Goal: Transaction & Acquisition: Purchase product/service

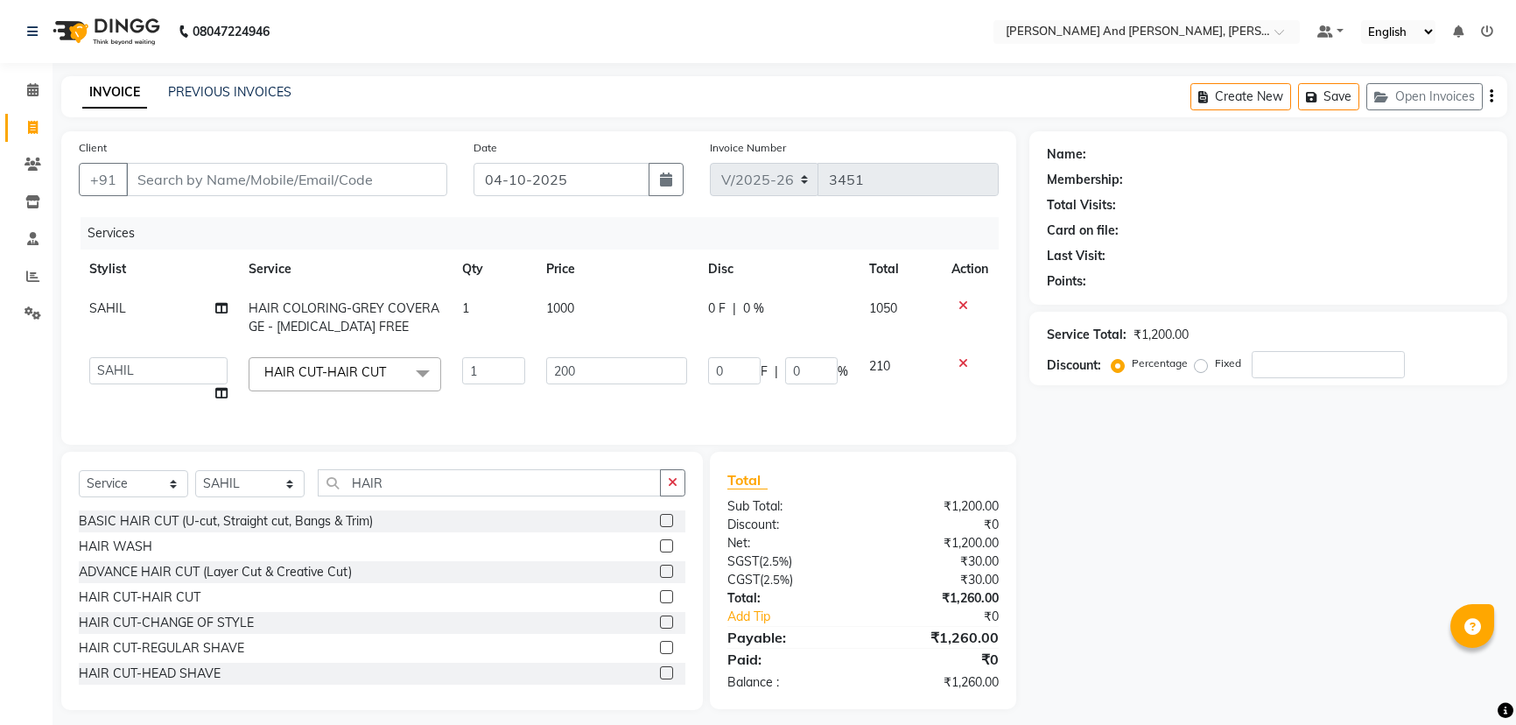
select select "6766"
select select "87929"
select select "service"
select select "87929"
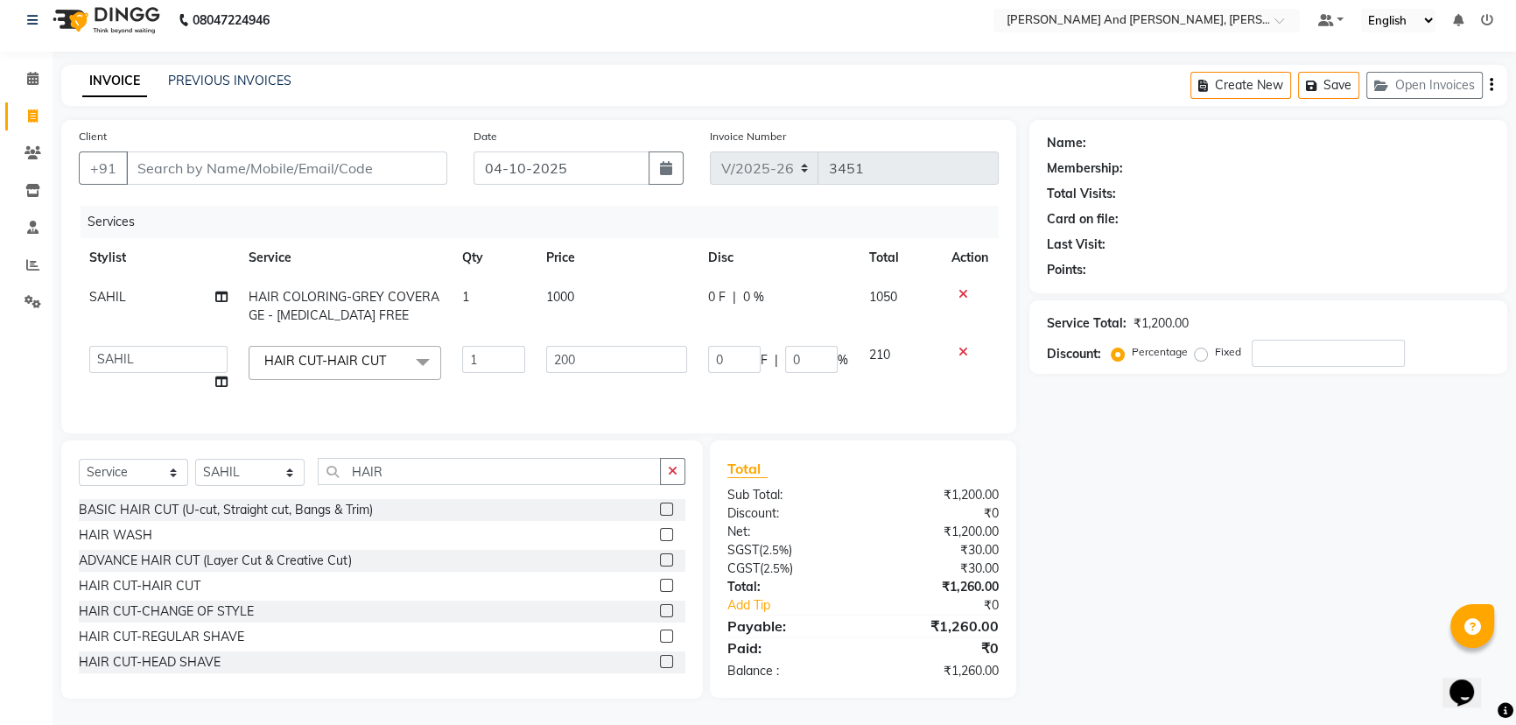
click at [512, 72] on div "INVOICE PREVIOUS INVOICES Create New Save Open Invoices" at bounding box center [784, 85] width 1446 height 41
drag, startPoint x: 402, startPoint y: 463, endPoint x: 276, endPoint y: 500, distance: 131.3
click at [276, 500] on div "Select Service Product Membership Package Voucher Prepaid Gift Card Select Styl…" at bounding box center [382, 569] width 642 height 258
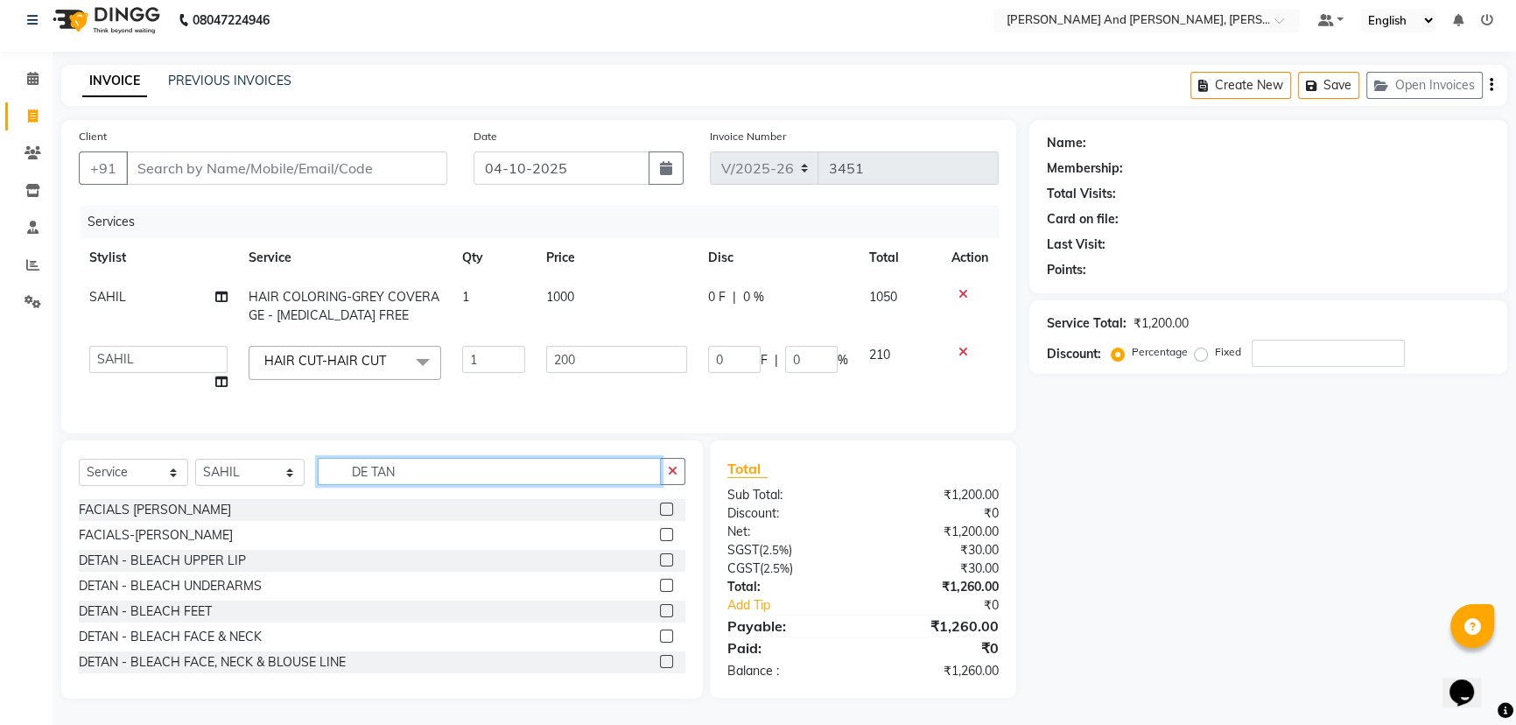
type input "DE TAN"
click at [660, 636] on label at bounding box center [666, 635] width 13 height 13
click at [660, 636] on input "checkbox" at bounding box center [665, 636] width 11 height 11
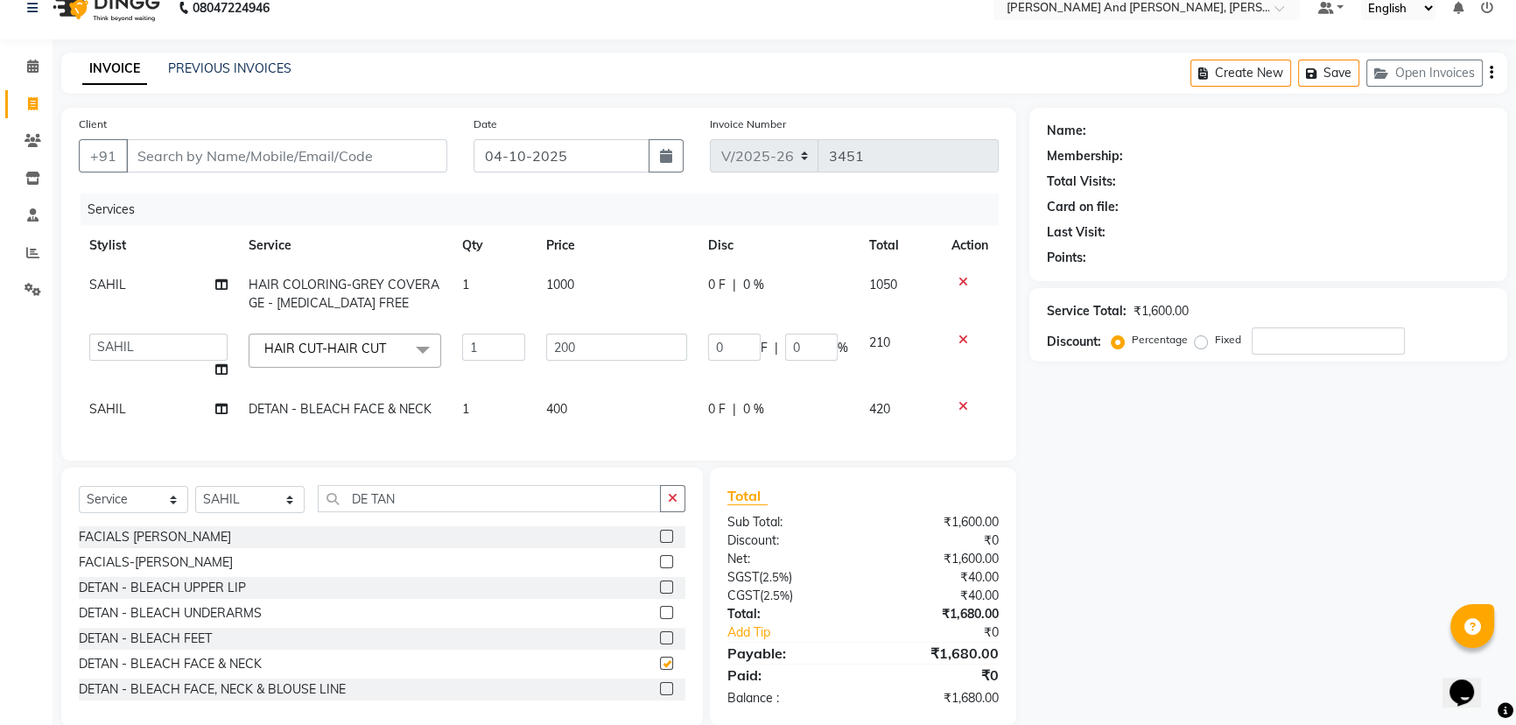
checkbox input "false"
click at [576, 409] on td "400" at bounding box center [617, 408] width 162 height 39
select select "87929"
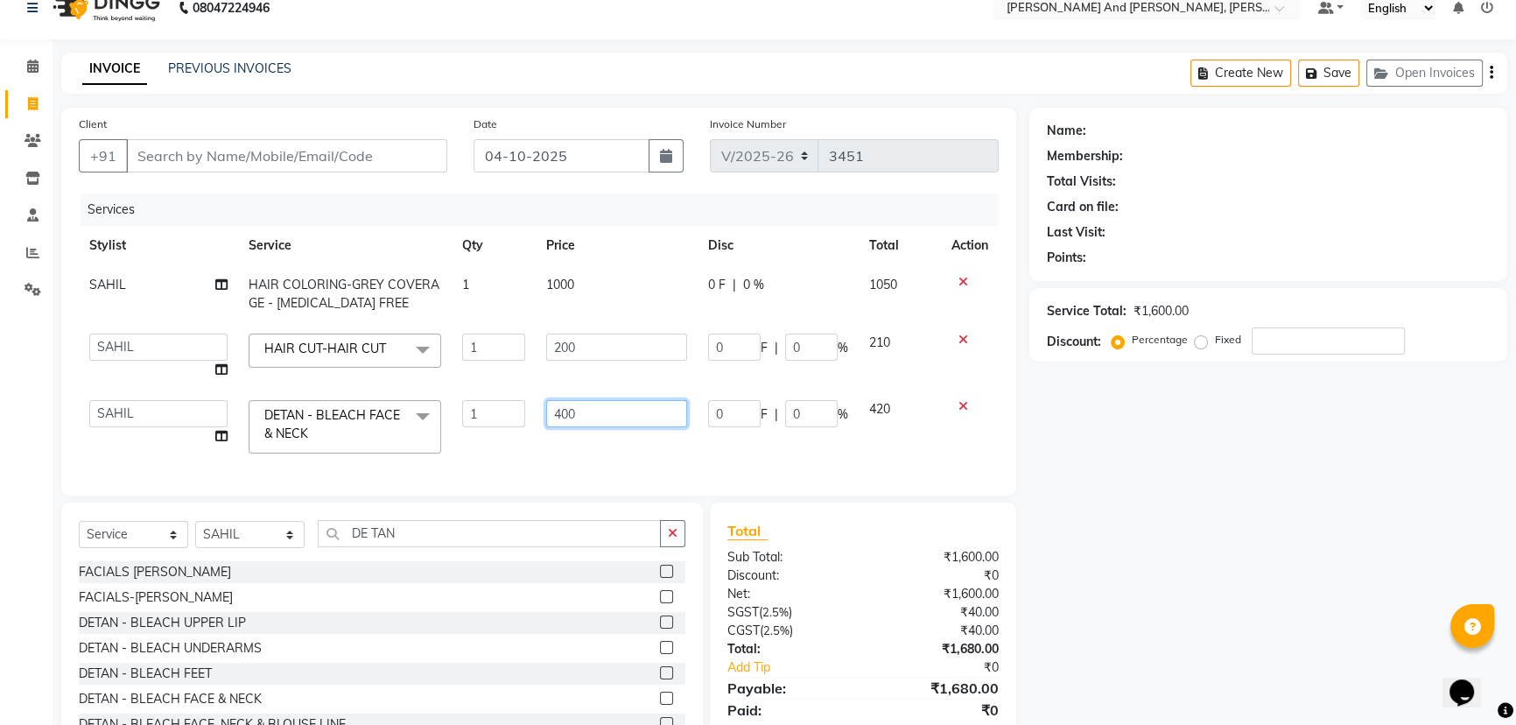
click at [643, 403] on input "400" at bounding box center [616, 413] width 141 height 27
type input "4"
type input "600"
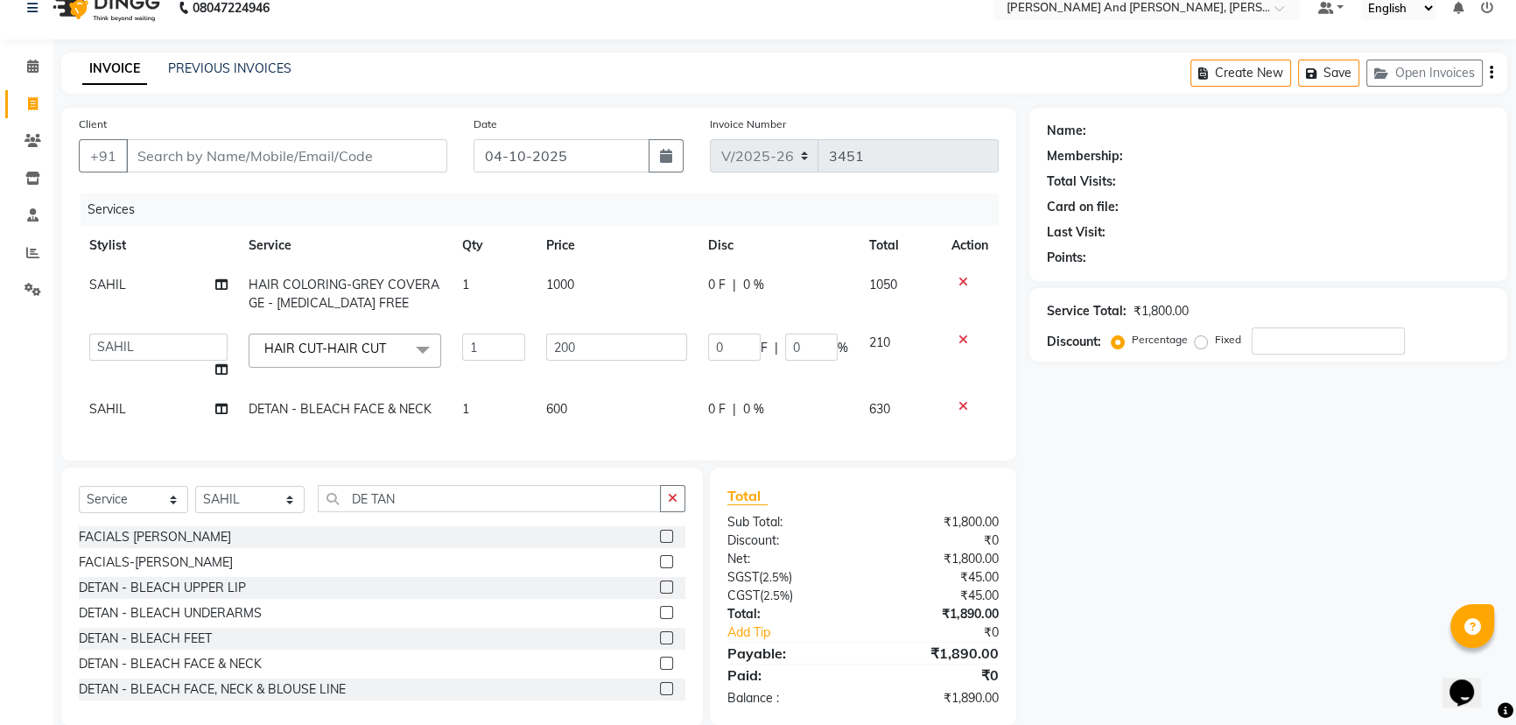
click at [585, 14] on nav "08047224946 Select Location × [PERSON_NAME] And Guy, Ncc Gachibowli Default Pan…" at bounding box center [758, 7] width 1516 height 63
click at [586, 18] on nav "08047224946 Select Location × [PERSON_NAME] And Guy, Ncc Gachibowli Default Pan…" at bounding box center [758, 7] width 1516 height 63
click at [263, 156] on input "Client" at bounding box center [286, 155] width 321 height 33
type input "R"
type input "0"
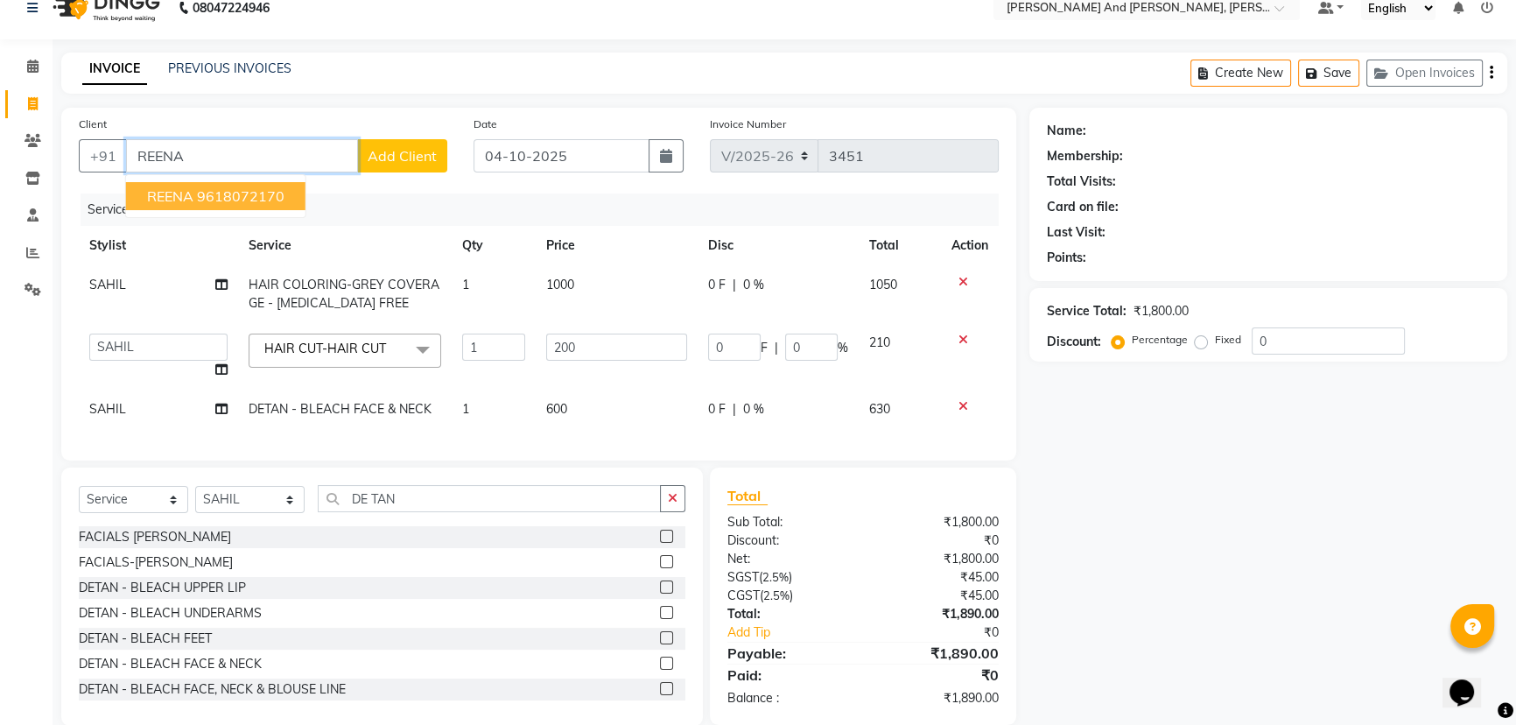
click at [262, 205] on button "REENA 9618072170" at bounding box center [215, 196] width 179 height 28
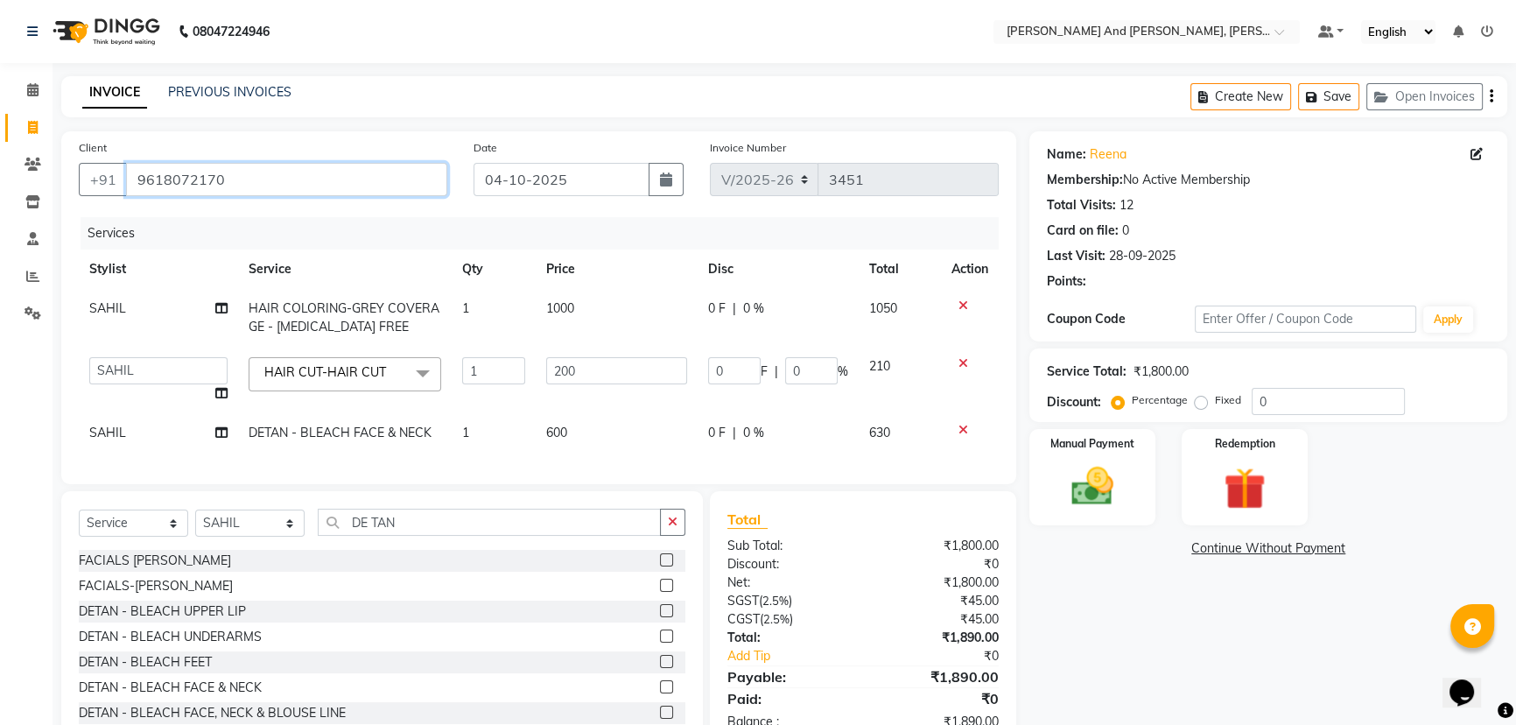
click at [345, 181] on input "9618072170" at bounding box center [286, 179] width 321 height 33
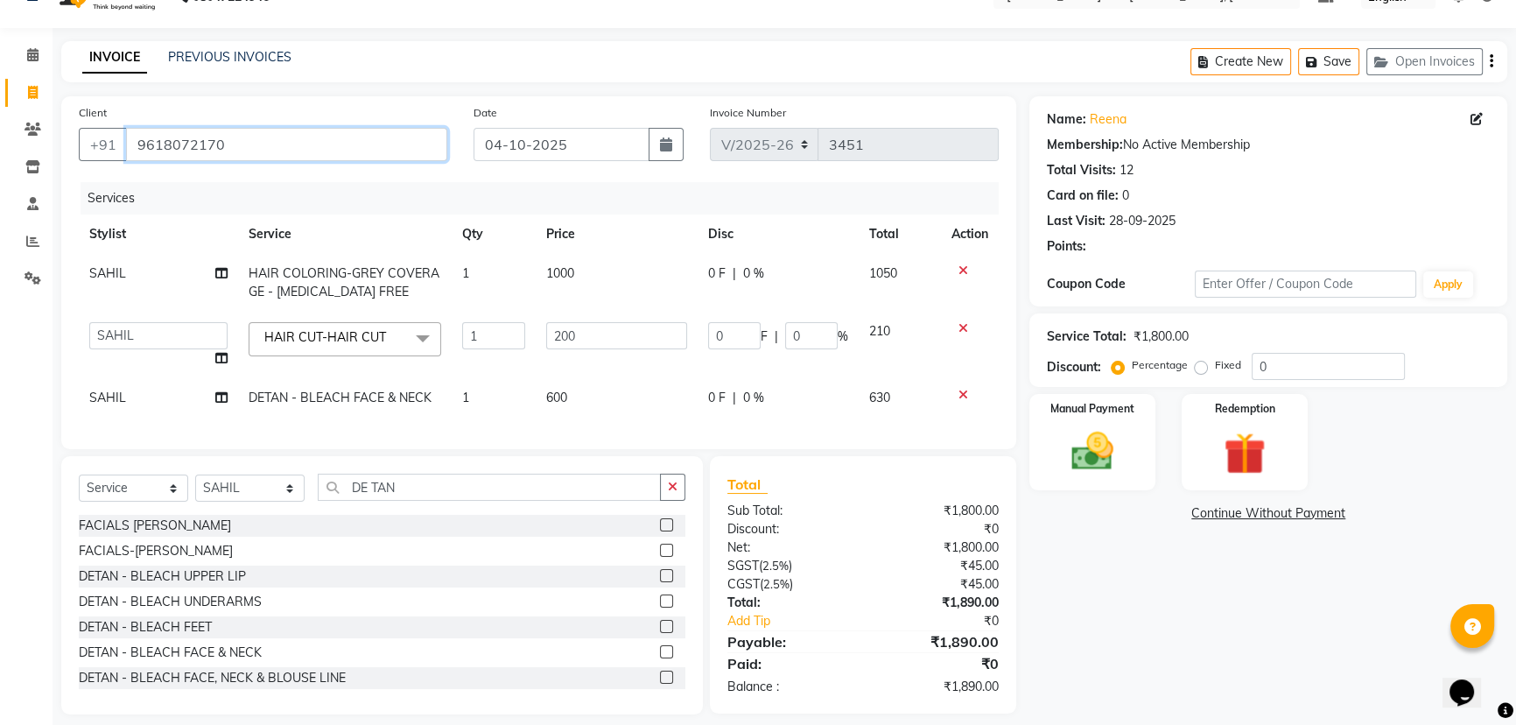
scroll to position [62, 0]
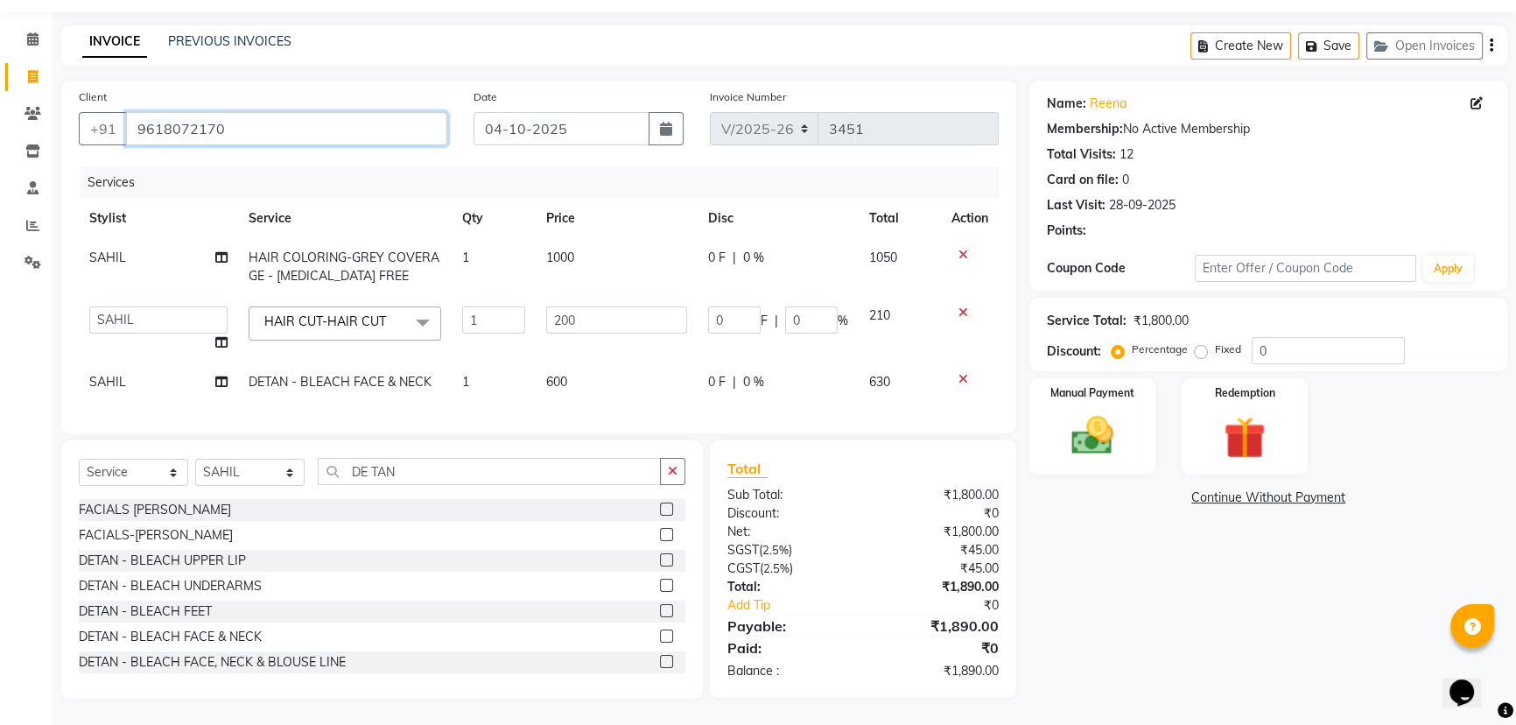
drag, startPoint x: 247, startPoint y: 109, endPoint x: 85, endPoint y: 147, distance: 166.4
click at [85, 147] on div "Client +91 9618072170" at bounding box center [263, 124] width 395 height 72
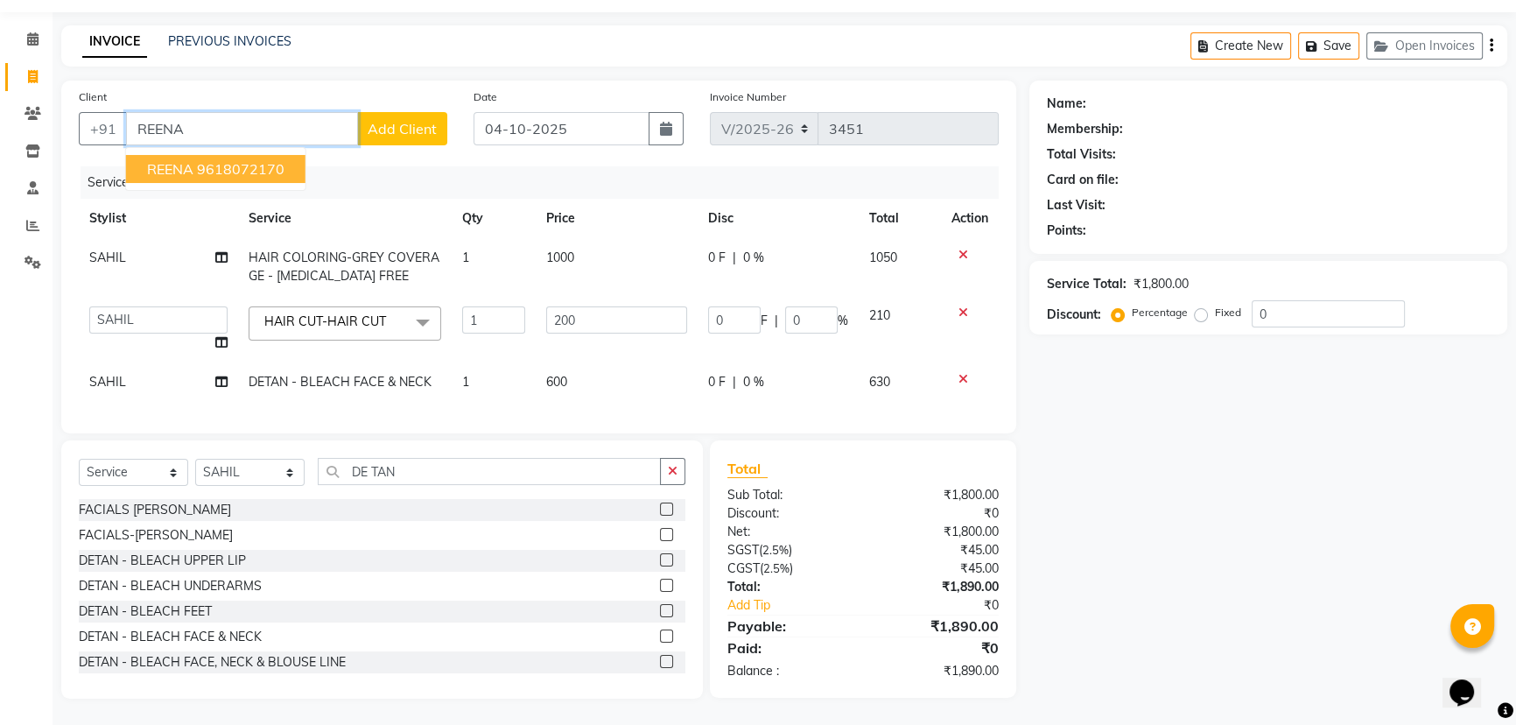
click at [254, 160] on ngb-highlight "9618072170" at bounding box center [241, 169] width 88 height 18
type input "9618072170"
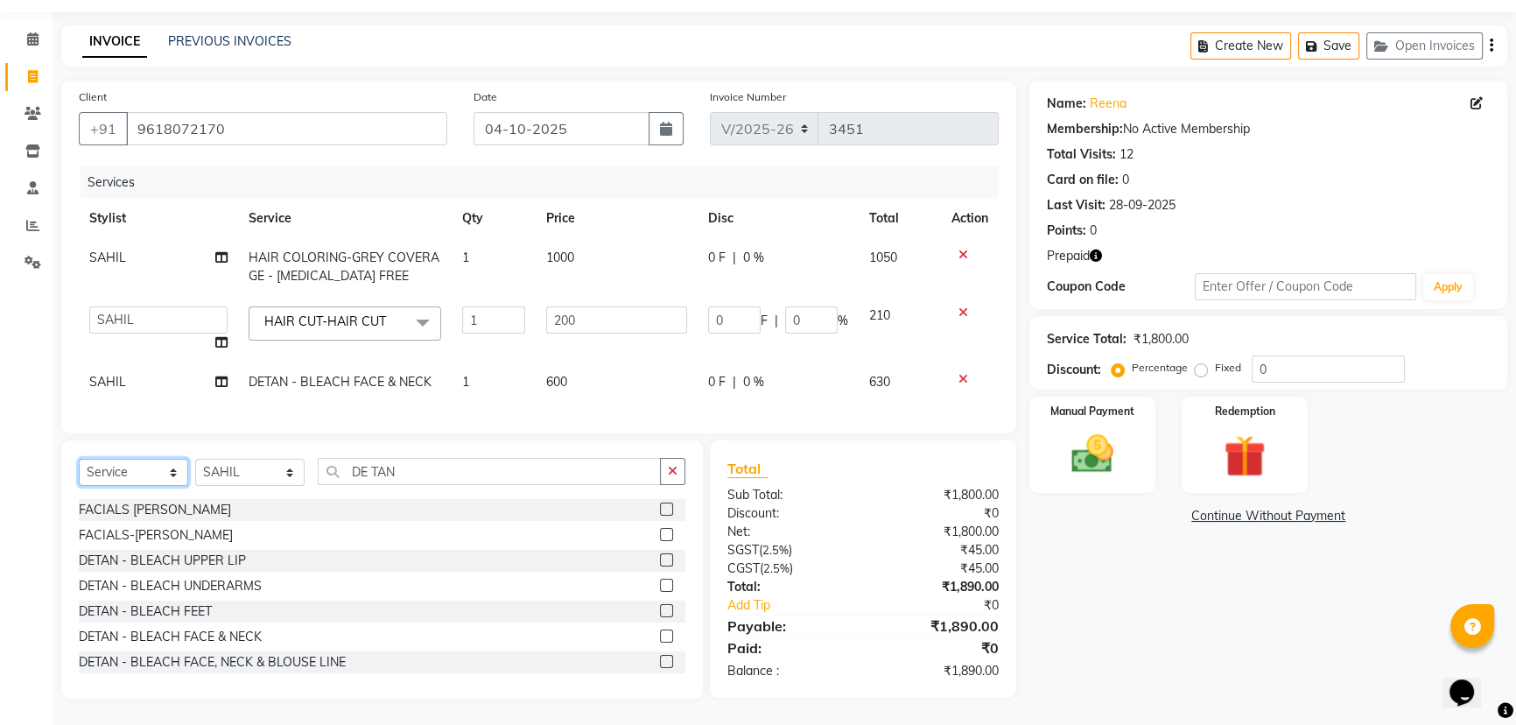
drag, startPoint x: 1076, startPoint y: 634, endPoint x: 134, endPoint y: 462, distance: 957.2
click at [134, 462] on select "Select Service Product Membership Package Voucher Prepaid Gift Card" at bounding box center [133, 472] width 109 height 27
select select "product"
click at [79, 459] on select "Select Service Product Membership Package Voucher Prepaid Gift Card" at bounding box center [133, 472] width 109 height 27
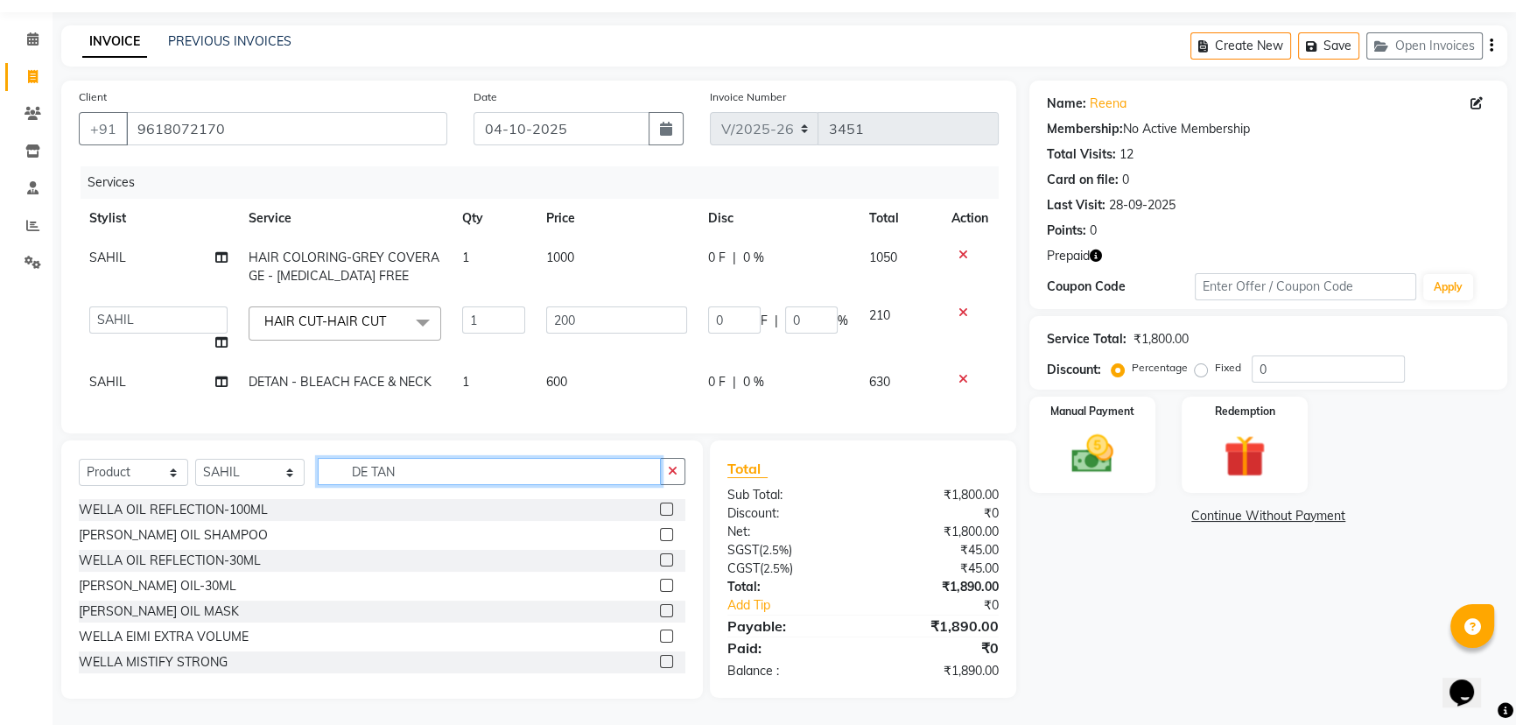
drag, startPoint x: 432, startPoint y: 472, endPoint x: 338, endPoint y: 484, distance: 95.3
click at [338, 484] on input "DE TAN" at bounding box center [489, 471] width 343 height 27
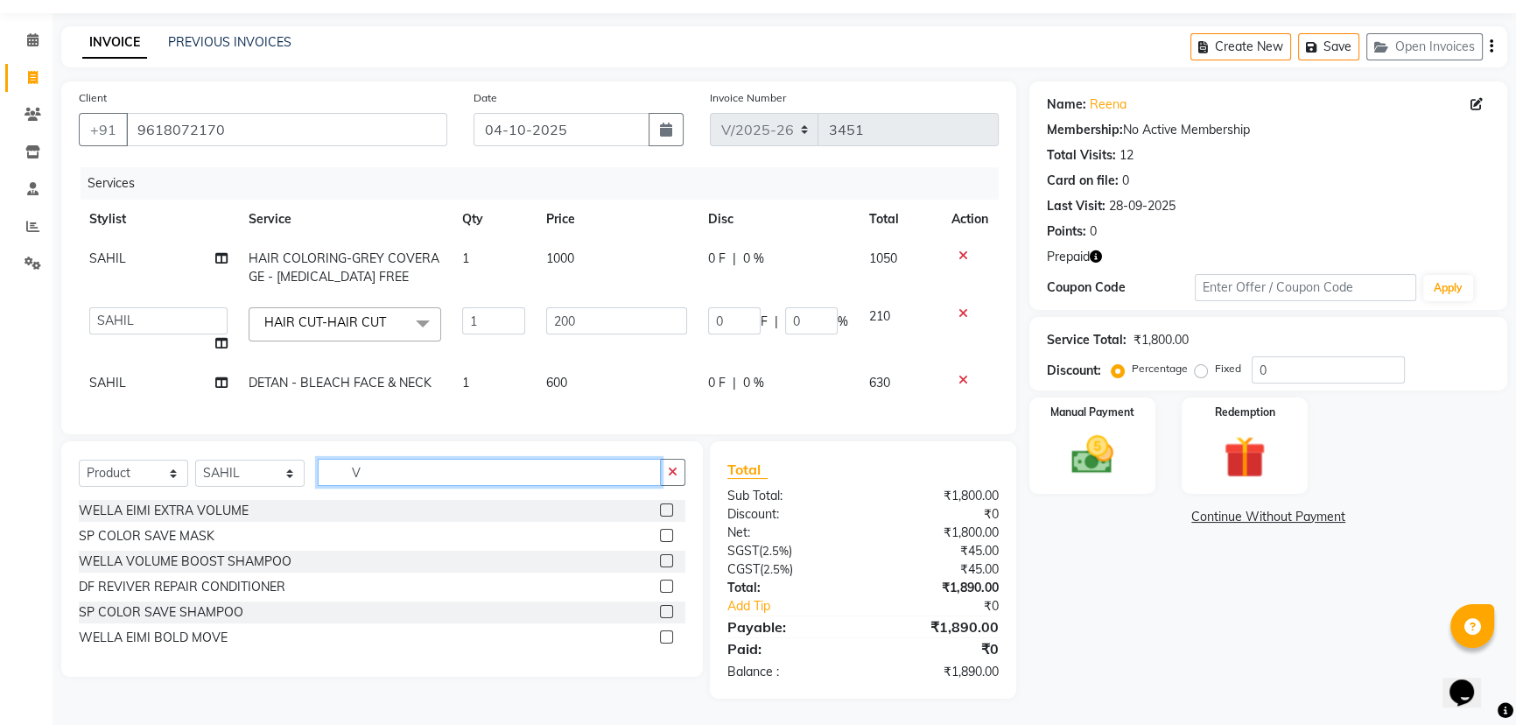
scroll to position [61, 0]
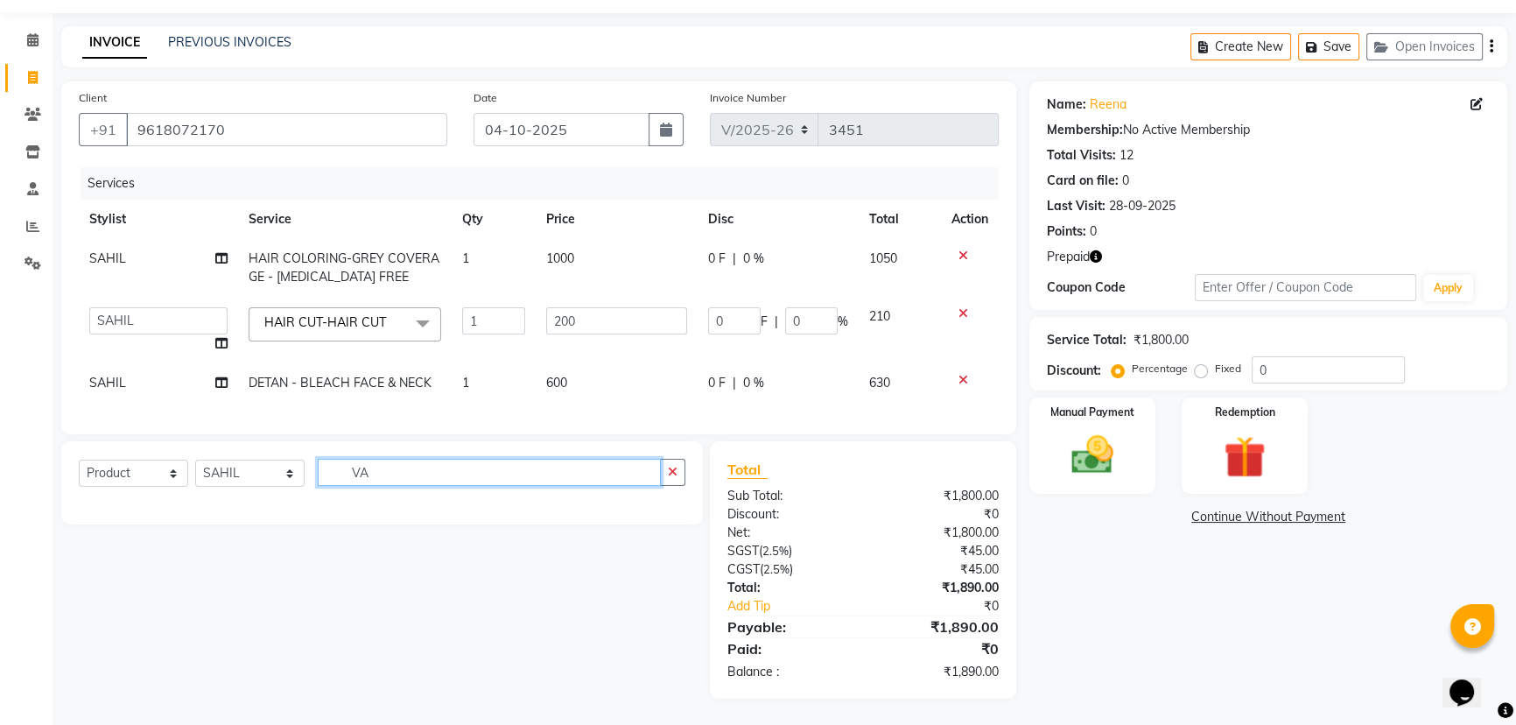
type input "V"
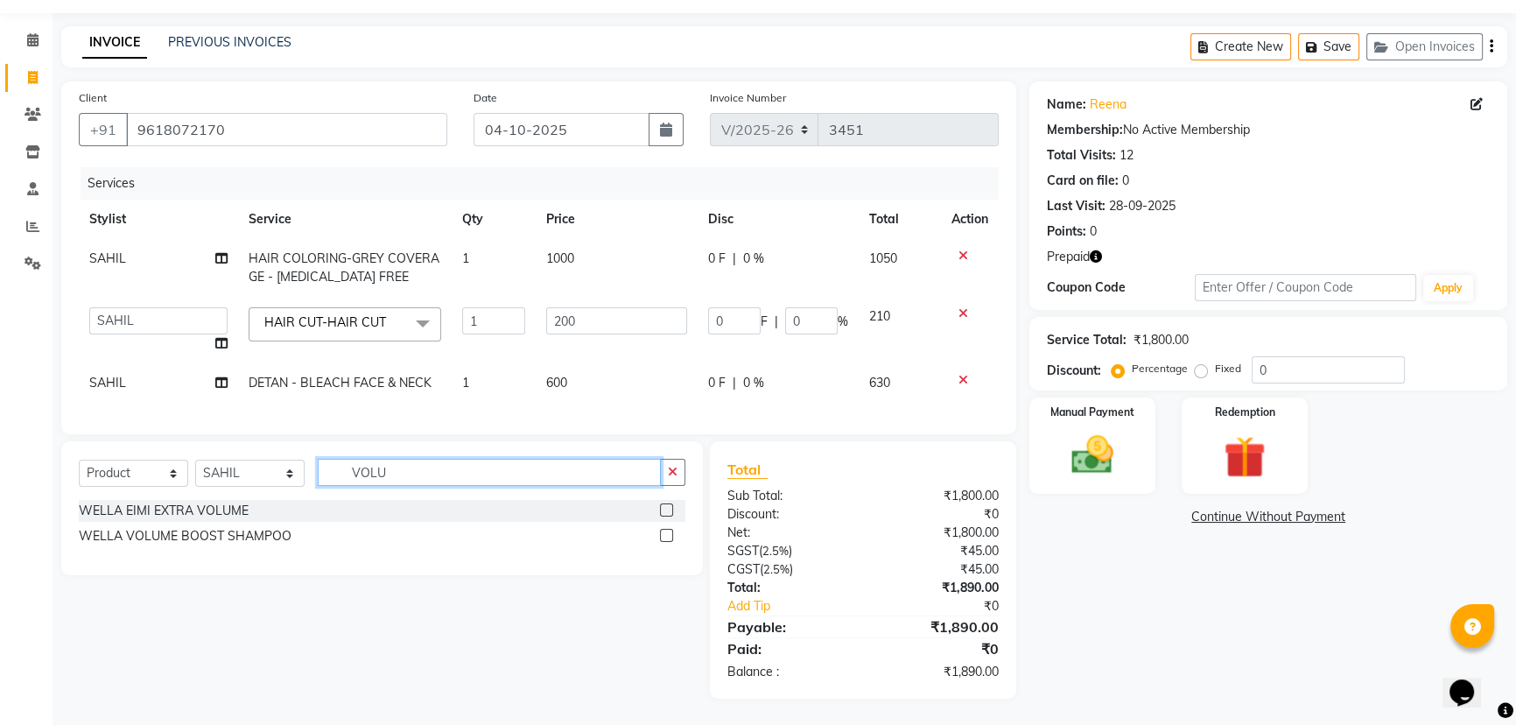
type input "VOLU"
click at [661, 535] on label at bounding box center [666, 535] width 13 height 13
click at [661, 535] on input "checkbox" at bounding box center [665, 535] width 11 height 11
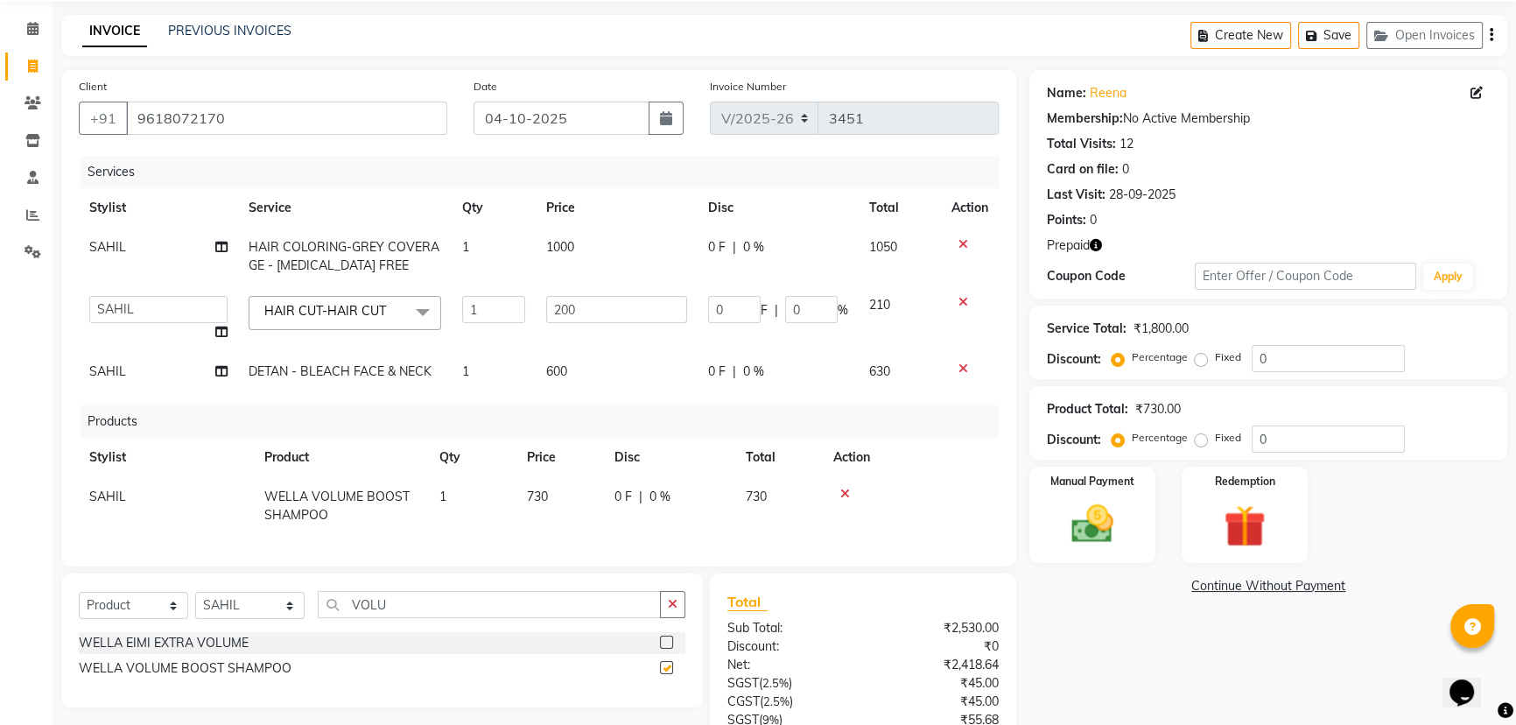
checkbox input "false"
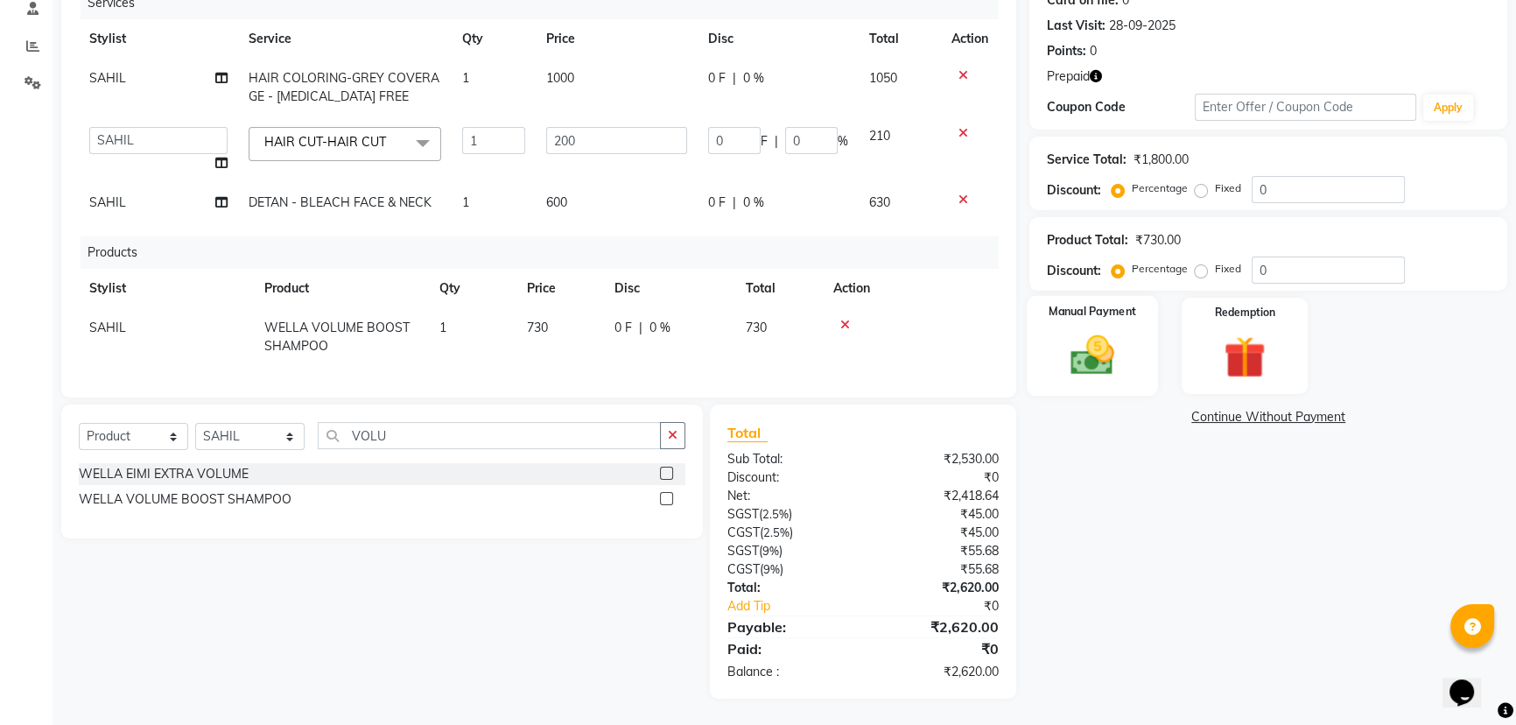
click at [1098, 330] on img at bounding box center [1092, 355] width 71 height 50
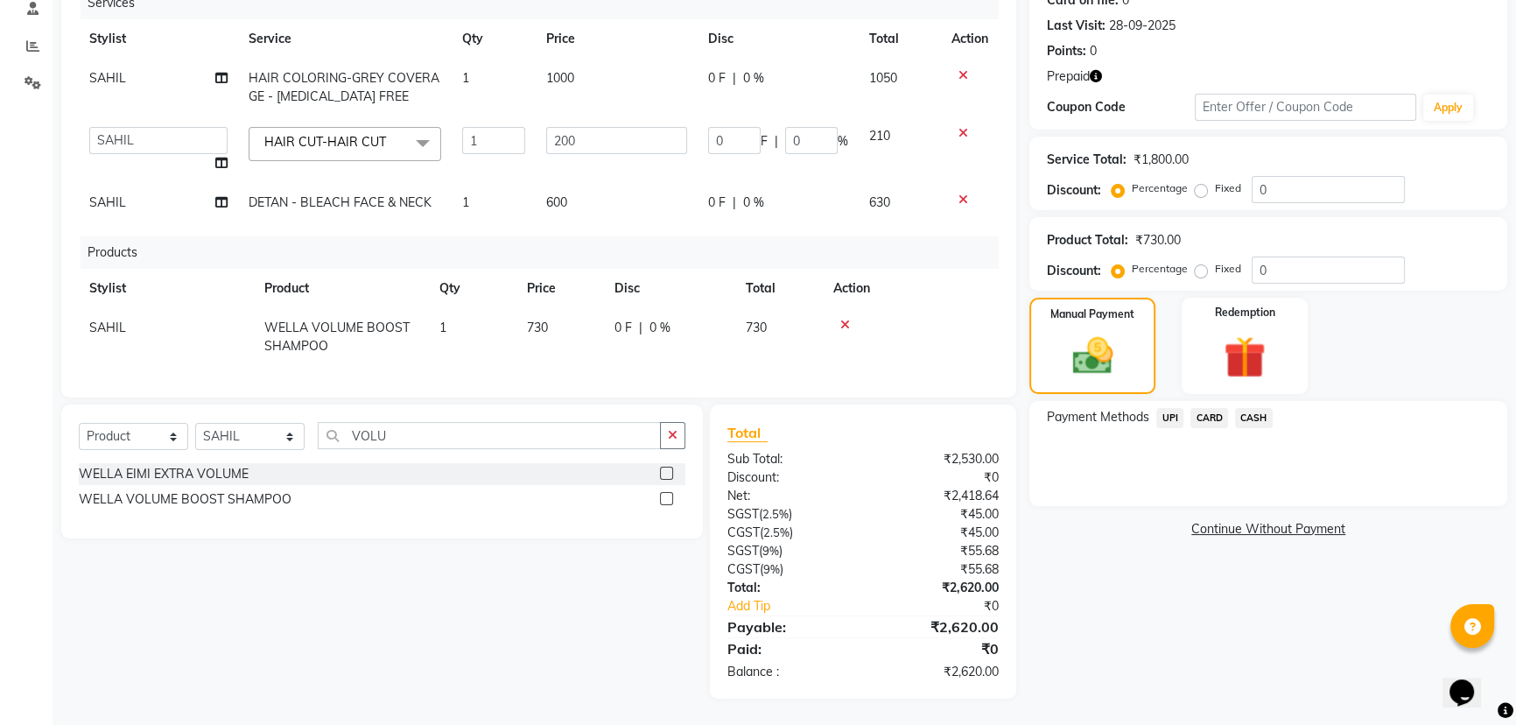
click at [1173, 408] on span "UPI" at bounding box center [1169, 418] width 27 height 20
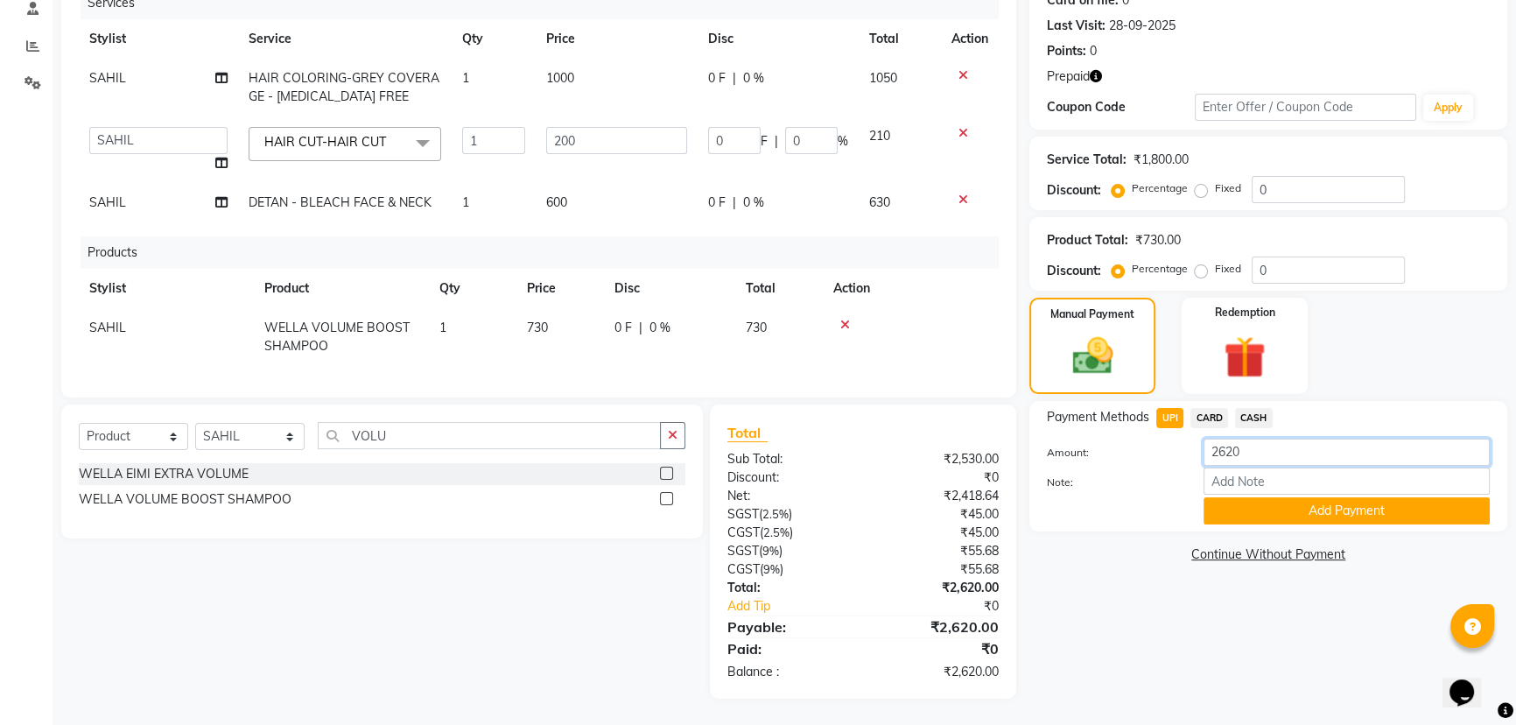
click at [1285, 438] on input "2620" at bounding box center [1346, 451] width 286 height 27
type input "2"
type input "730"
click at [1336, 498] on button "Add Payment" at bounding box center [1346, 510] width 286 height 27
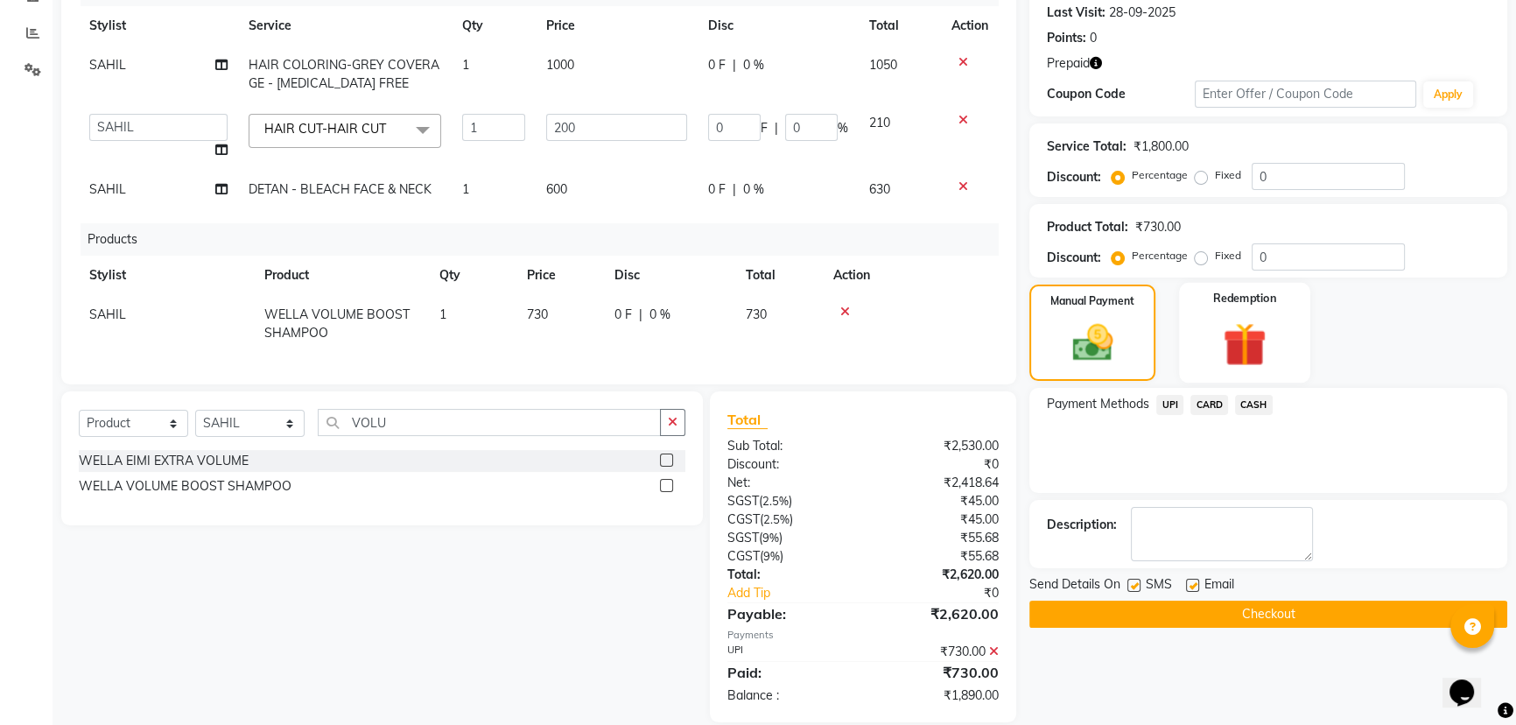
click at [1261, 329] on img at bounding box center [1245, 344] width 71 height 54
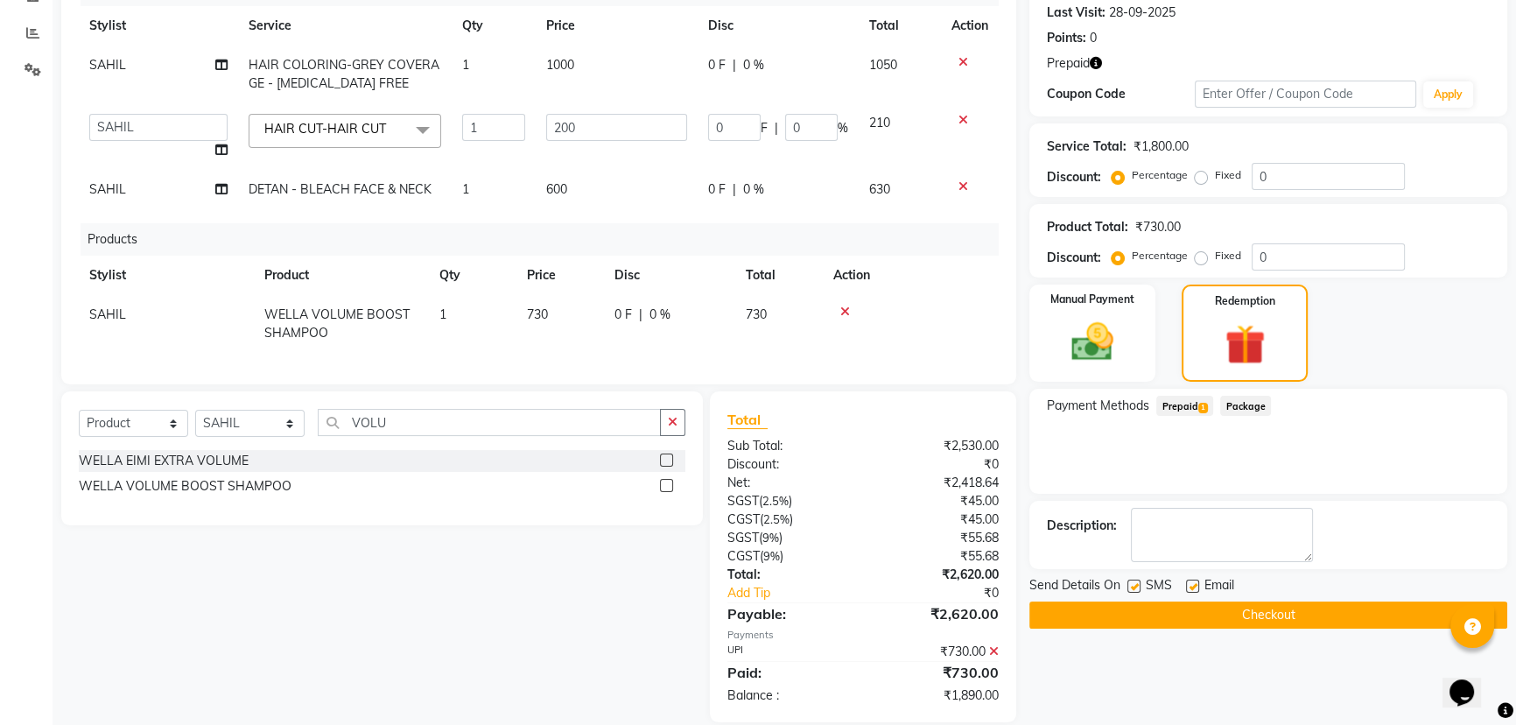
click at [1185, 402] on span "Prepaid 1" at bounding box center [1184, 406] width 57 height 20
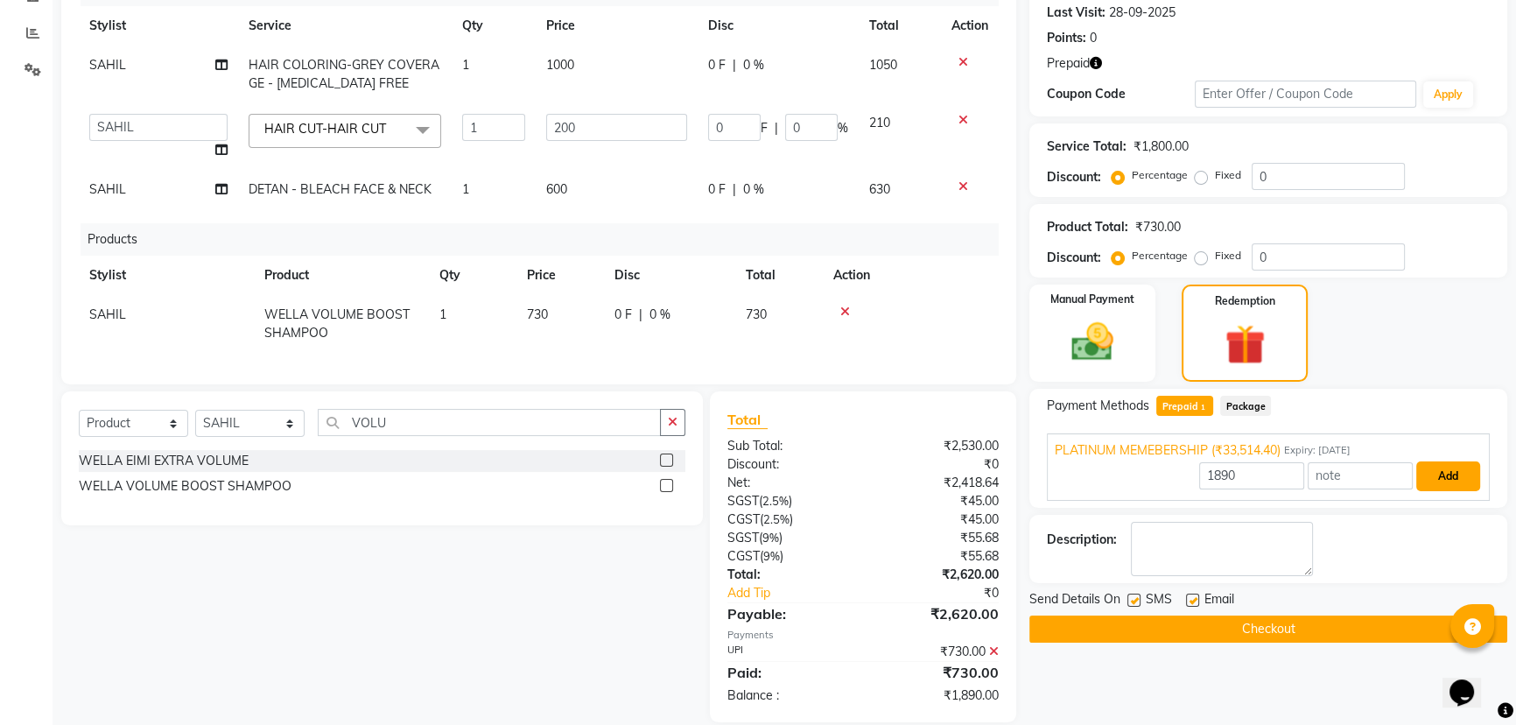
click at [1442, 473] on button "Add" at bounding box center [1448, 476] width 64 height 30
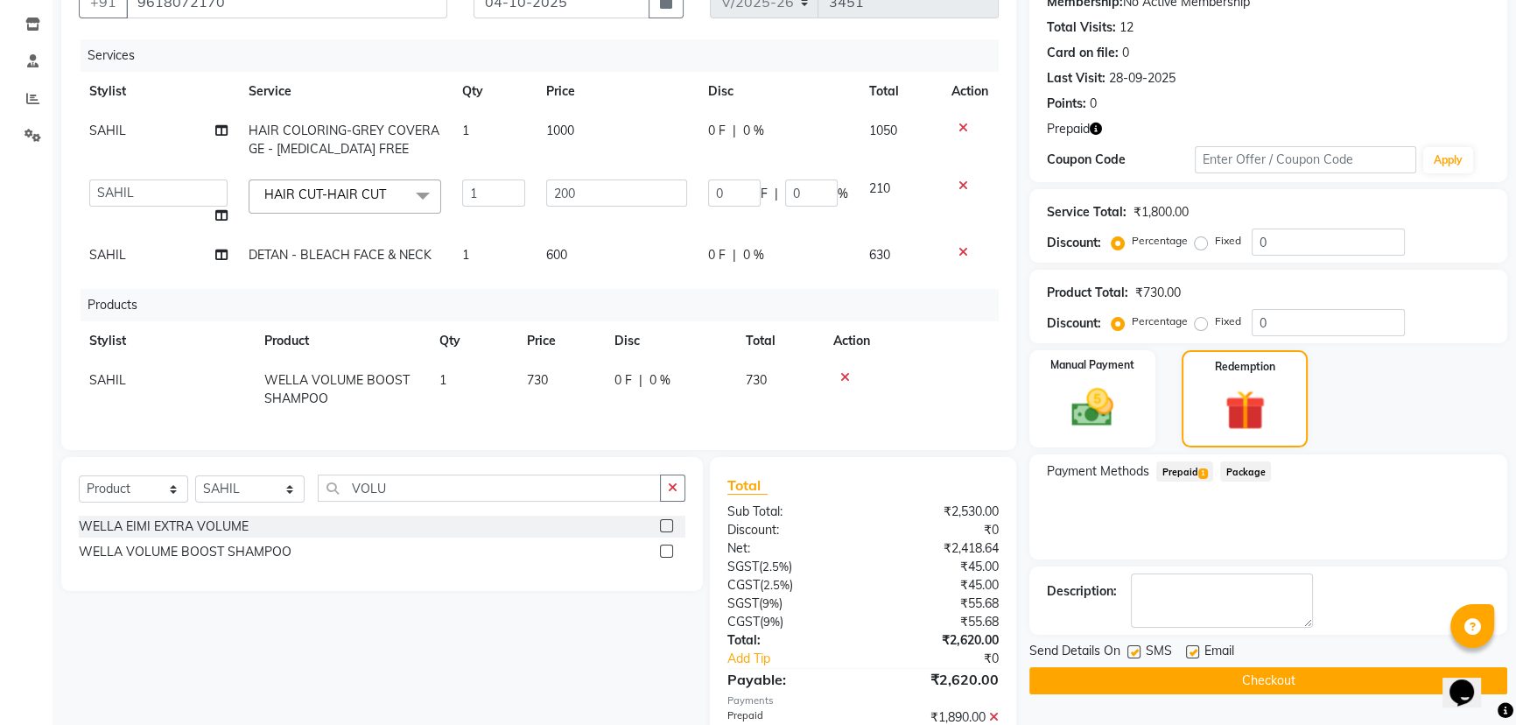
scroll to position [298, 0]
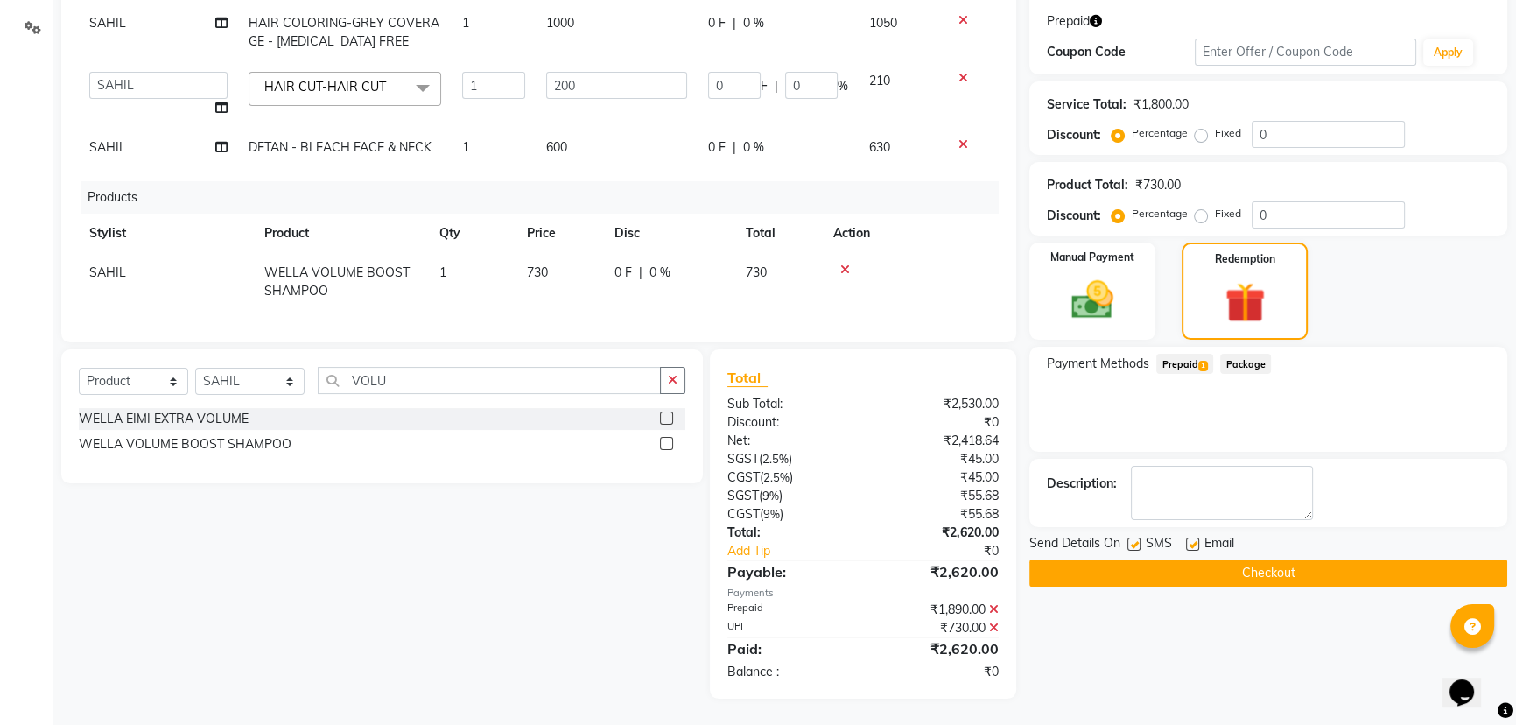
click at [1257, 560] on button "Checkout" at bounding box center [1268, 572] width 478 height 27
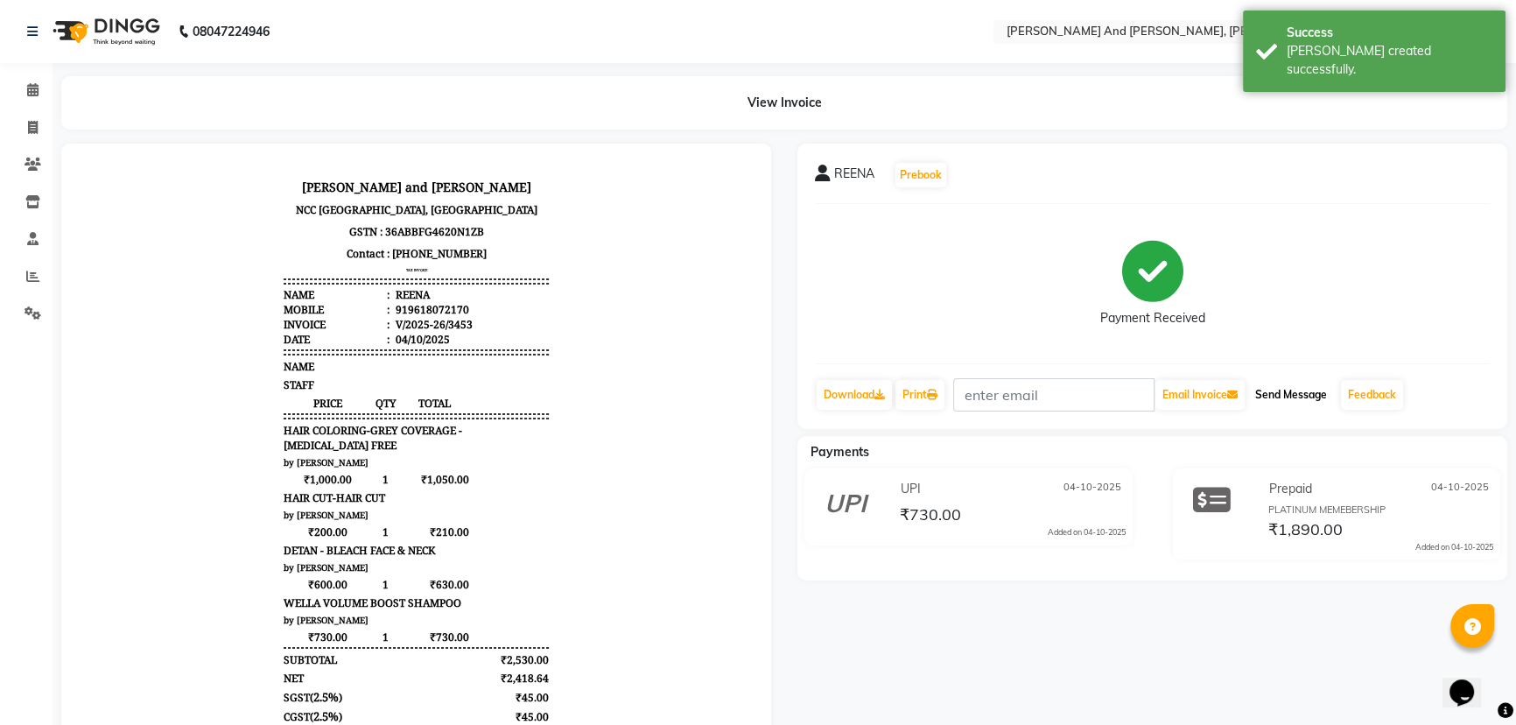
click at [1294, 389] on button "Send Message" at bounding box center [1291, 395] width 86 height 30
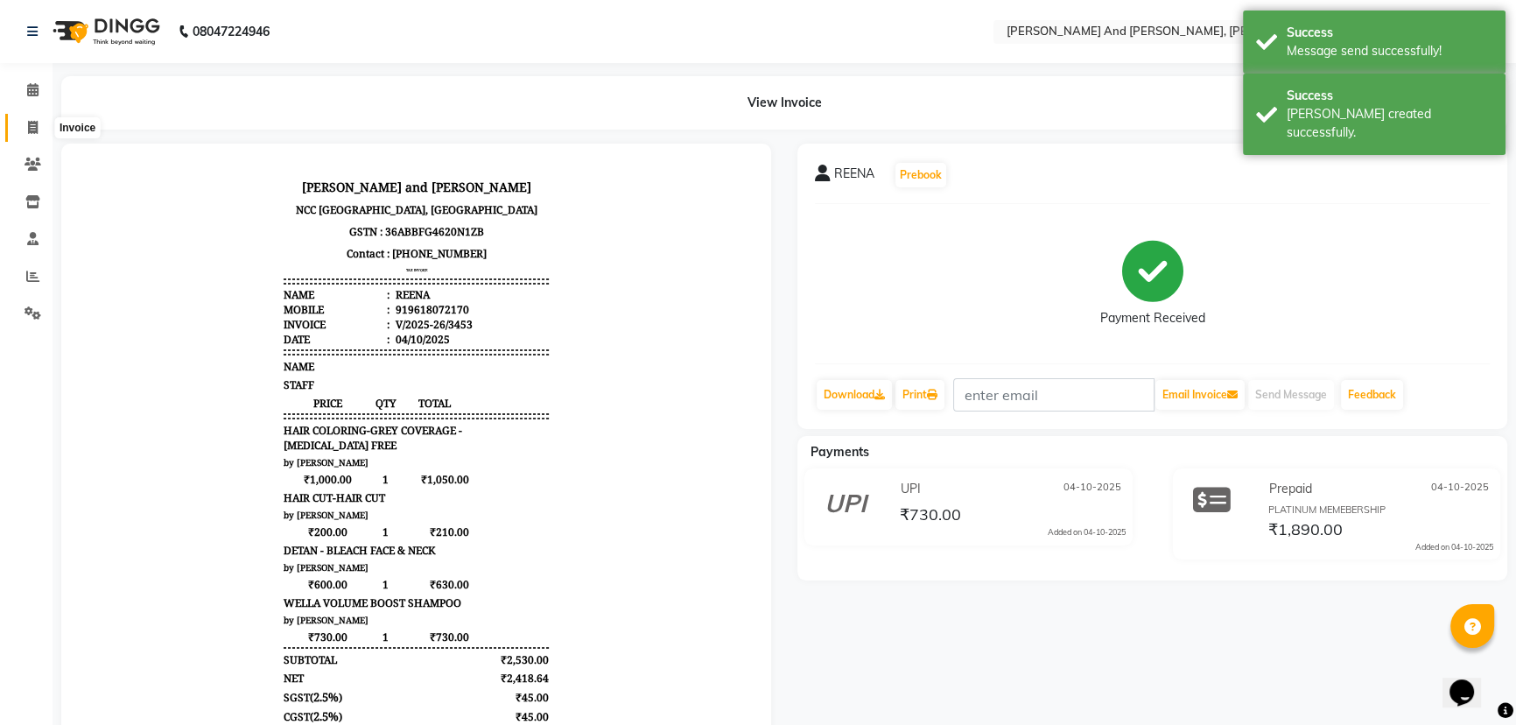
click at [36, 129] on icon at bounding box center [33, 127] width 10 height 13
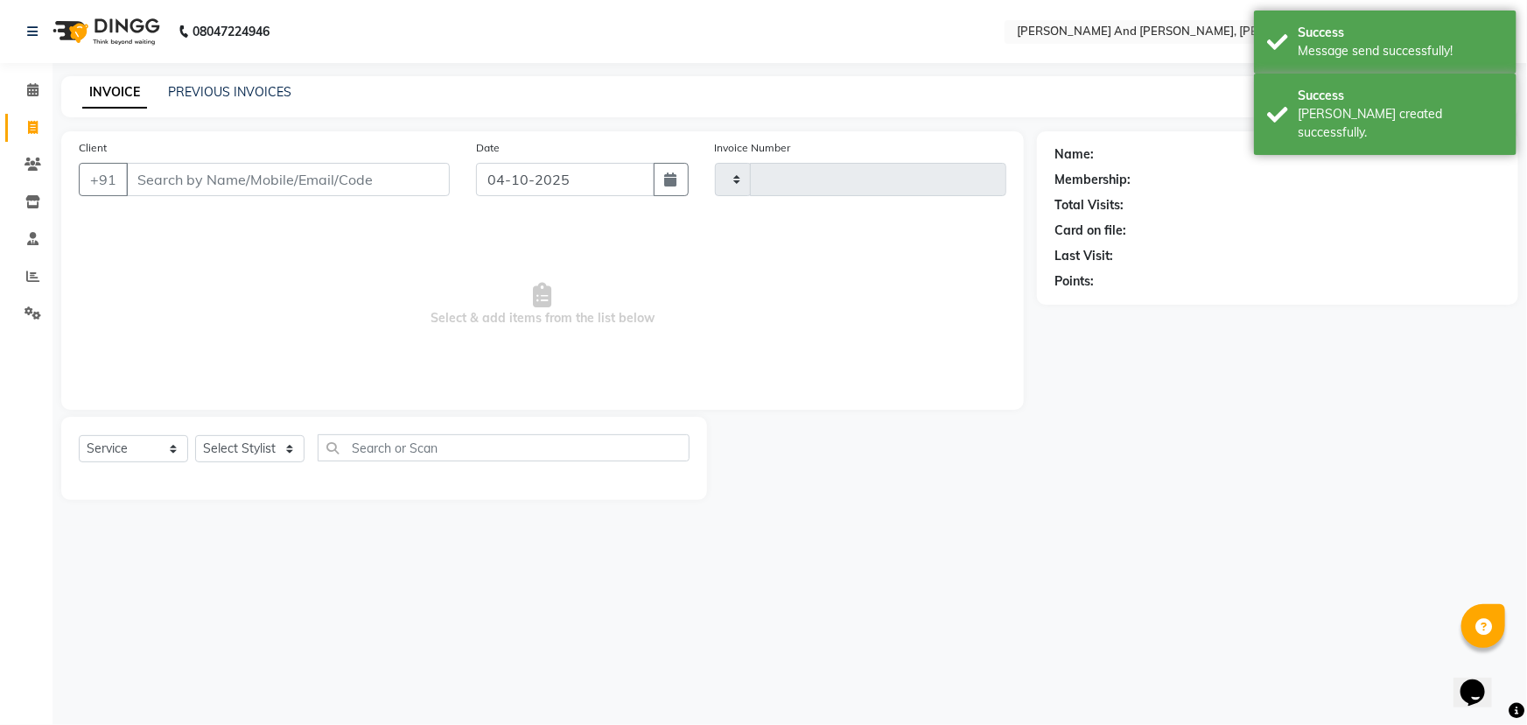
click at [36, 129] on icon at bounding box center [33, 127] width 10 height 13
select select "6766"
select select "P"
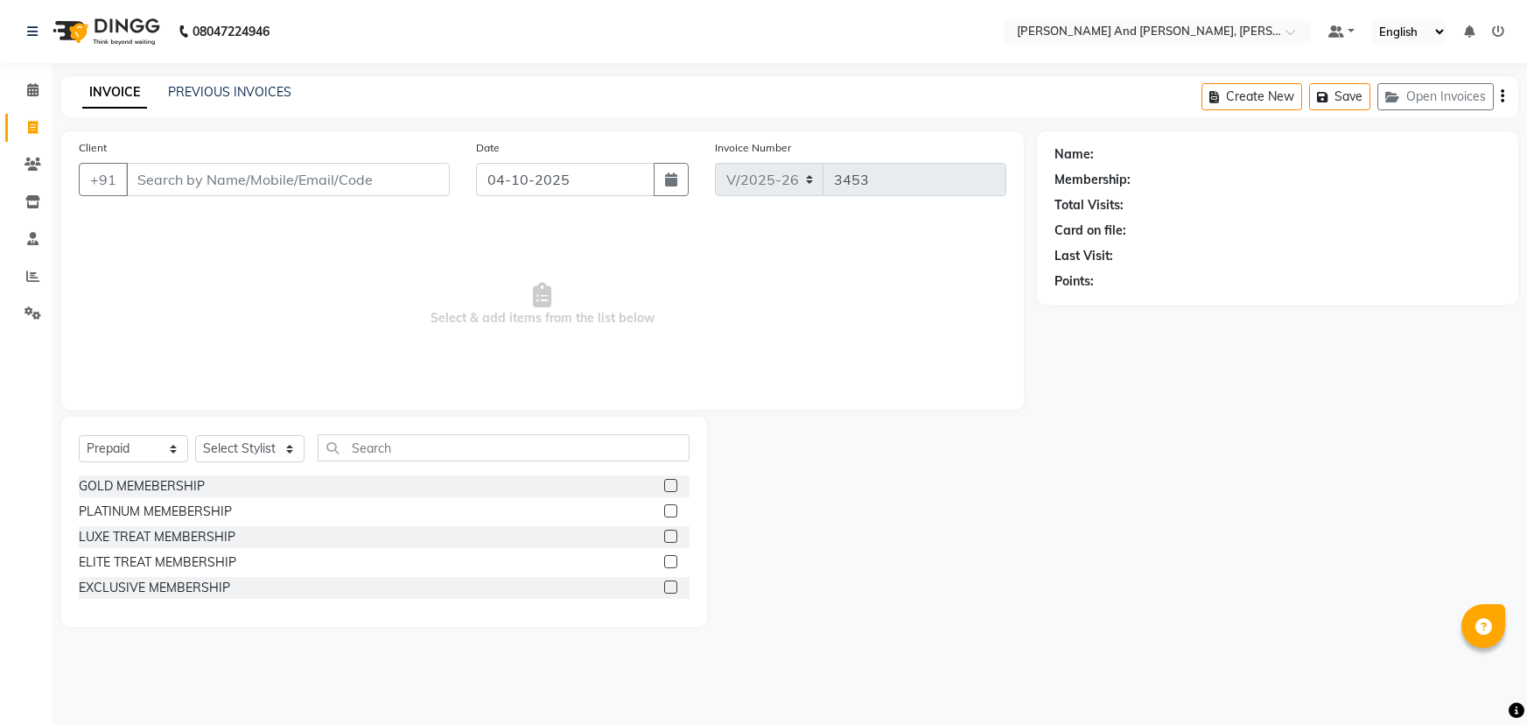
select select "6766"
click at [129, 445] on select "Select Service Product Membership Package Voucher Prepaid Gift Card" at bounding box center [133, 448] width 109 height 27
select select "product"
click at [79, 435] on select "Select Service Product Membership Package Voucher Prepaid Gift Card" at bounding box center [133, 448] width 109 height 27
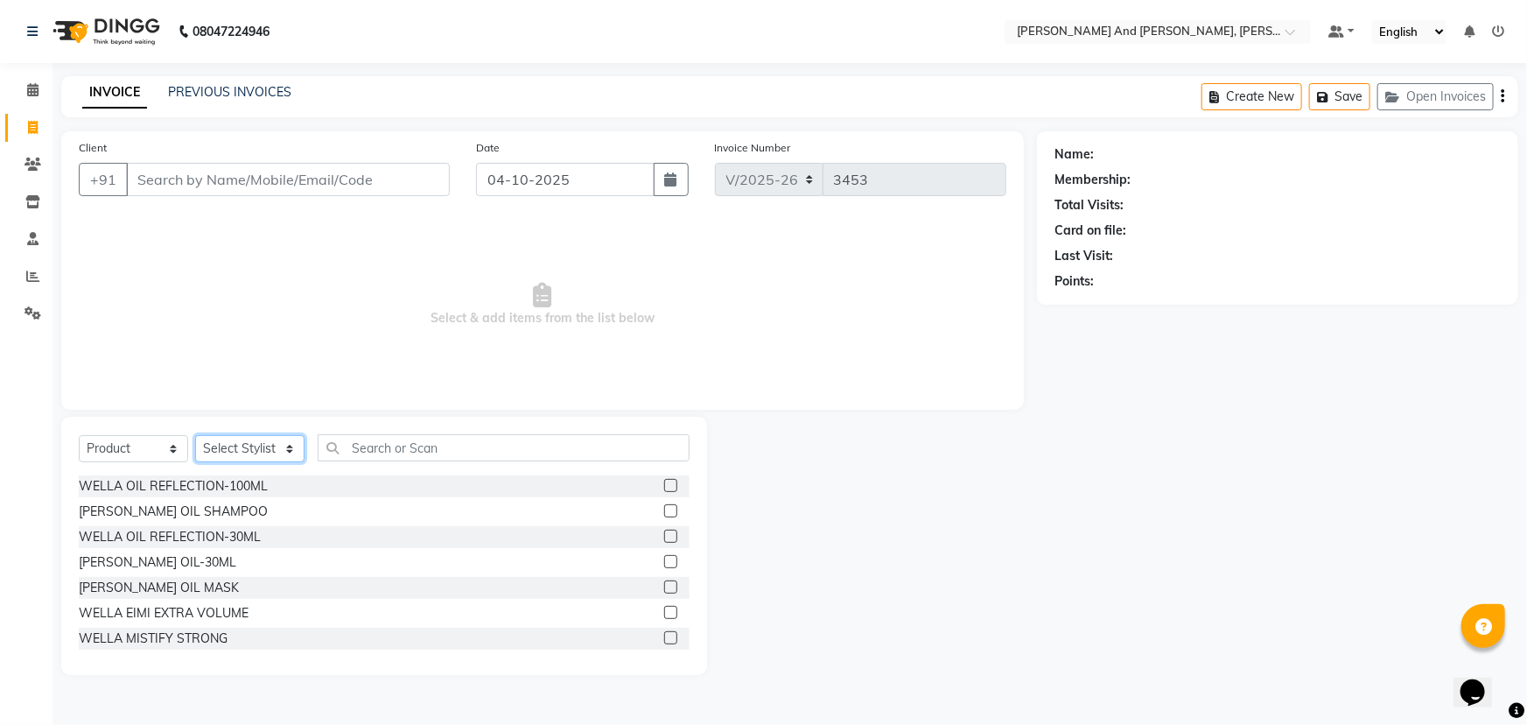
click at [247, 445] on select "Select Stylist ADITI AFREEN 2 ALIYA ALKAF ARIF ARMAN CHANCHAL ESWAR IMRAN KASIM…" at bounding box center [249, 448] width 109 height 27
select select "87929"
click at [195, 435] on select "Select Stylist ADITI AFREEN 2 ALIYA ALKAF ARIF ARMAN CHANCHAL ESWAR IMRAN KASIM…" at bounding box center [249, 448] width 109 height 27
click at [354, 437] on div "Select Service Product Membership Package Voucher Prepaid Gift Card Select Styl…" at bounding box center [384, 546] width 646 height 258
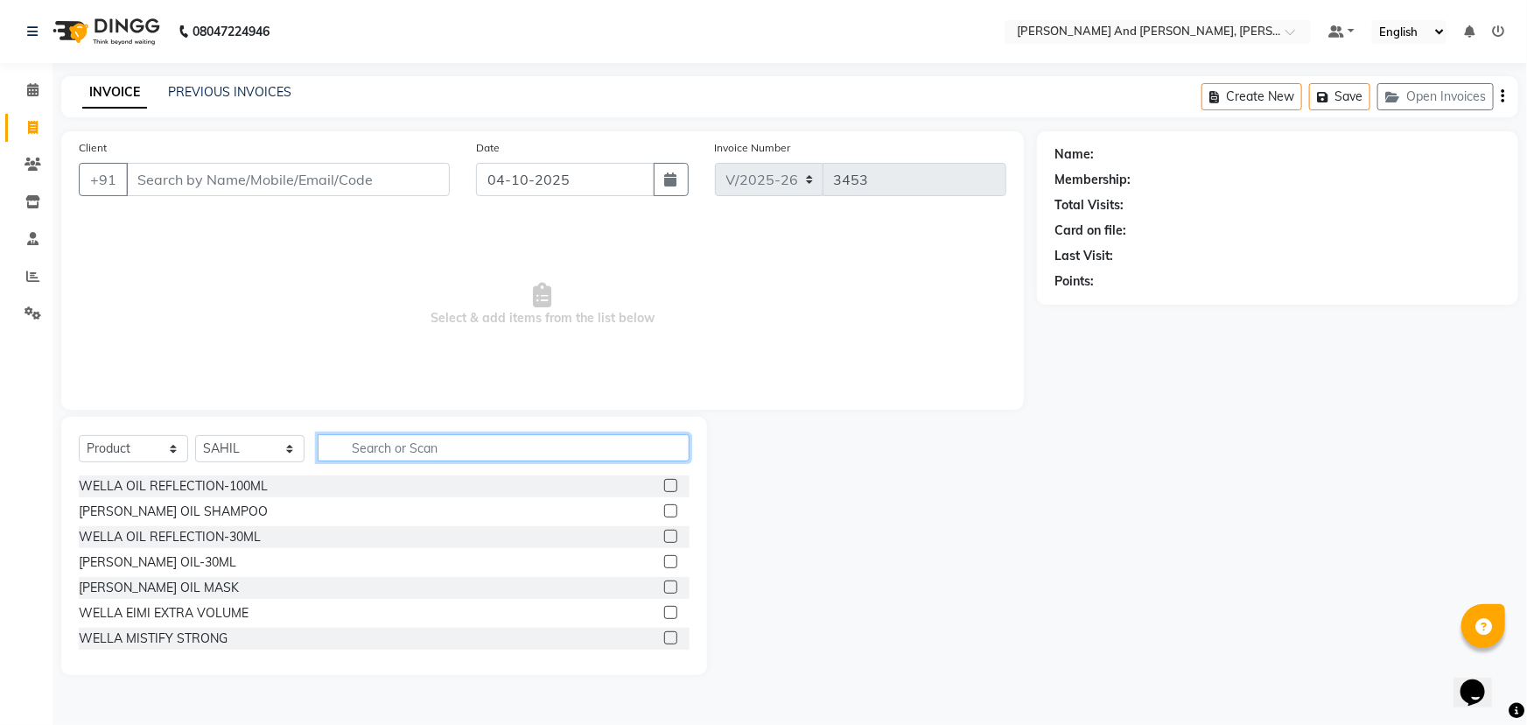
click at [501, 449] on input "text" at bounding box center [504, 447] width 372 height 27
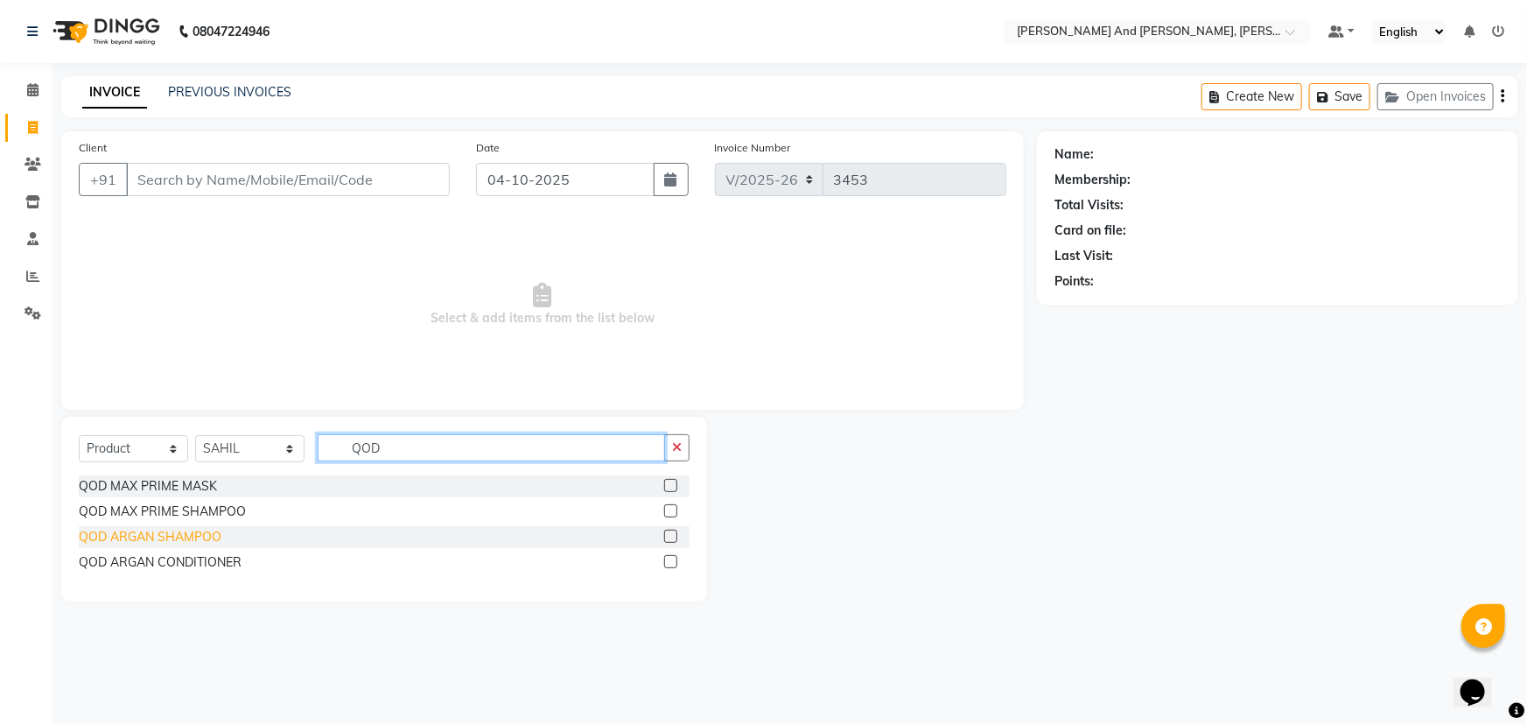
type input "QOD"
click at [115, 536] on div "QOD ARGAN SHAMPOO" at bounding box center [150, 537] width 143 height 18
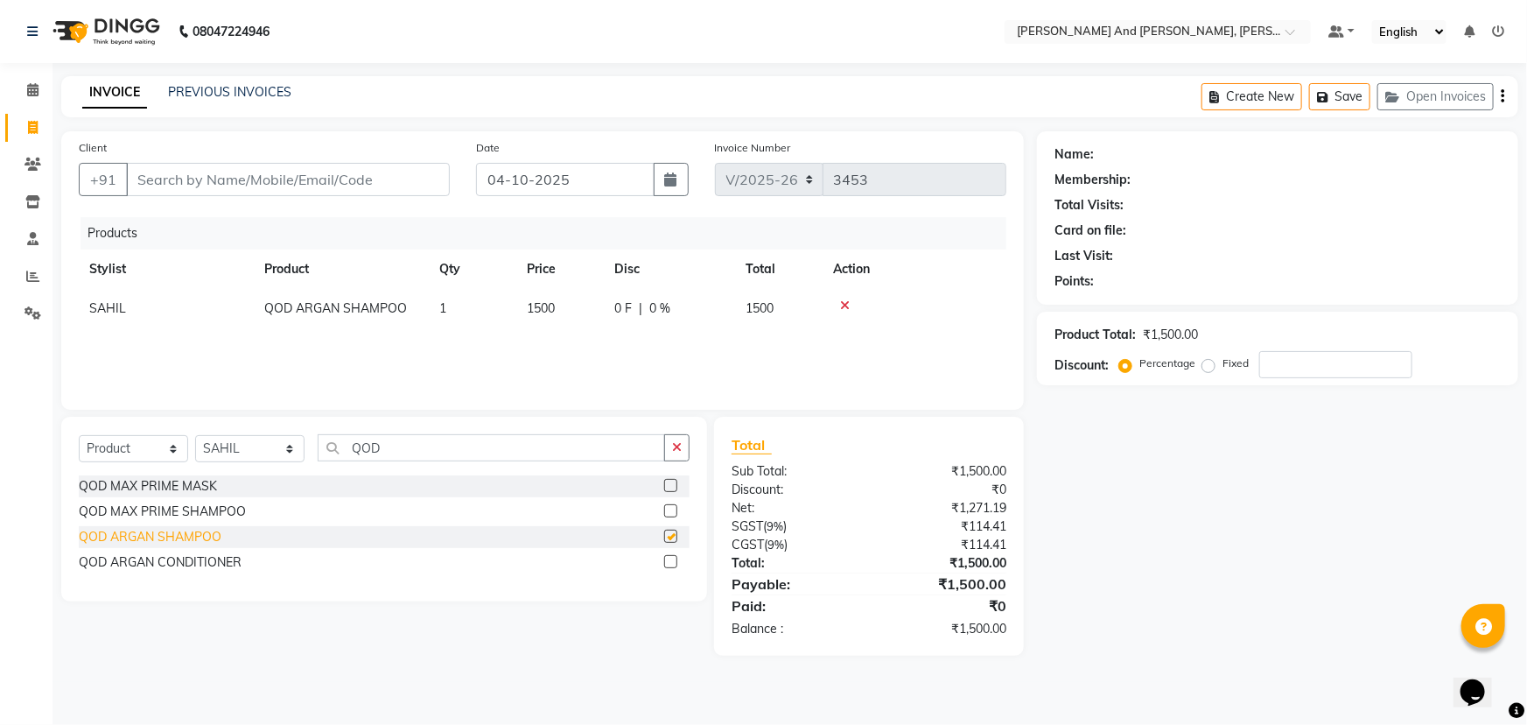
checkbox input "false"
click at [123, 560] on div "QOD ARGAN CONDITIONER" at bounding box center [160, 562] width 163 height 18
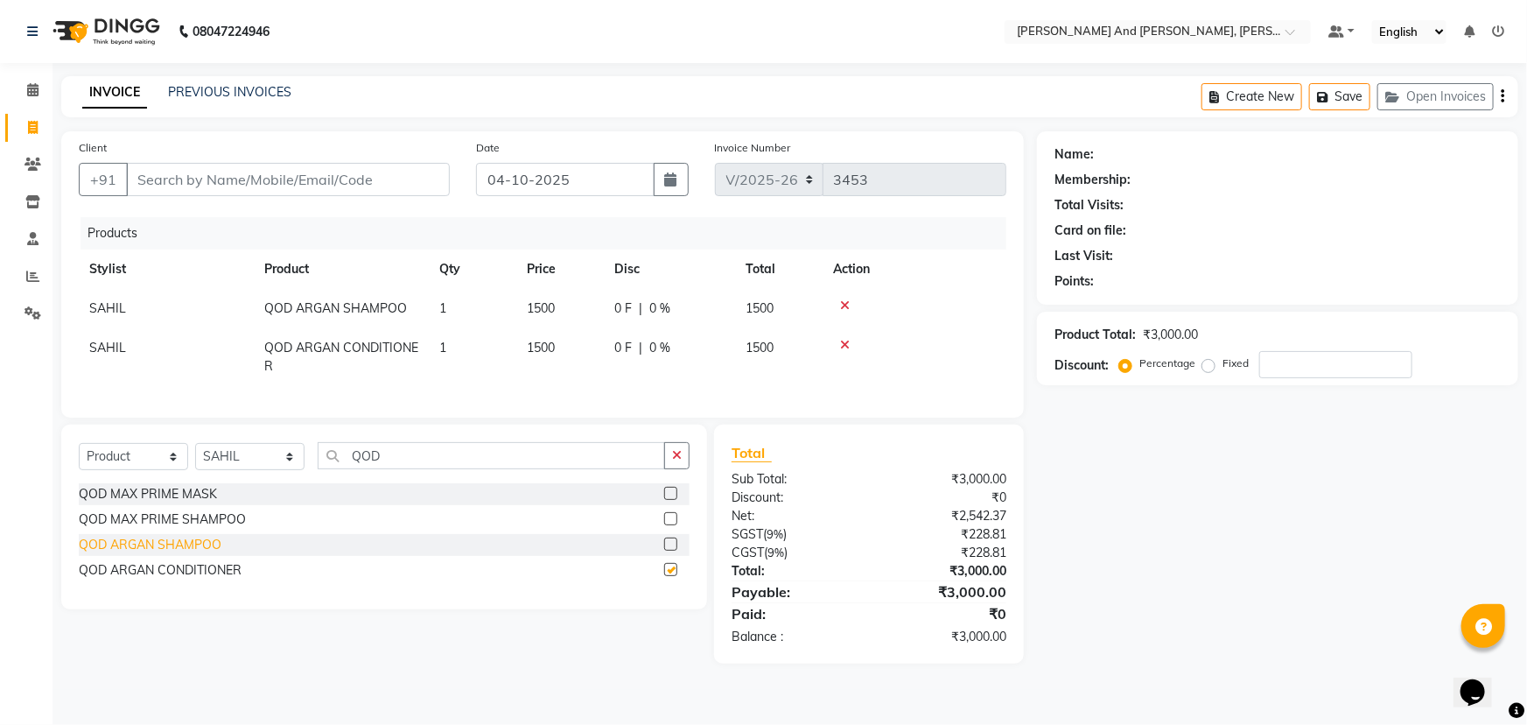
checkbox input "false"
click at [181, 187] on input "Client" at bounding box center [288, 179] width 324 height 33
drag, startPoint x: 181, startPoint y: 187, endPoint x: 176, endPoint y: 200, distance: 14.1
drag, startPoint x: 176, startPoint y: 200, endPoint x: 384, endPoint y: 651, distance: 496.5
click at [384, 651] on div "Select Service Product Membership Package Voucher Prepaid Gift Card Select Styl…" at bounding box center [377, 543] width 659 height 239
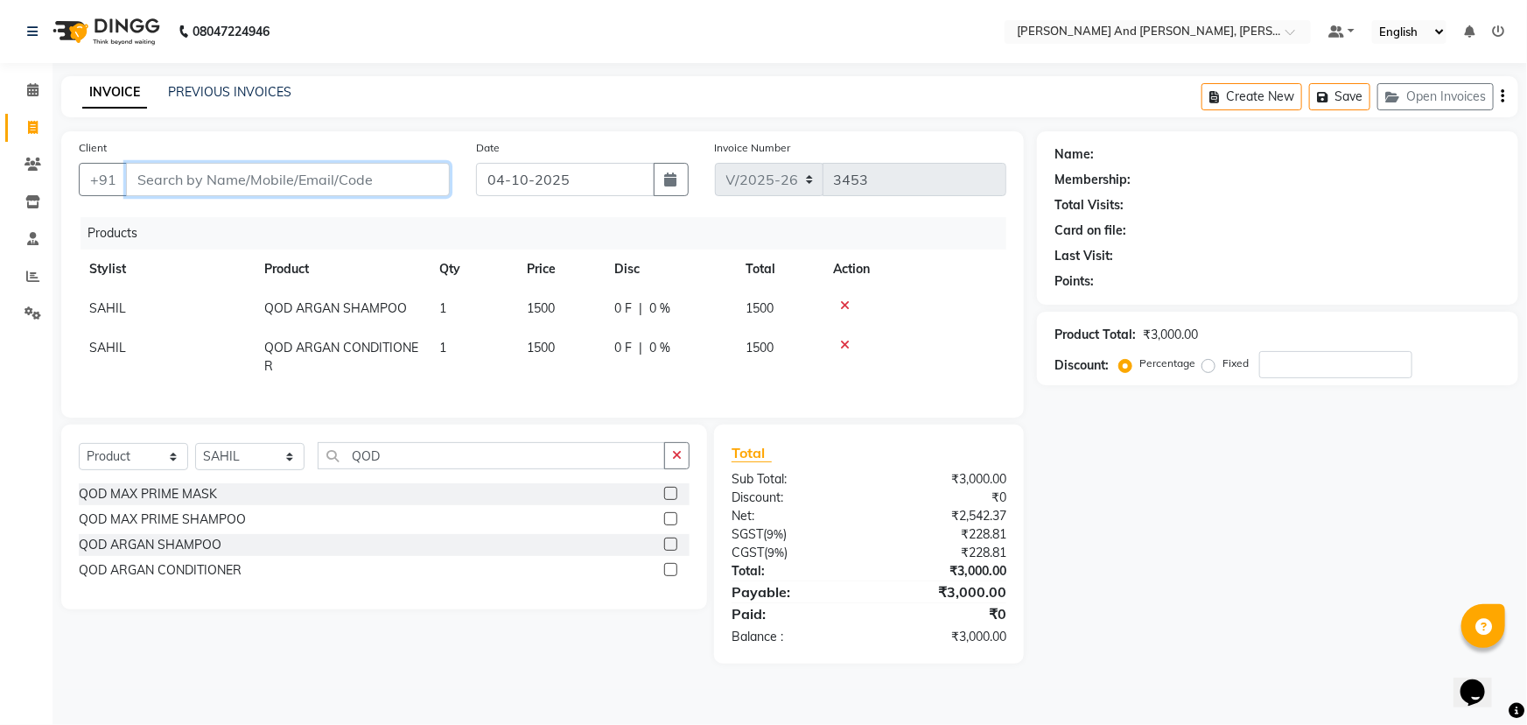
click at [361, 178] on input "Client" at bounding box center [288, 179] width 324 height 33
click at [188, 177] on input "Client" at bounding box center [288, 179] width 324 height 33
paste input "919618072170"
type input "919618072170"
type input "0"
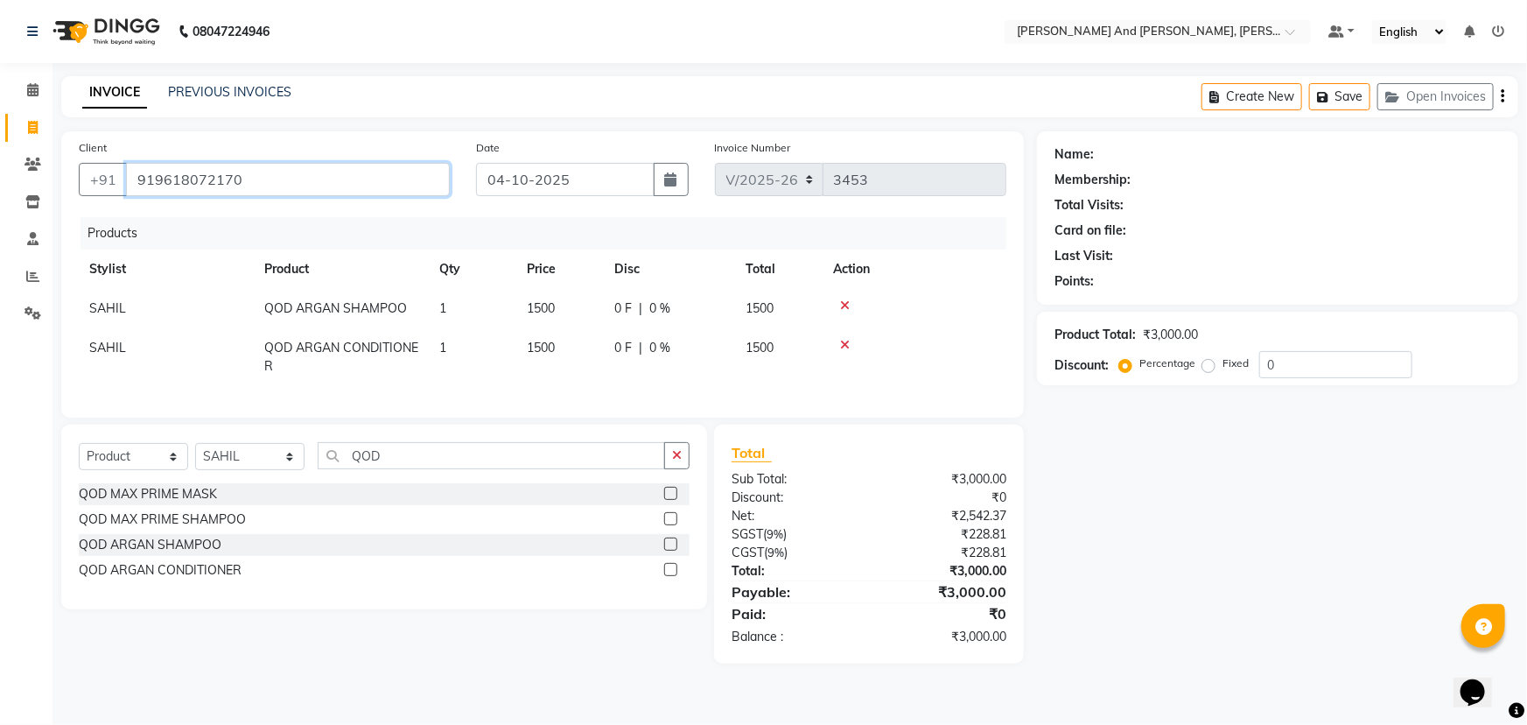
type input "919618072170"
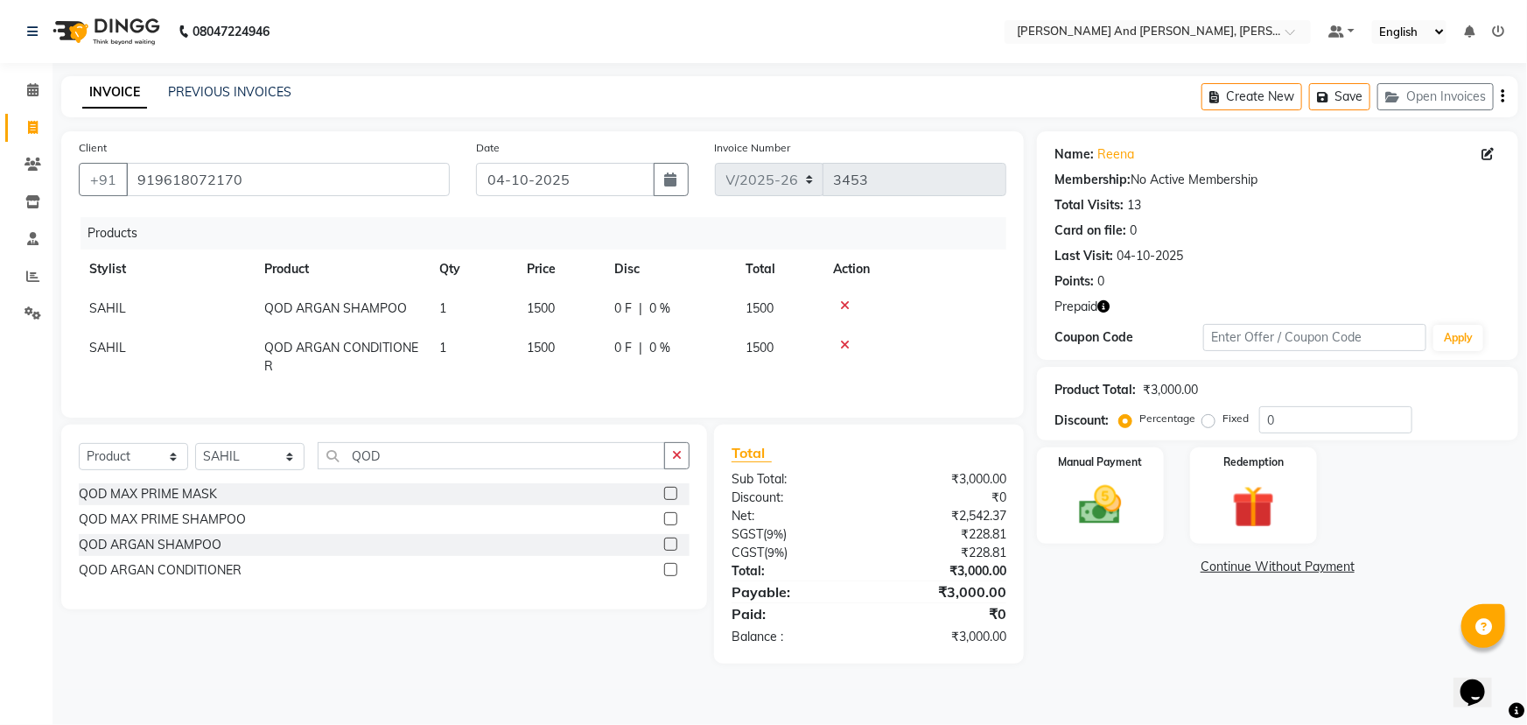
click at [1111, 307] on div "Prepaid" at bounding box center [1278, 307] width 446 height 18
click at [1104, 304] on icon "button" at bounding box center [1103, 306] width 12 height 12
click at [1203, 284] on div "Points: 0" at bounding box center [1278, 281] width 446 height 18
click at [1054, 488] on div "Manual Payment" at bounding box center [1100, 495] width 132 height 101
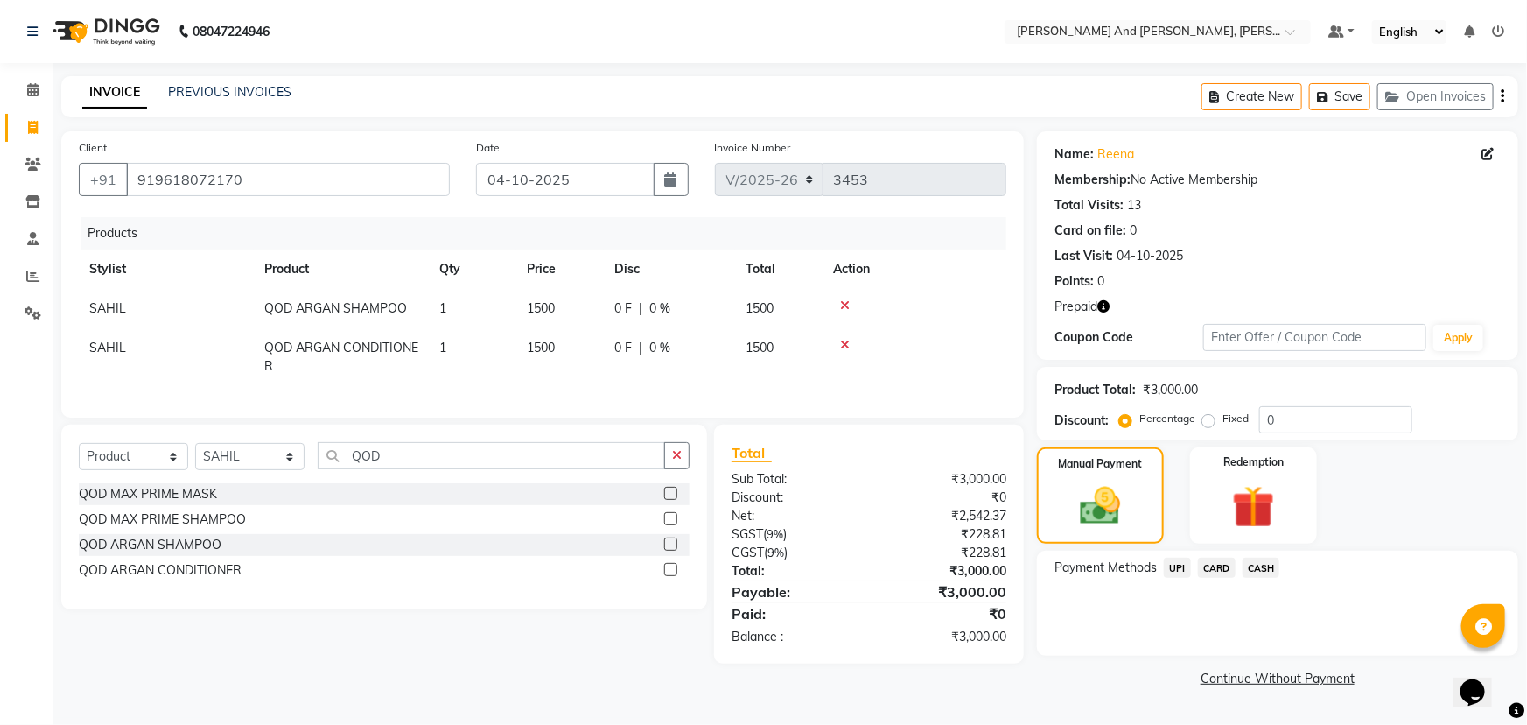
click at [1175, 568] on span "UPI" at bounding box center [1177, 567] width 27 height 20
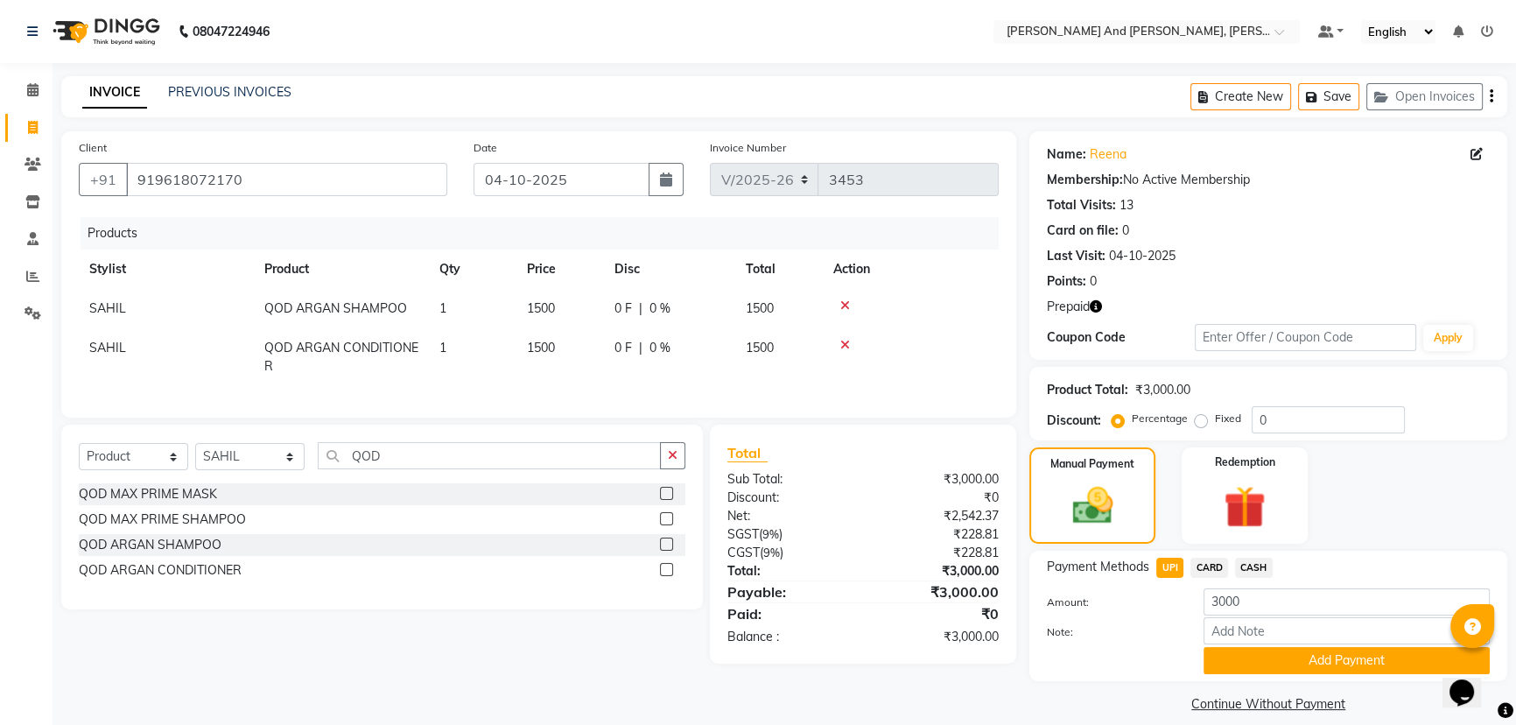
scroll to position [18, 0]
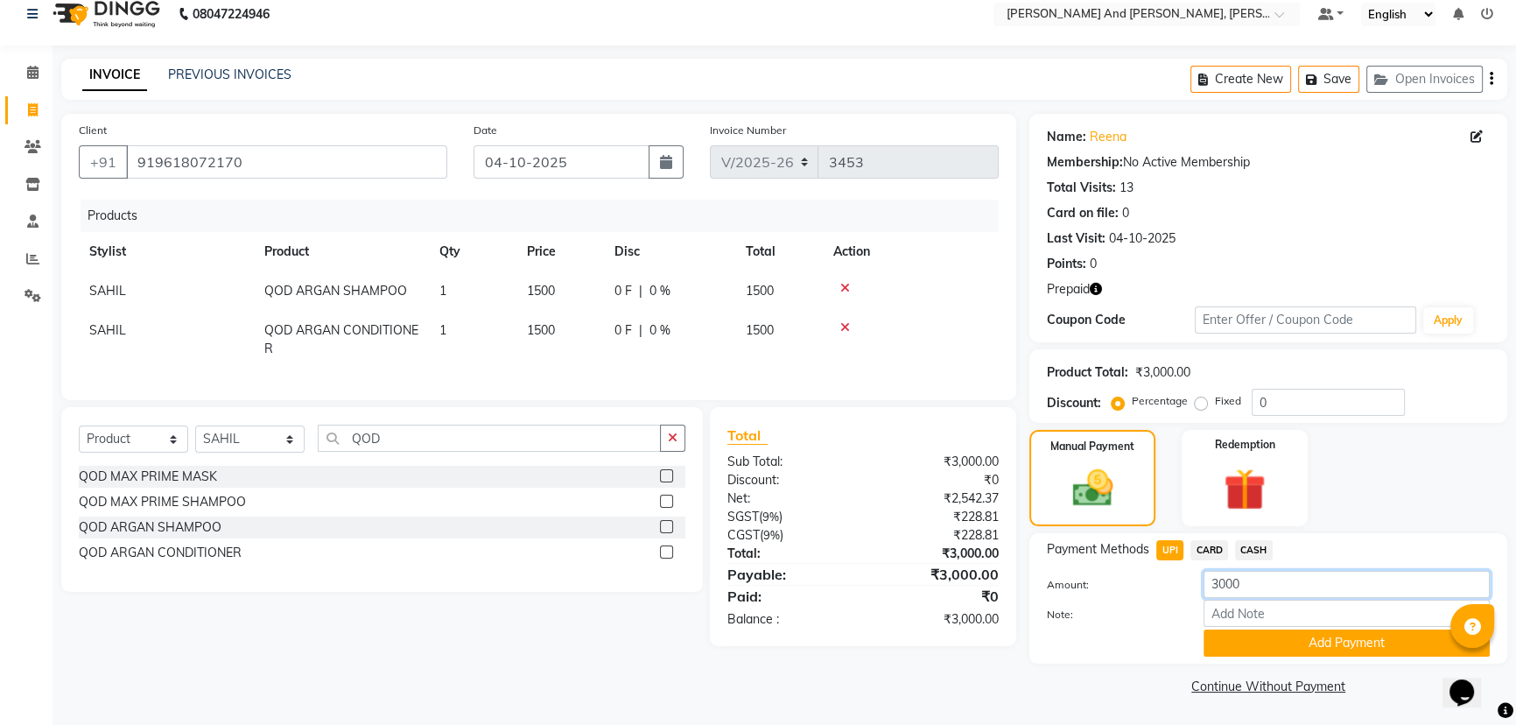
click at [1250, 576] on input "3000" at bounding box center [1346, 584] width 286 height 27
type input "3"
type input "2270"
click at [1348, 647] on button "Add Payment" at bounding box center [1346, 642] width 286 height 27
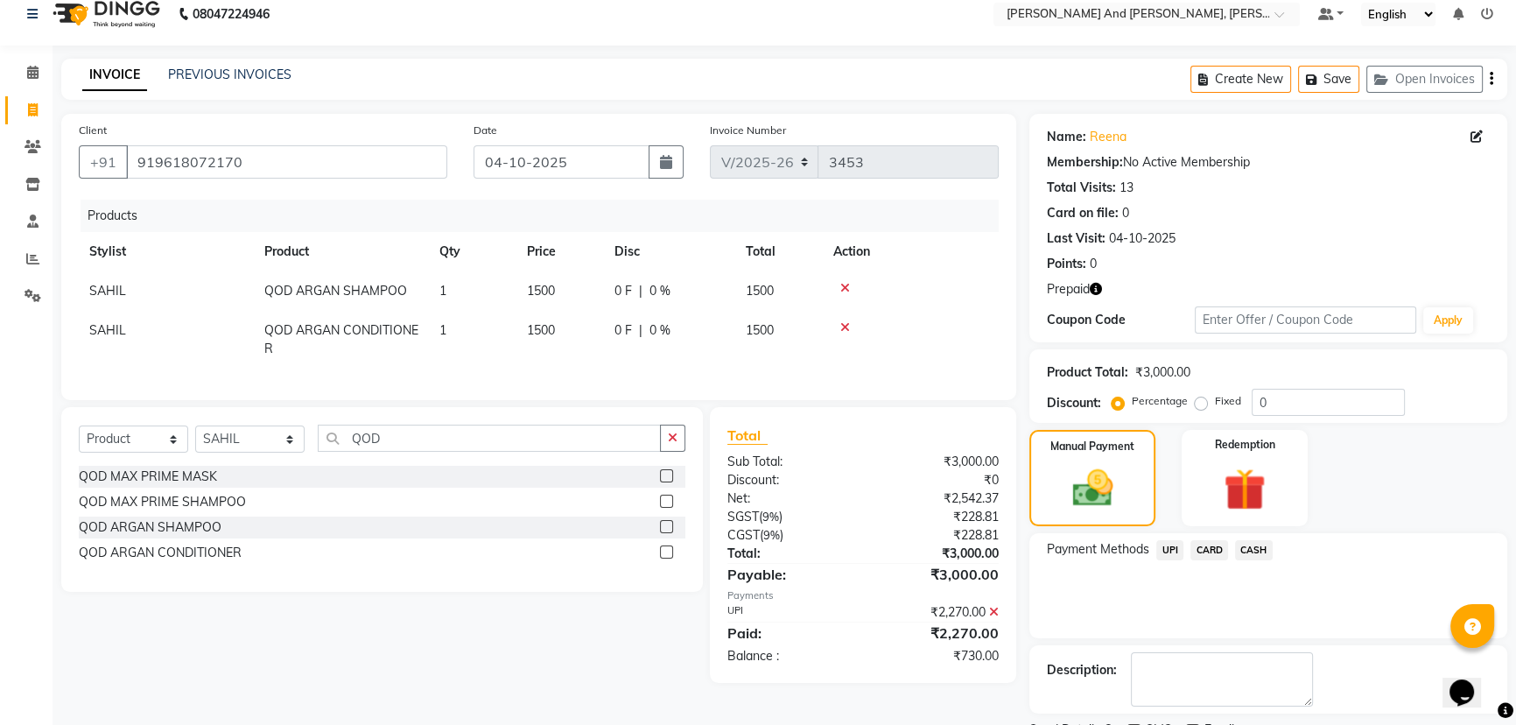
scroll to position [90, 0]
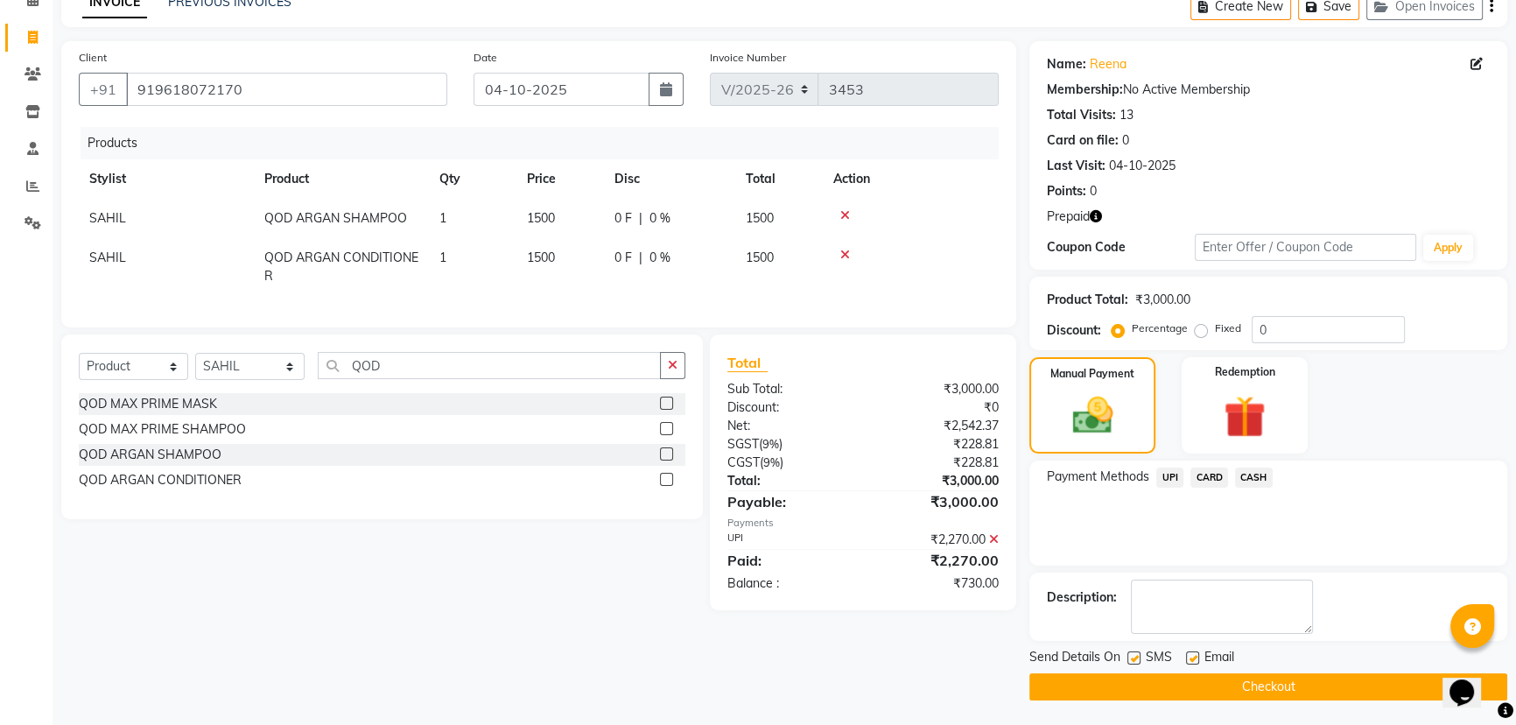
click at [1164, 677] on button "Checkout" at bounding box center [1268, 686] width 478 height 27
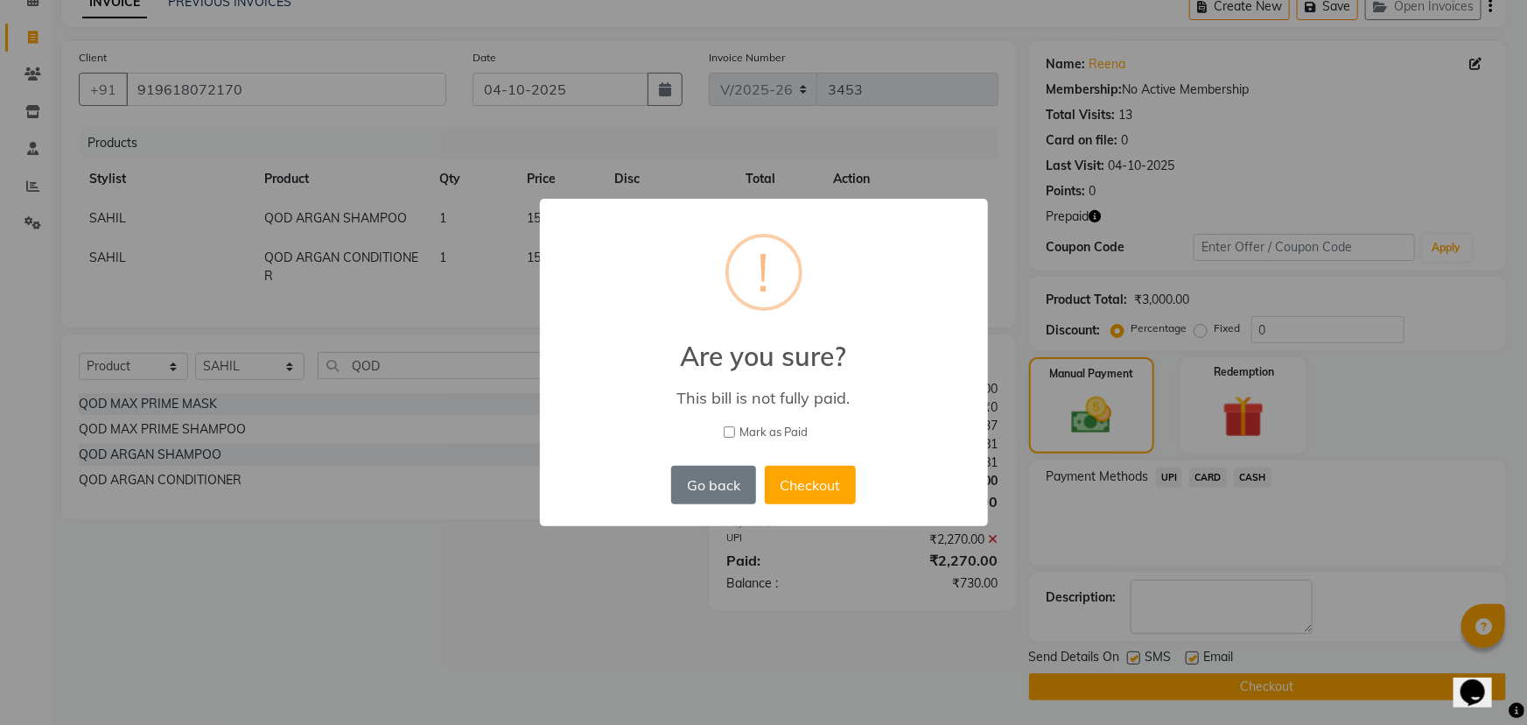
click at [1156, 512] on div "× ! Are you sure? This bill is not fully paid. Mark as Paid Go back No Checkout" at bounding box center [763, 362] width 1527 height 725
click at [713, 496] on button "Go back" at bounding box center [713, 485] width 84 height 39
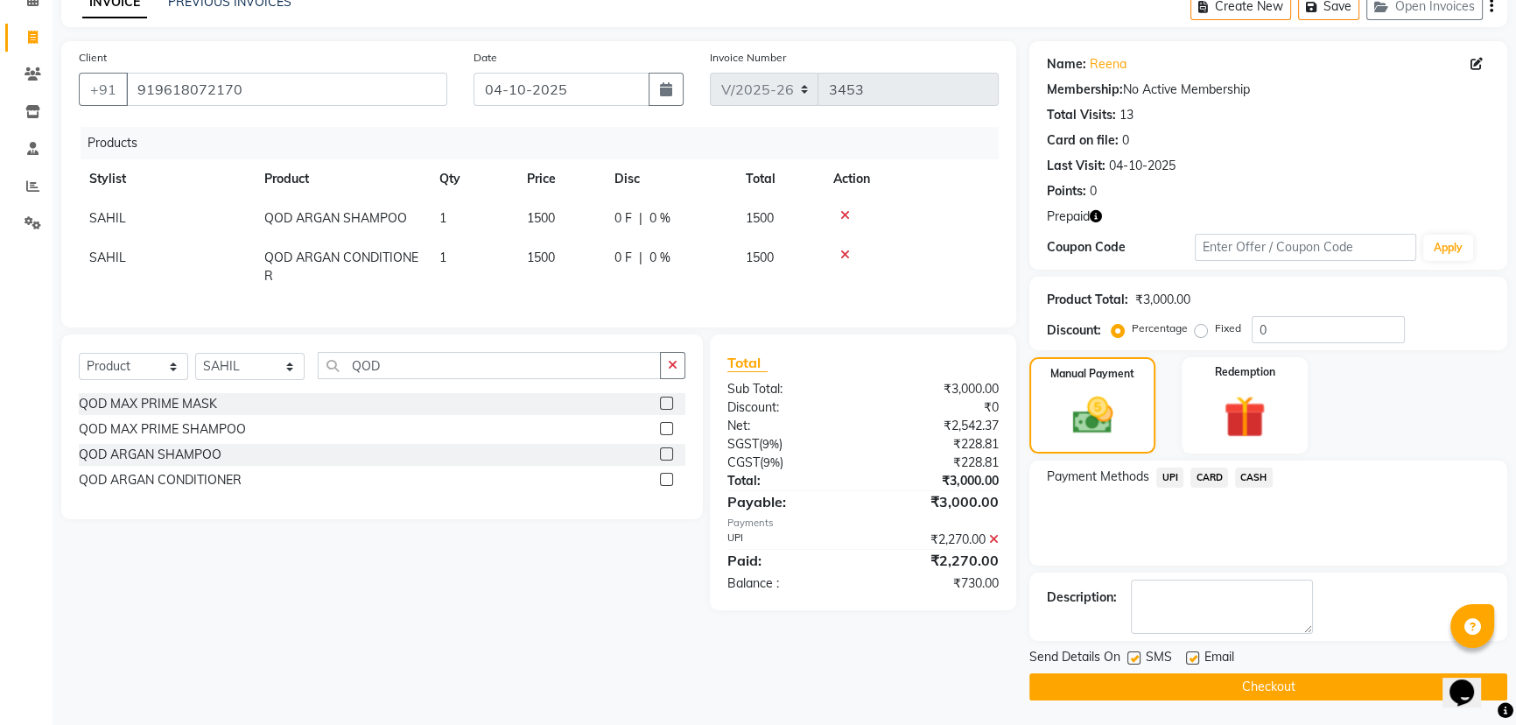
click at [1165, 475] on span "UPI" at bounding box center [1169, 477] width 27 height 20
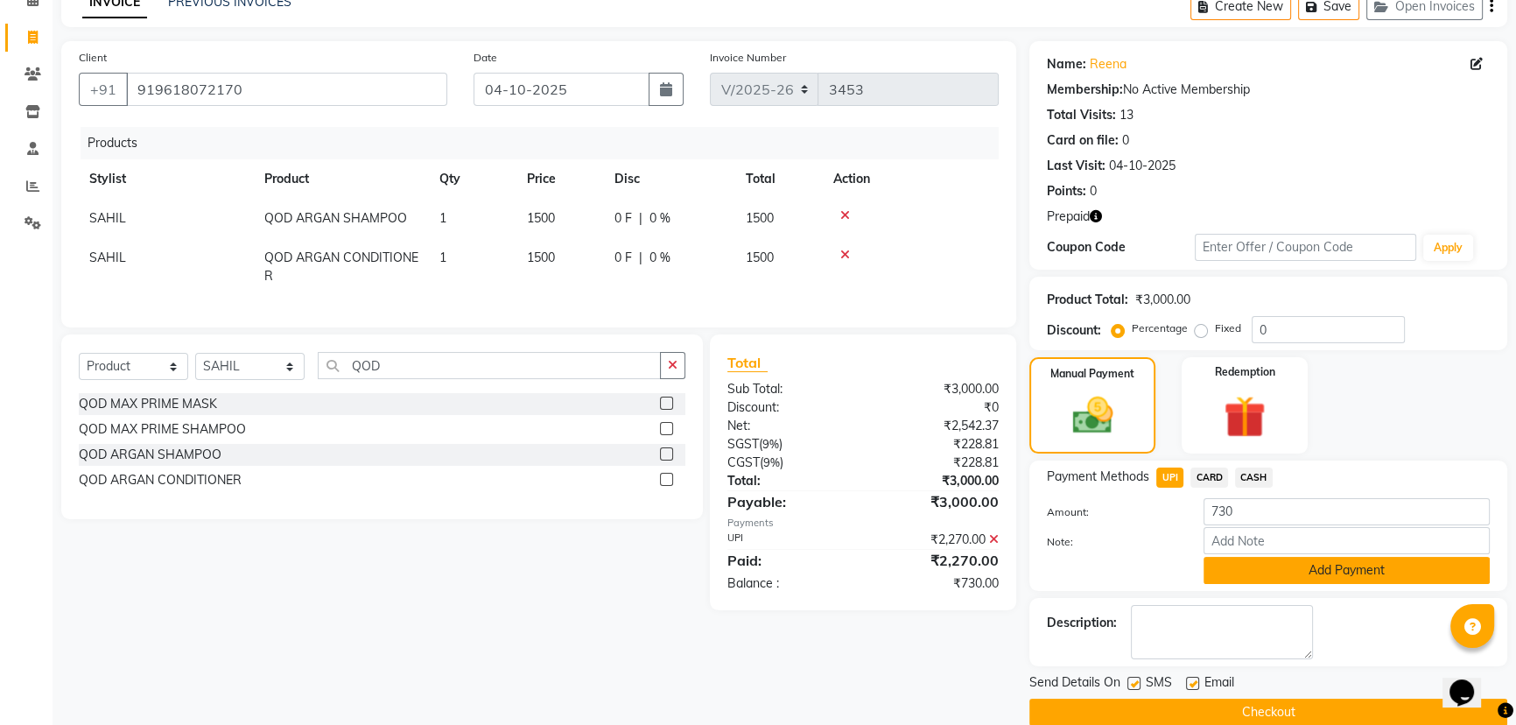
click at [1287, 557] on button "Add Payment" at bounding box center [1346, 570] width 286 height 27
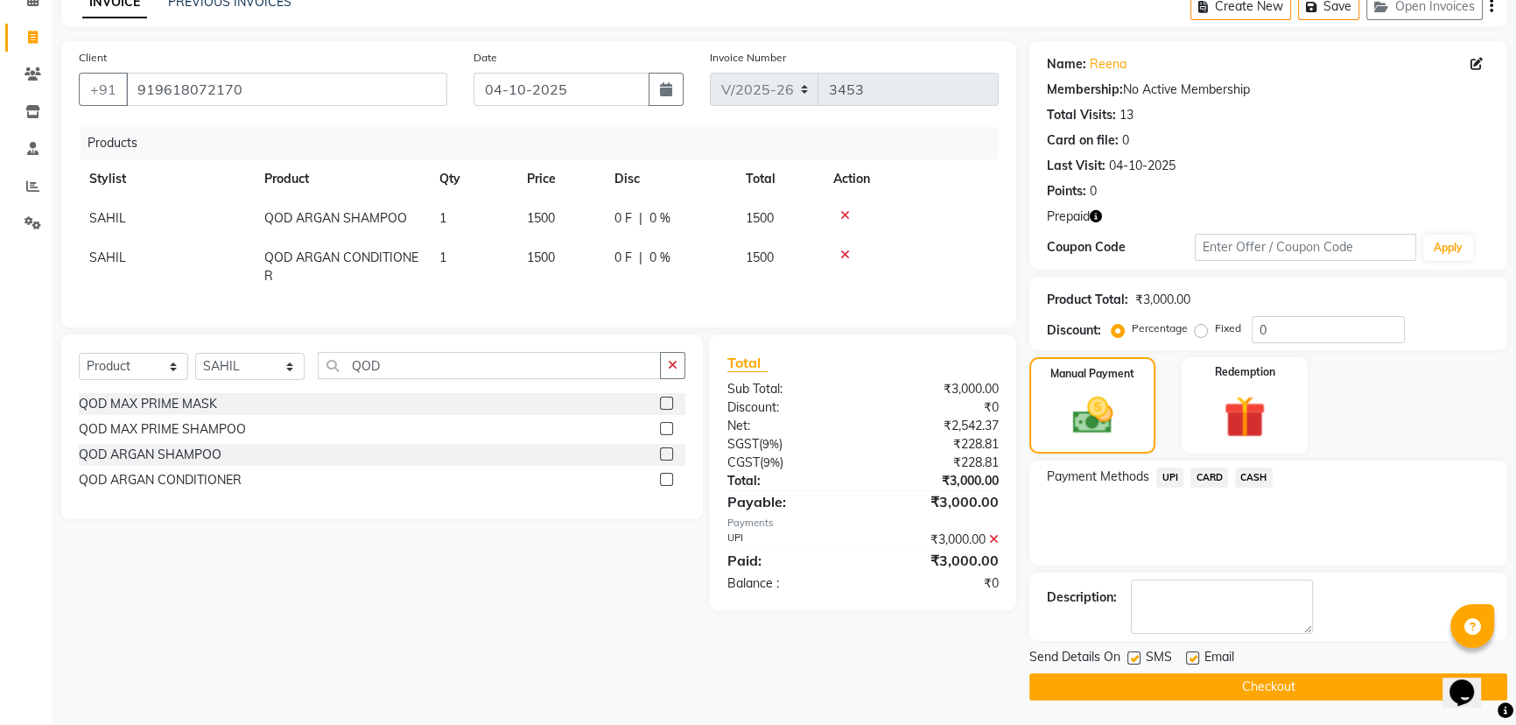
click at [1181, 681] on button "Checkout" at bounding box center [1268, 686] width 478 height 27
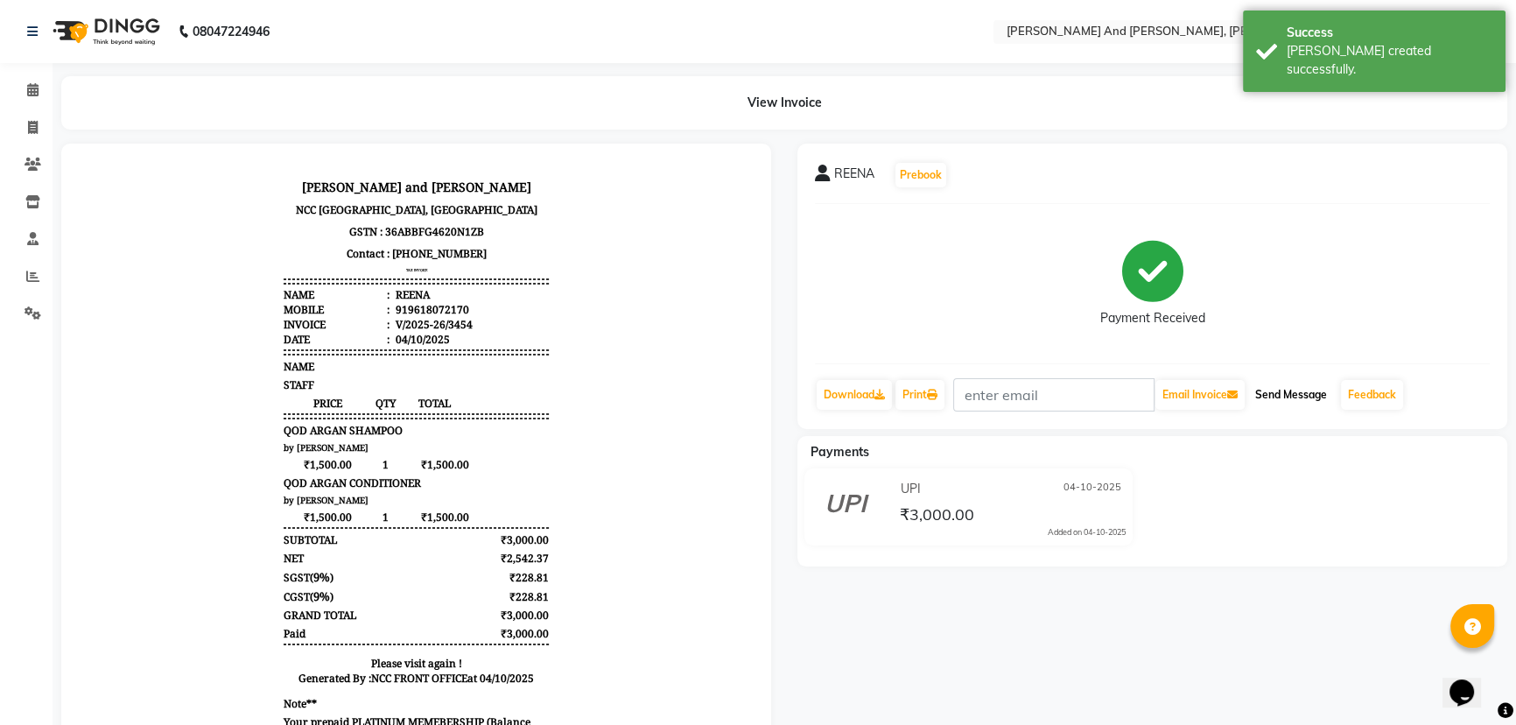
click at [1287, 393] on button "Send Message" at bounding box center [1291, 395] width 86 height 30
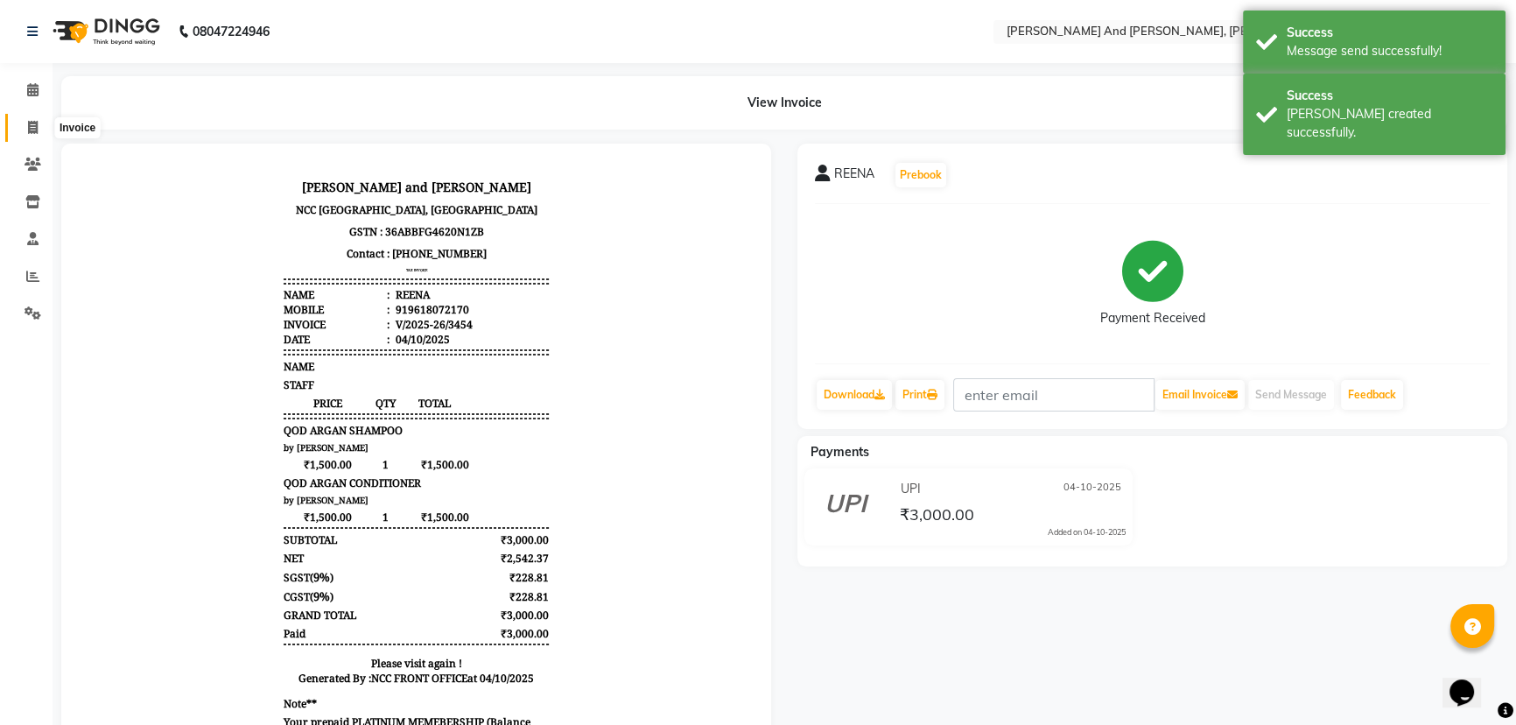
click at [32, 123] on icon at bounding box center [33, 127] width 10 height 13
select select "service"
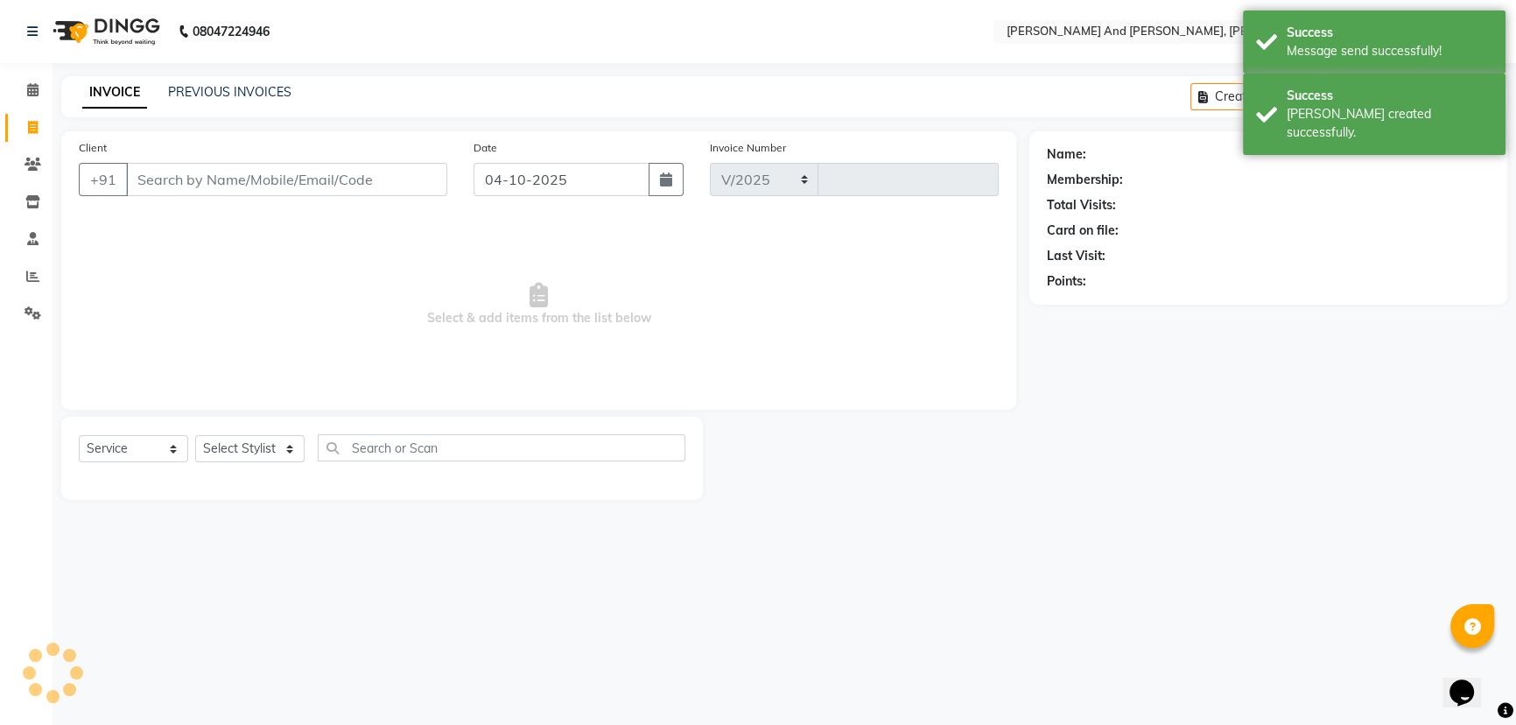
select select "6766"
type input "3455"
select select "P"
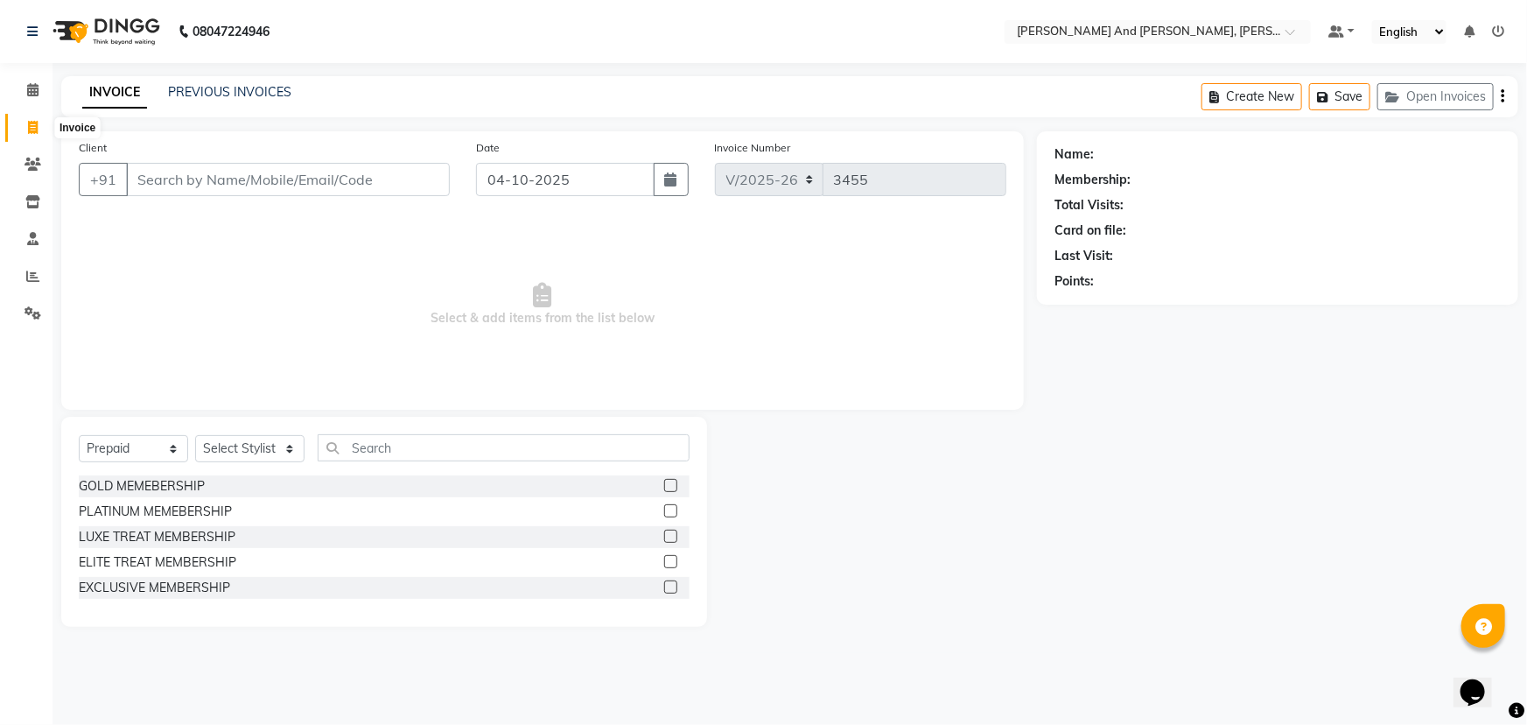
click at [32, 125] on icon at bounding box center [33, 127] width 10 height 13
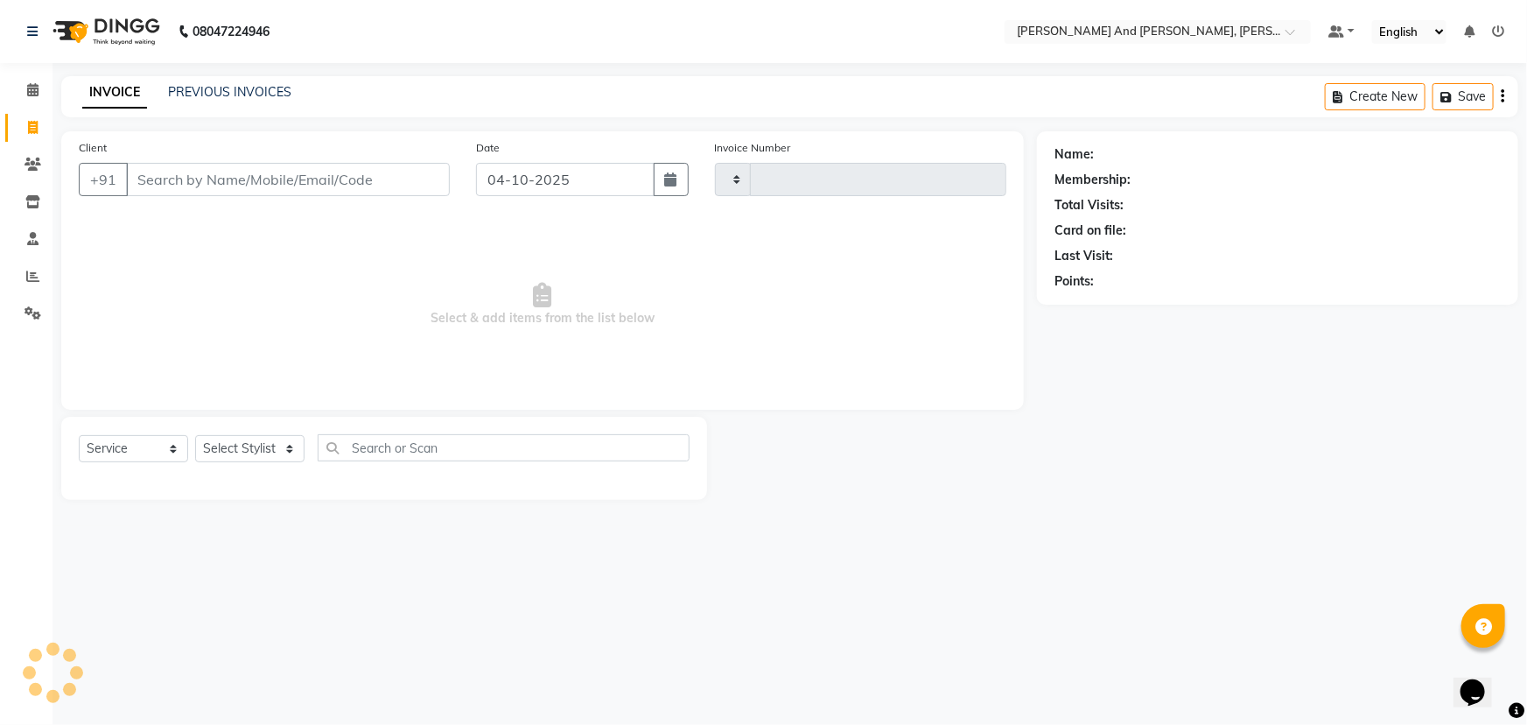
click at [32, 125] on icon at bounding box center [33, 127] width 10 height 13
select select "service"
type input "3455"
select select "6766"
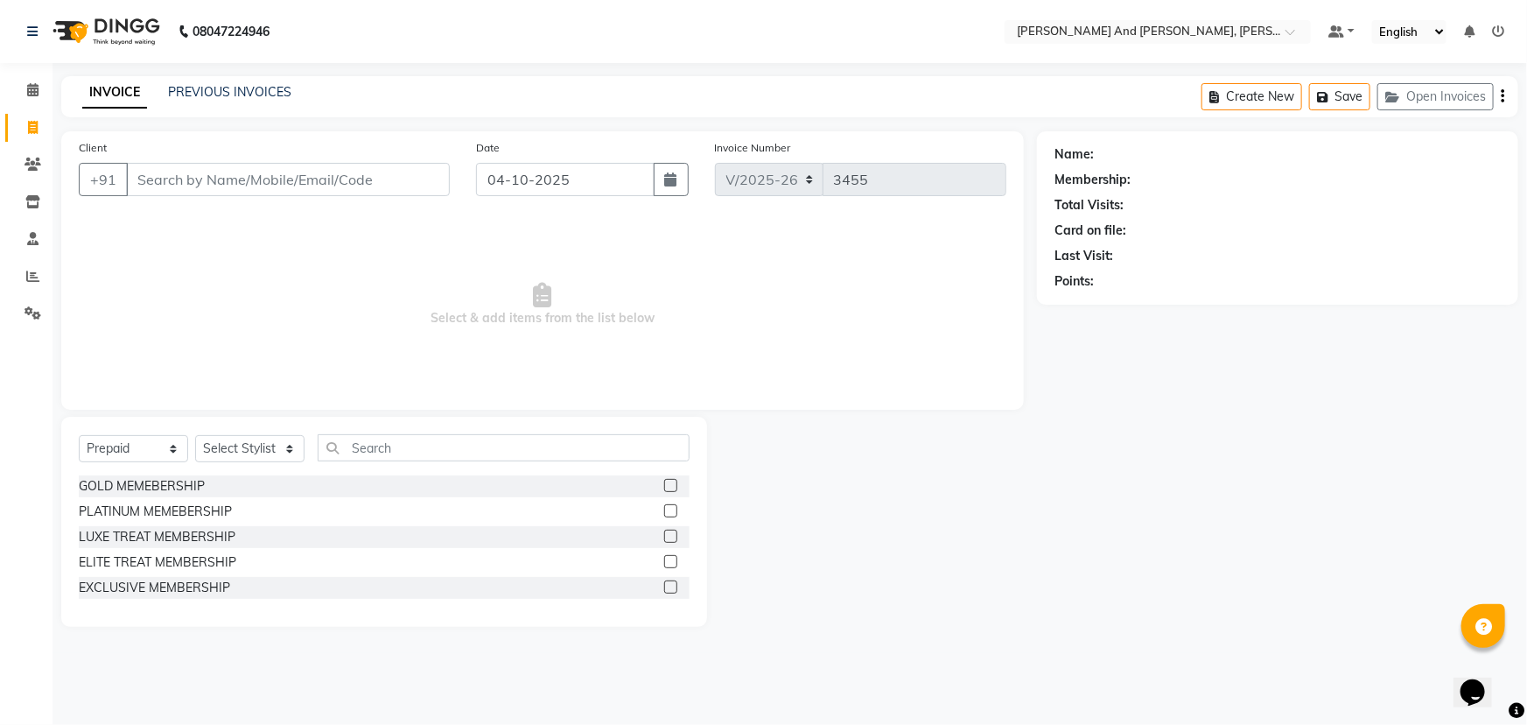
click at [884, 557] on div at bounding box center [872, 522] width 330 height 210
click at [120, 450] on select "Select Service Product Membership Package Voucher Prepaid Gift Card" at bounding box center [133, 448] width 109 height 27
click at [133, 446] on select "Select Service Product Membership Package Voucher Prepaid Gift Card" at bounding box center [133, 448] width 109 height 27
select select "service"
click at [79, 435] on select "Select Service Product Membership Package Voucher Prepaid Gift Card" at bounding box center [133, 448] width 109 height 27
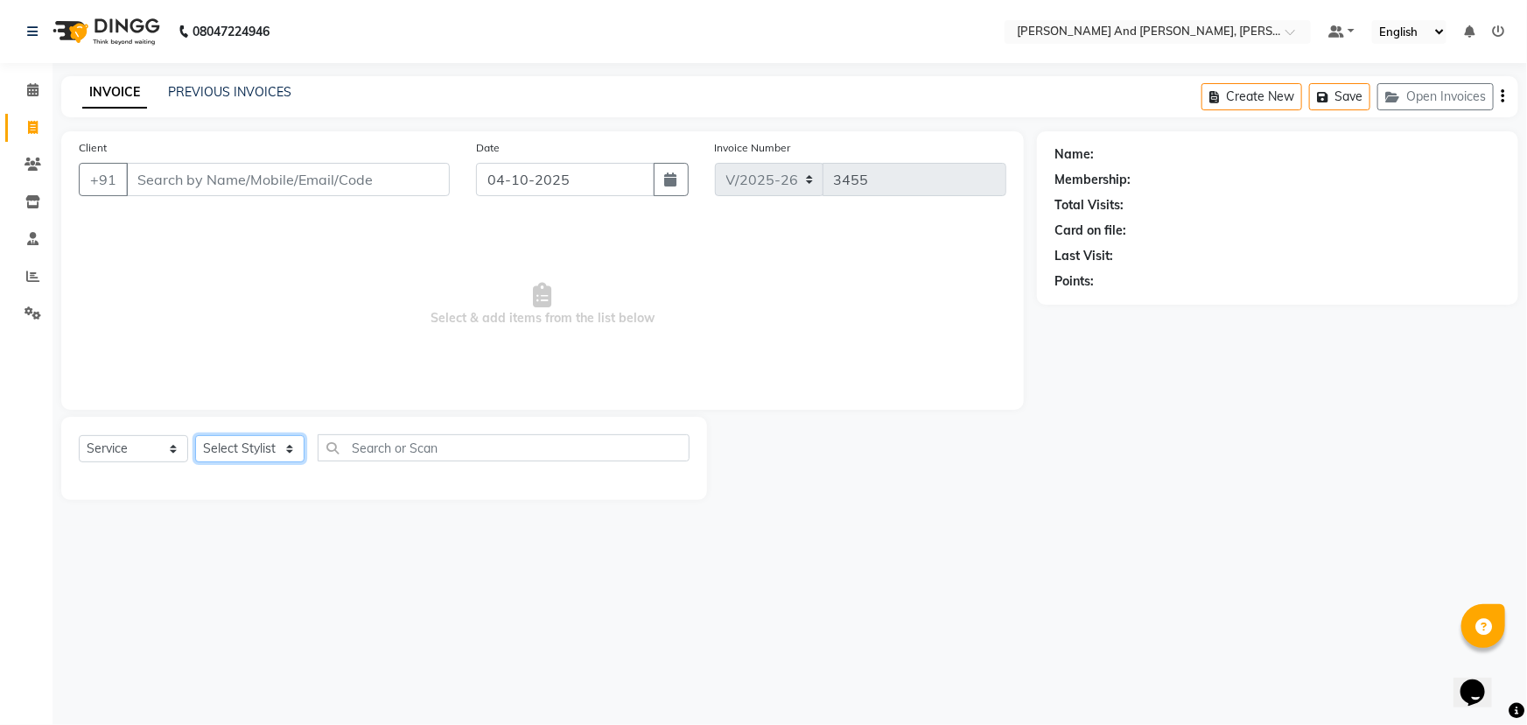
click at [256, 449] on select "Select Stylist ADITI AFREEN 2 ALIYA ALKAF ARIF ARMAN CHANCHAL ESWAR IMRAN KASIM…" at bounding box center [249, 448] width 109 height 27
select select "90778"
click at [195, 435] on select "Select Stylist ADITI AFREEN 2 ALIYA ALKAF ARIF ARMAN CHANCHAL ESWAR IMRAN KASIM…" at bounding box center [249, 448] width 109 height 27
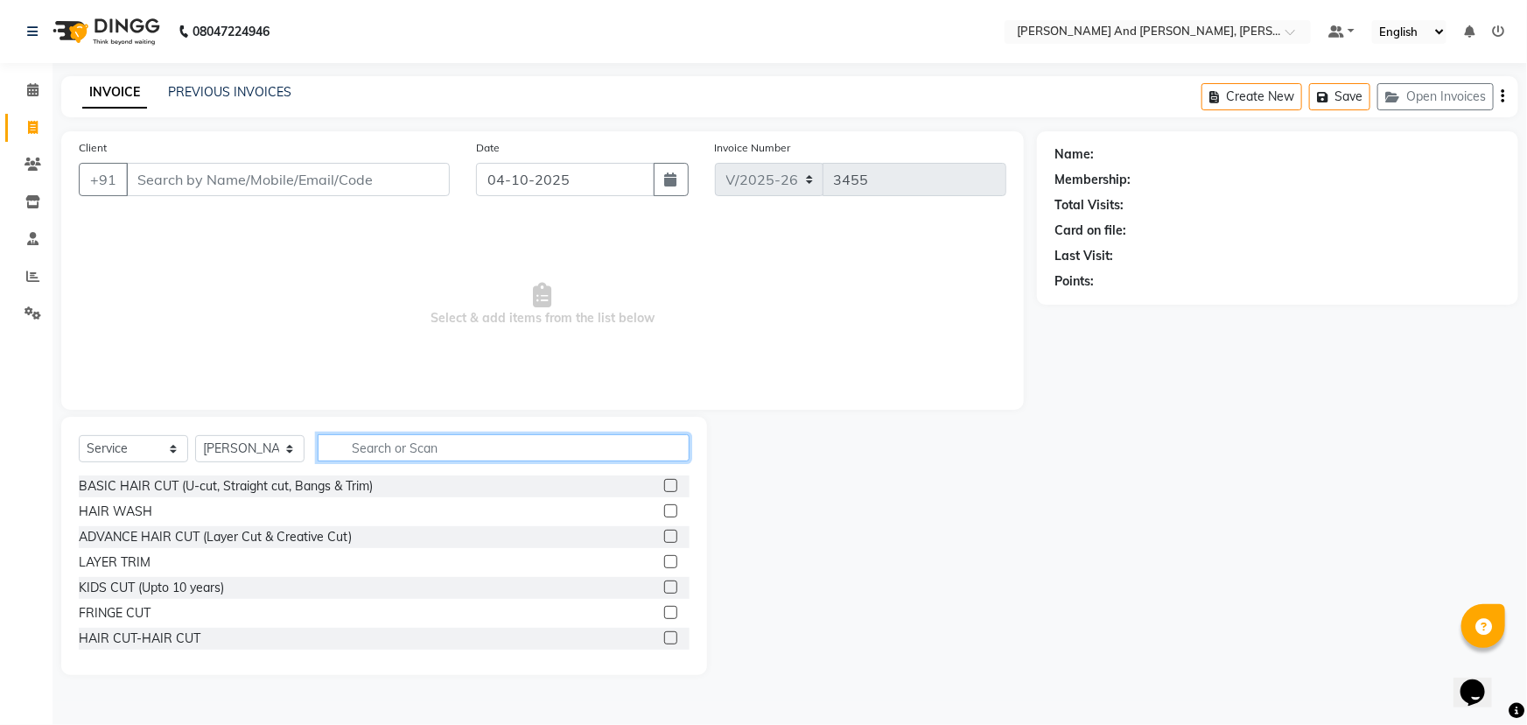
click at [393, 451] on input "text" at bounding box center [504, 447] width 372 height 27
type input "THRE"
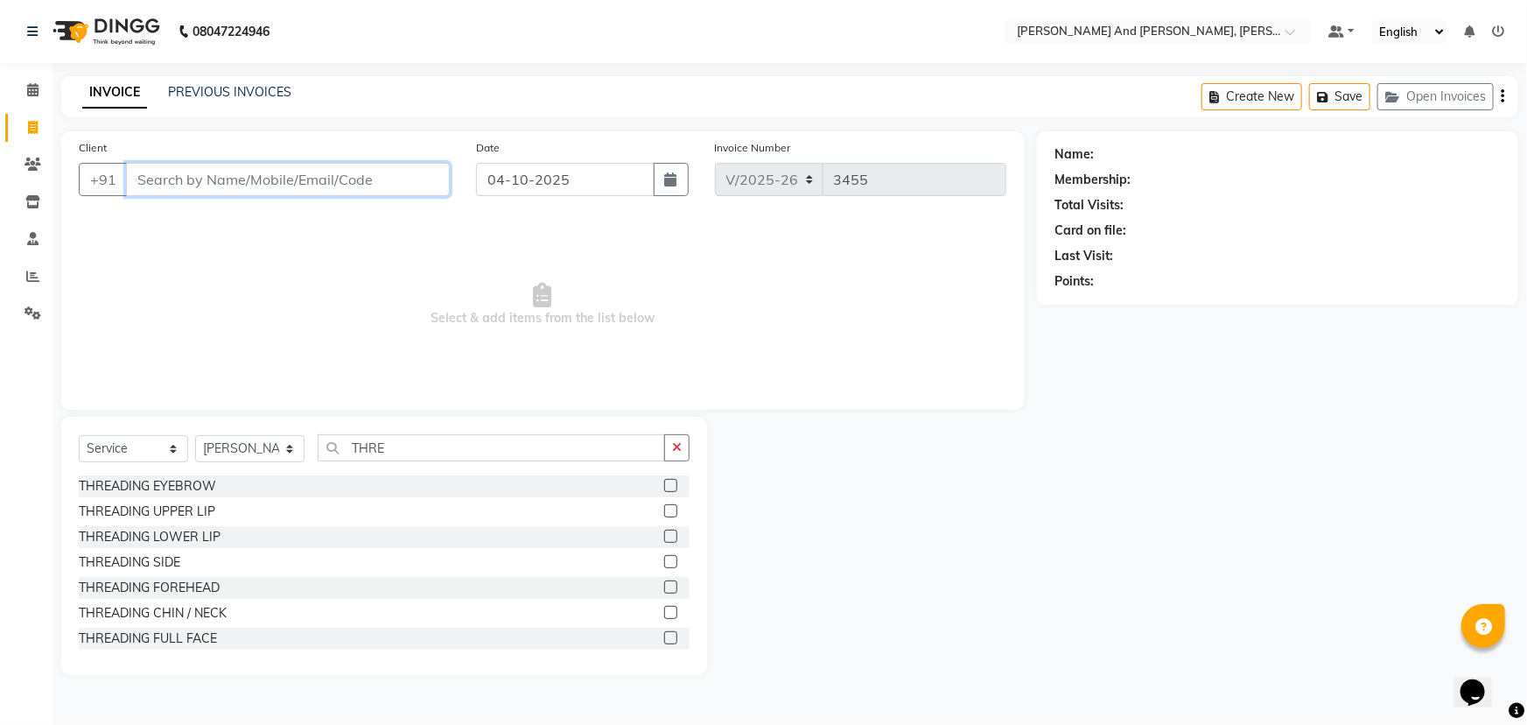
click at [251, 182] on input "Client" at bounding box center [288, 179] width 324 height 33
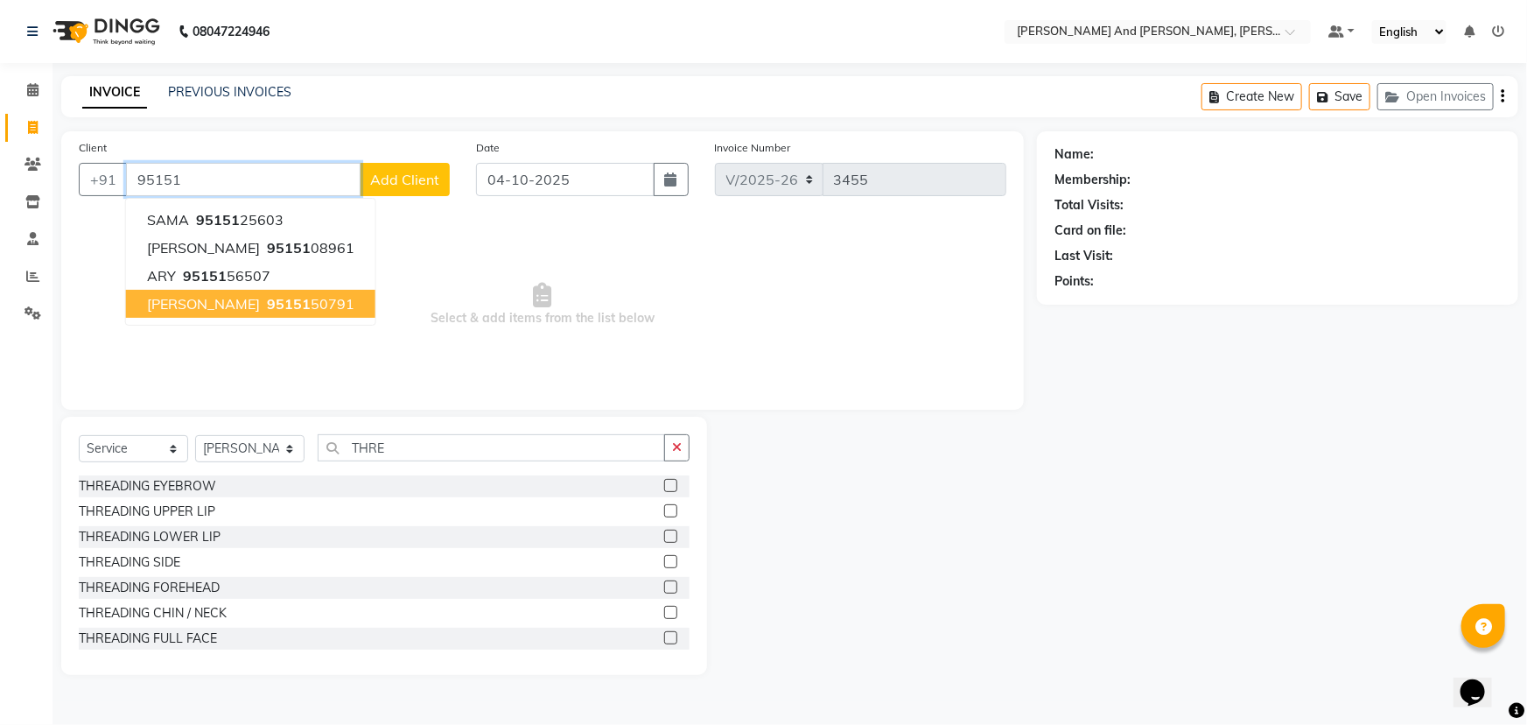
click at [267, 301] on span "95151" at bounding box center [289, 304] width 44 height 18
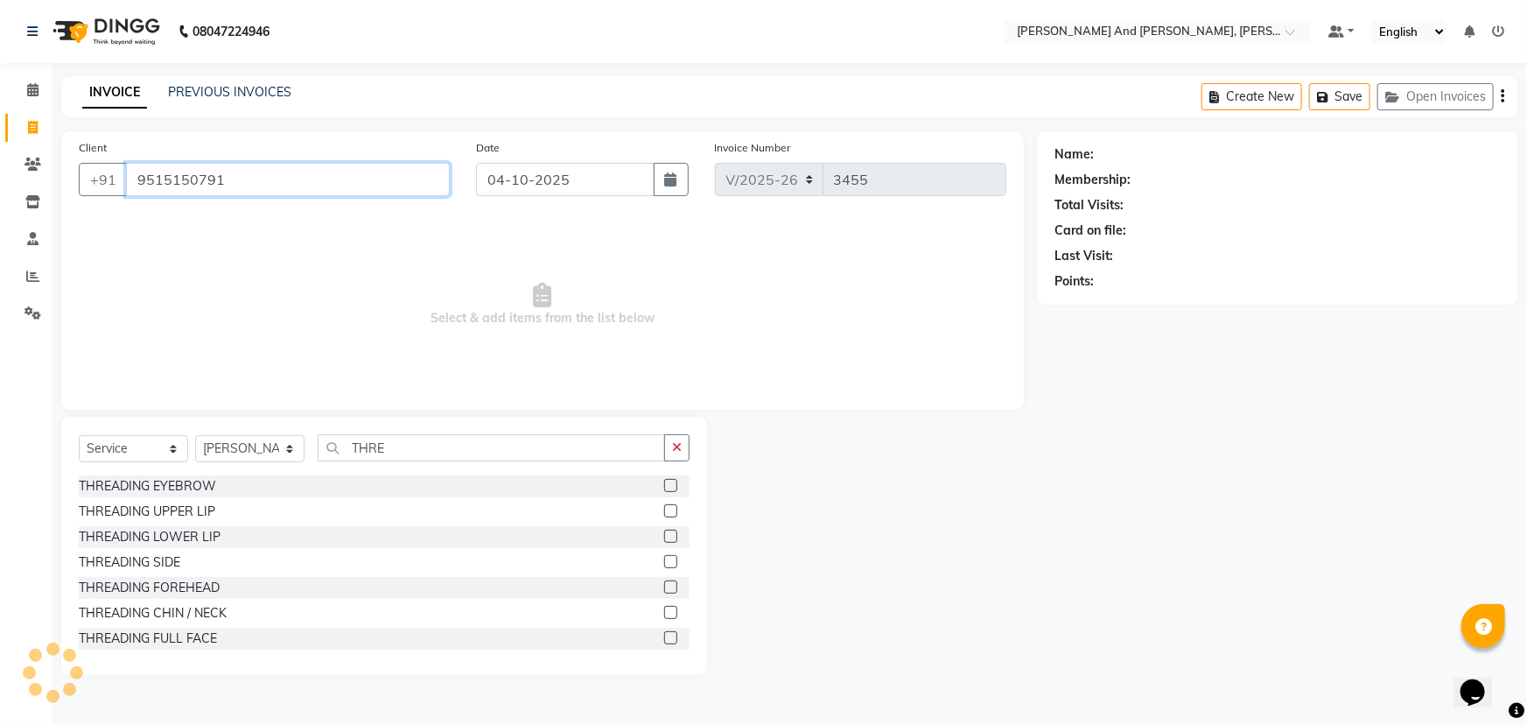
type input "9515150791"
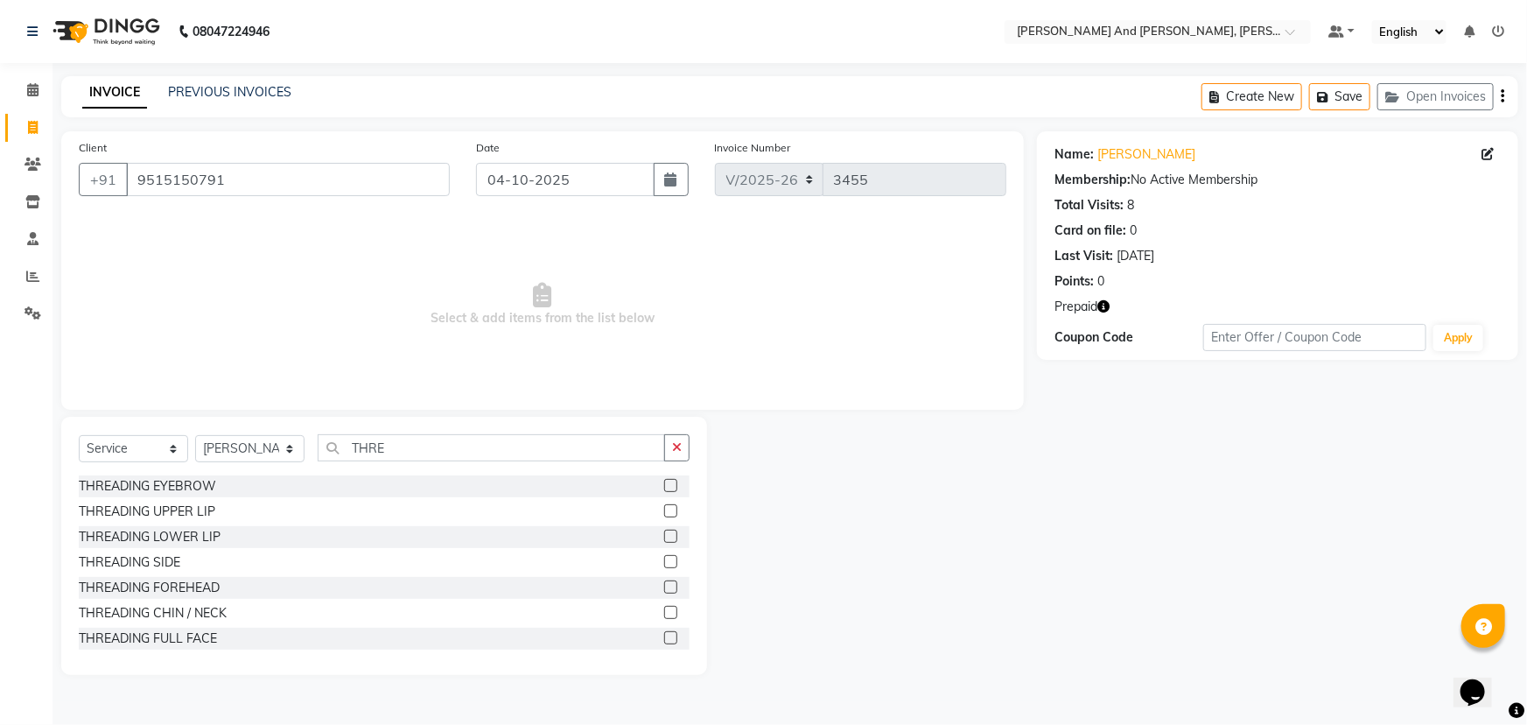
click at [1104, 309] on icon "button" at bounding box center [1103, 306] width 12 height 12
click at [1045, 448] on div "Name: Swapna Membership: No Active Membership Total Visits: 8 Card on file: 0 L…" at bounding box center [1284, 402] width 494 height 543
click at [1104, 306] on icon "button" at bounding box center [1103, 306] width 12 height 12
click at [664, 480] on label at bounding box center [670, 485] width 13 height 13
click at [664, 480] on input "checkbox" at bounding box center [669, 485] width 11 height 11
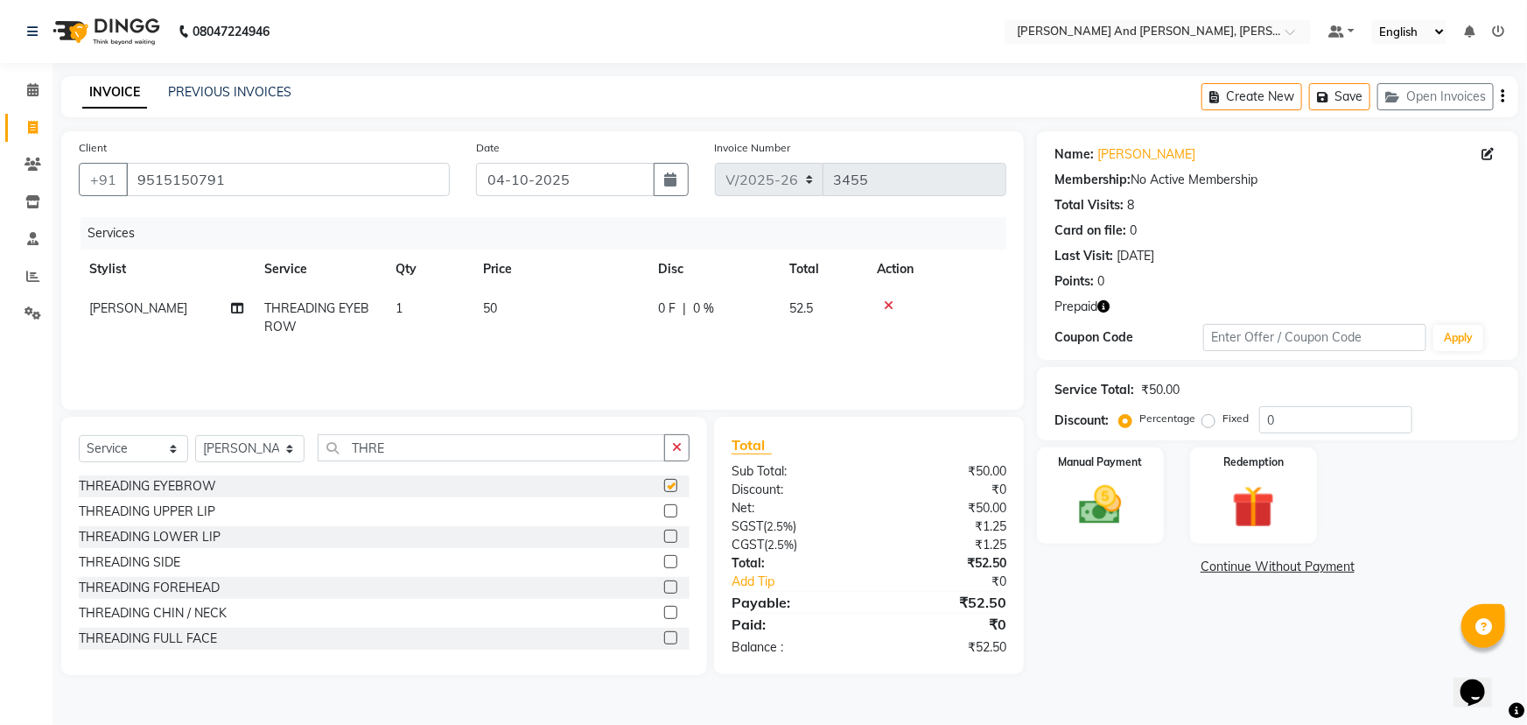
checkbox input "false"
click at [1243, 494] on img at bounding box center [1254, 507] width 72 height 55
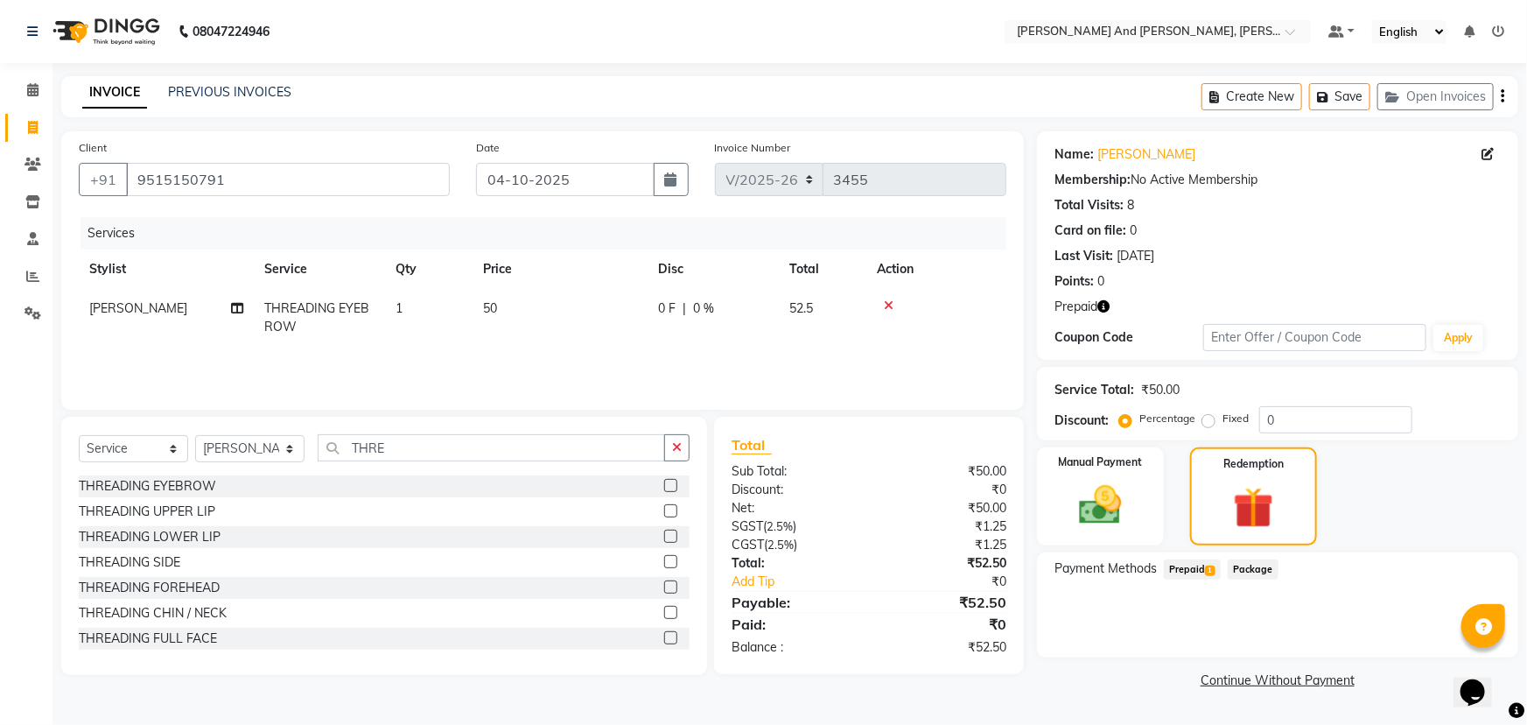
click at [1181, 573] on span "Prepaid 1" at bounding box center [1192, 569] width 57 height 20
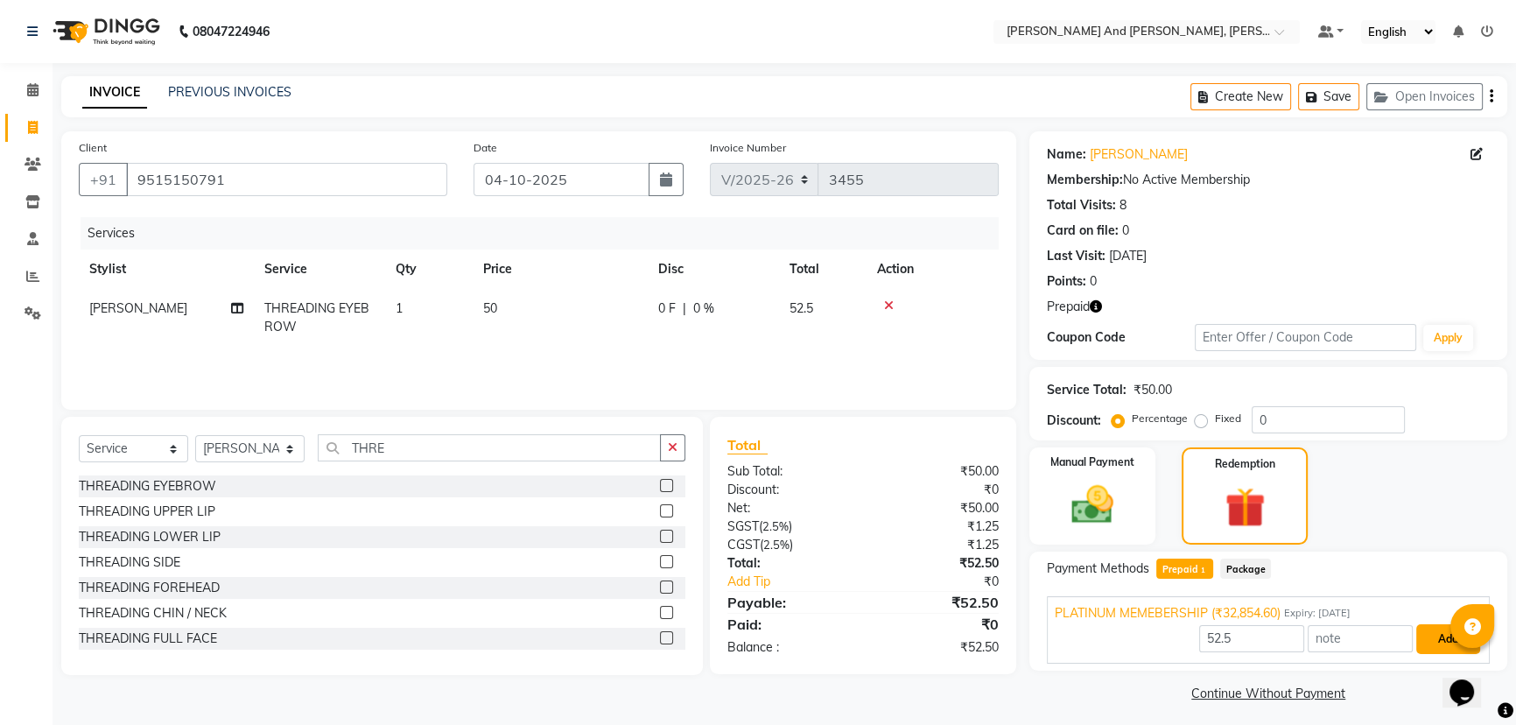
click at [1435, 640] on button "Add" at bounding box center [1448, 639] width 64 height 30
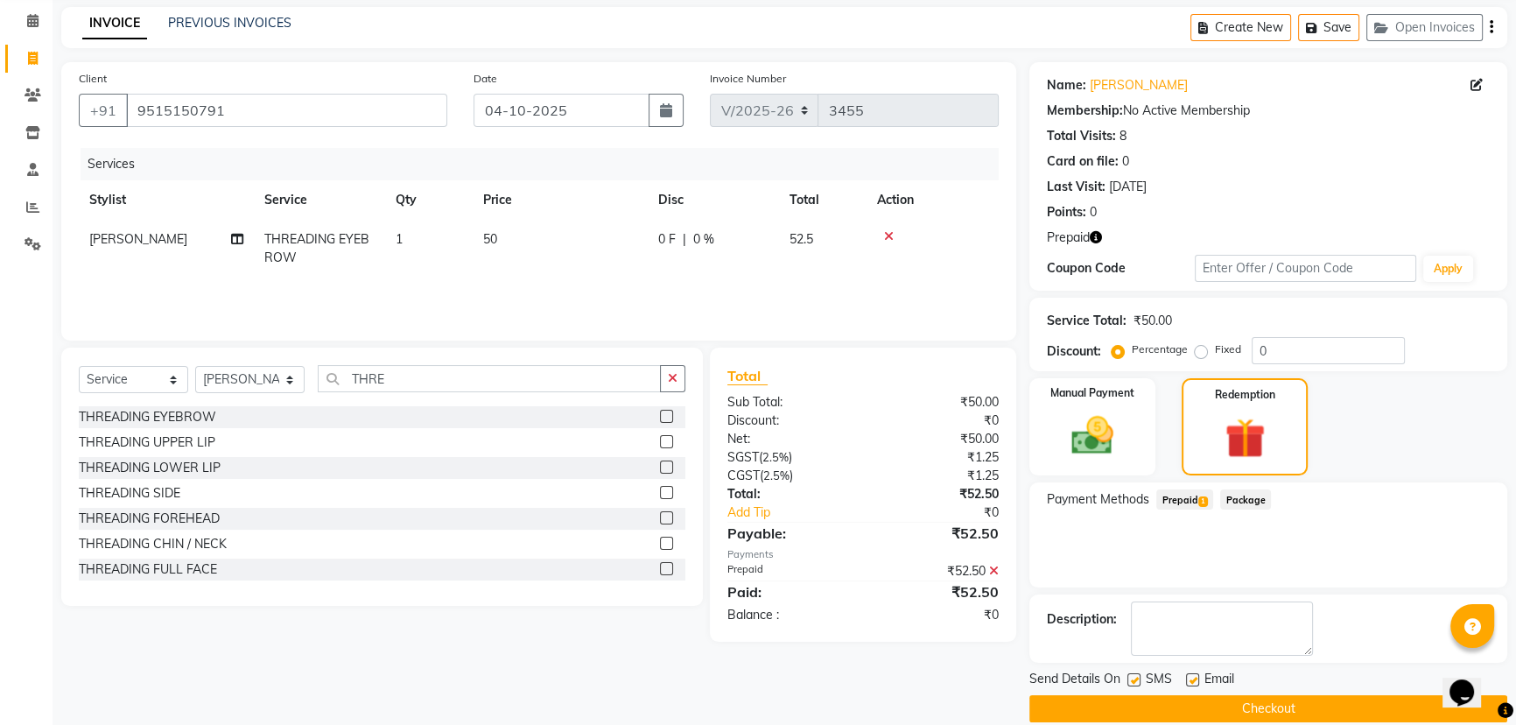
scroll to position [92, 0]
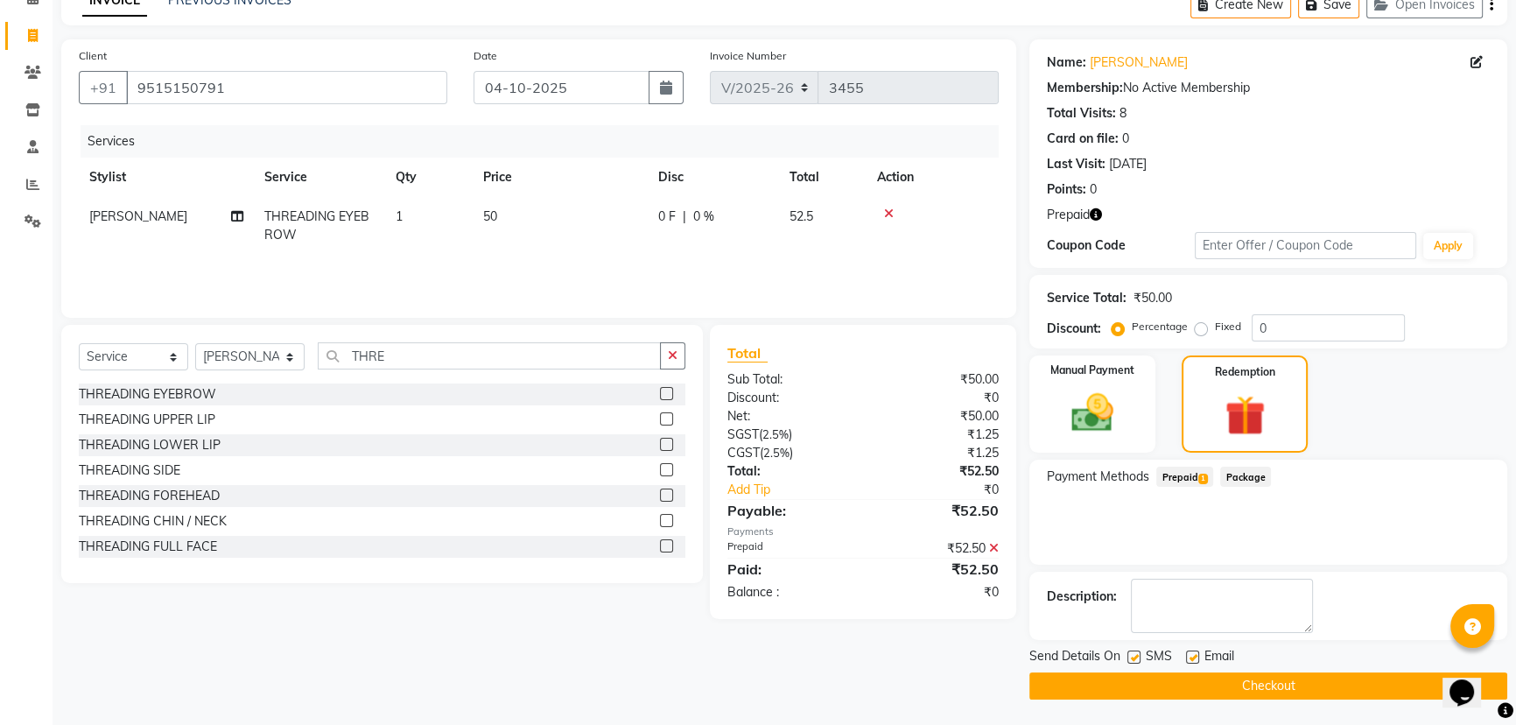
click at [1246, 679] on button "Checkout" at bounding box center [1268, 685] width 478 height 27
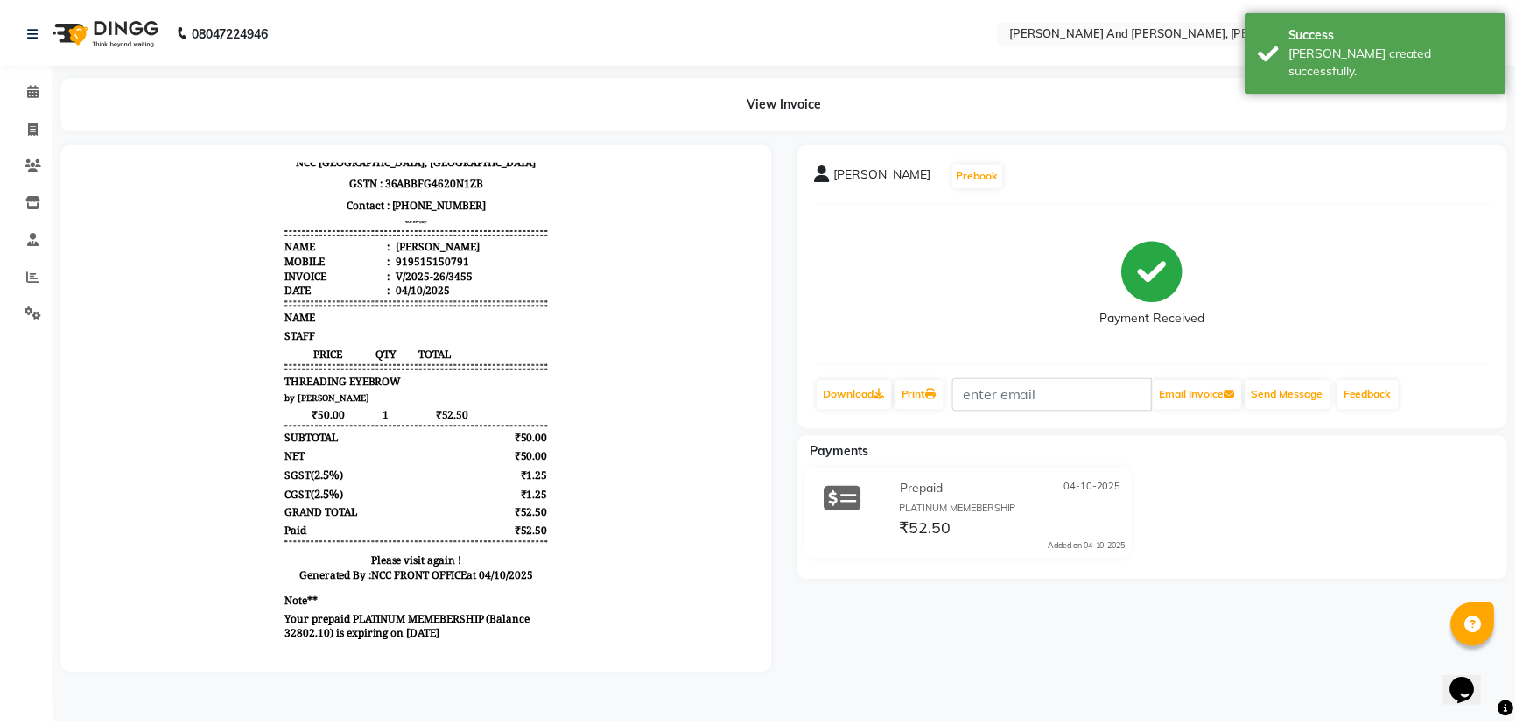
scroll to position [59, 0]
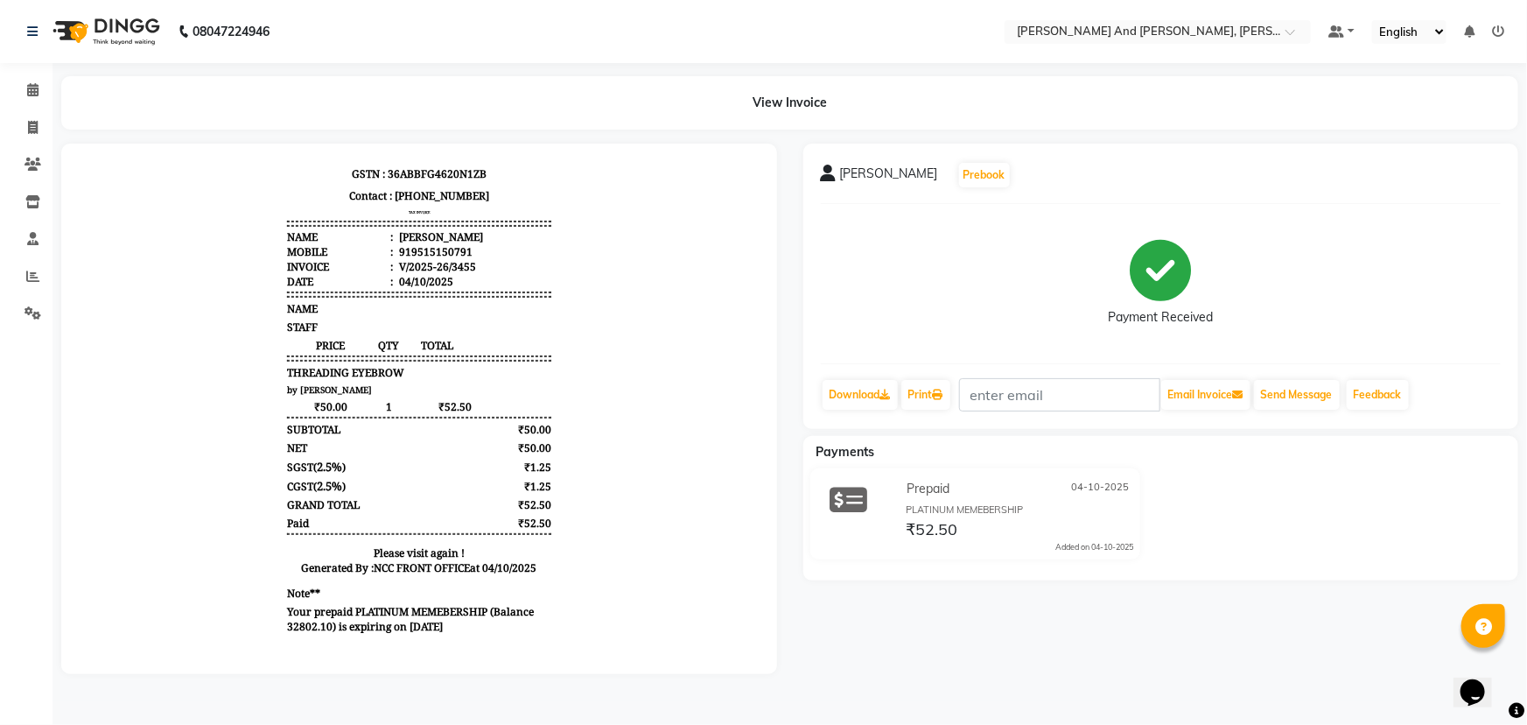
click at [584, 48] on nav "08047224946 Select Location × [PERSON_NAME] And Guy, Ncc Gachibowli Default Pan…" at bounding box center [763, 31] width 1527 height 63
click at [37, 129] on icon at bounding box center [33, 127] width 10 height 13
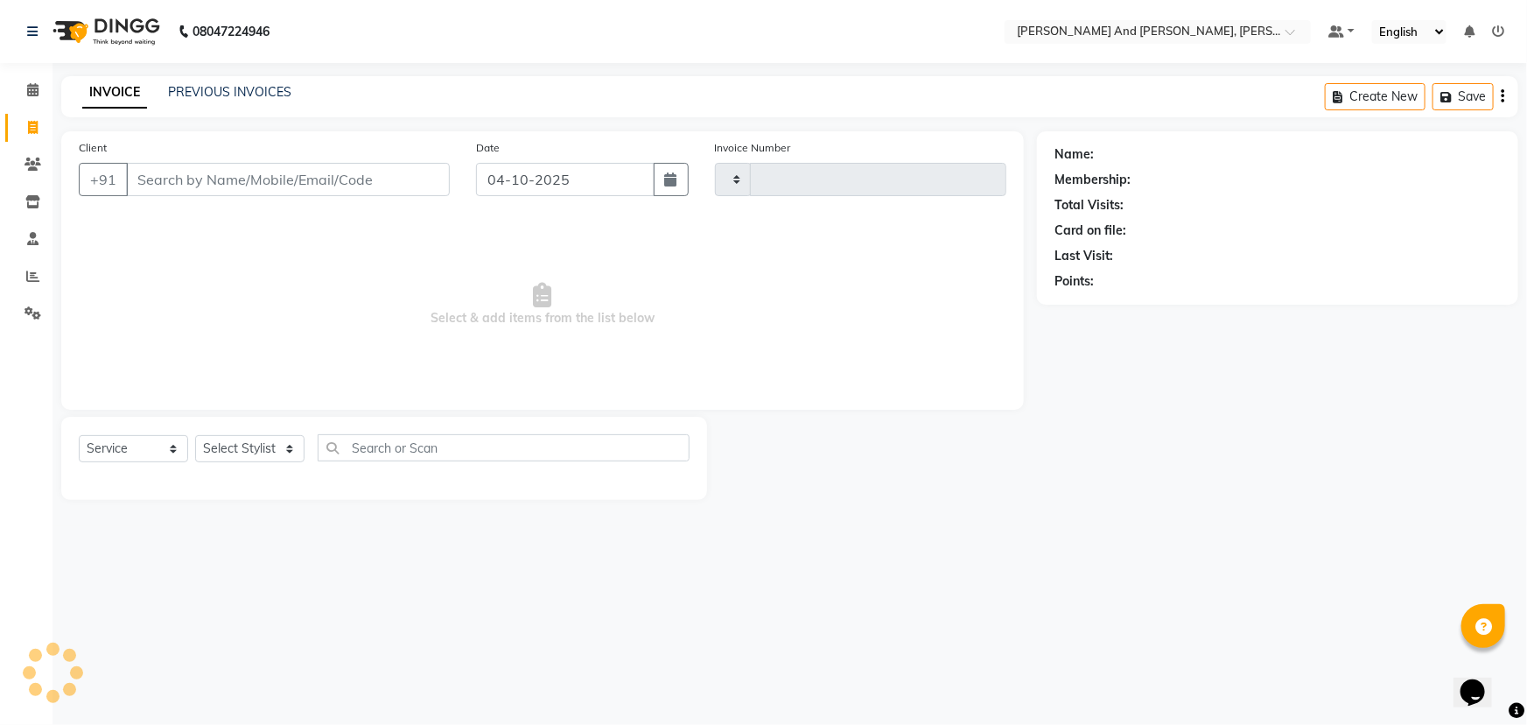
click at [37, 129] on icon at bounding box center [33, 127] width 10 height 13
select select "service"
type input "3456"
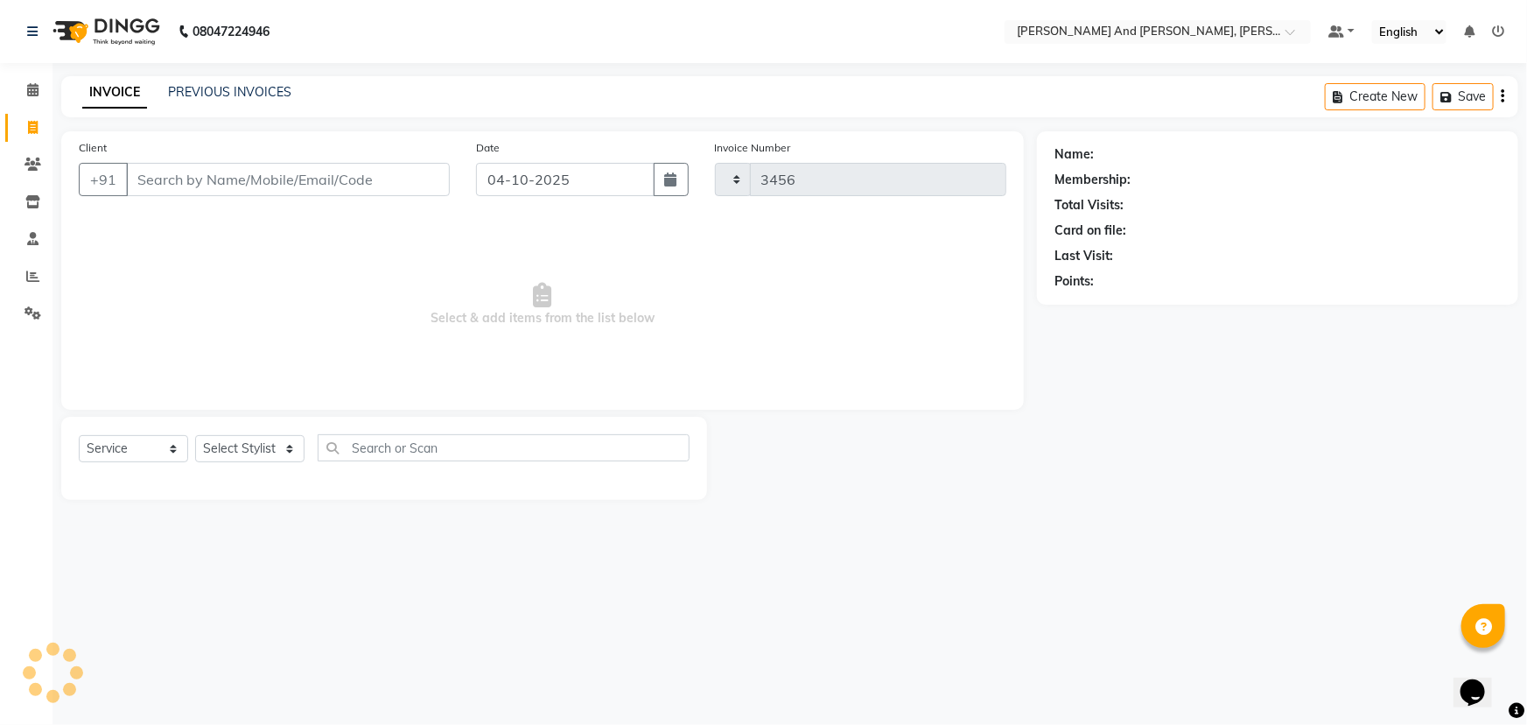
select select "6766"
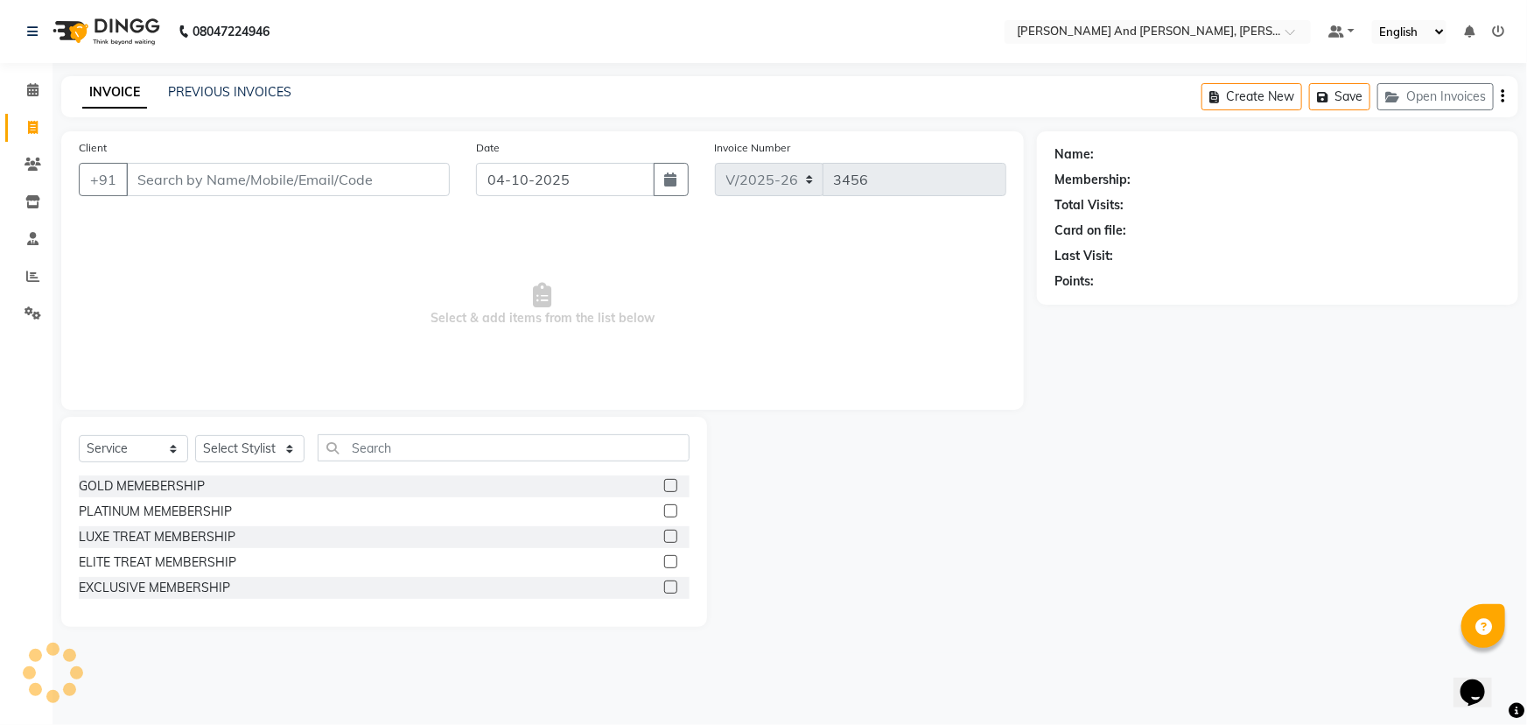
select select "P"
click at [323, 266] on span "Select & add items from the list below" at bounding box center [543, 304] width 928 height 175
click at [823, 512] on div at bounding box center [872, 522] width 330 height 210
click at [31, 128] on icon at bounding box center [33, 127] width 10 height 13
select select "service"
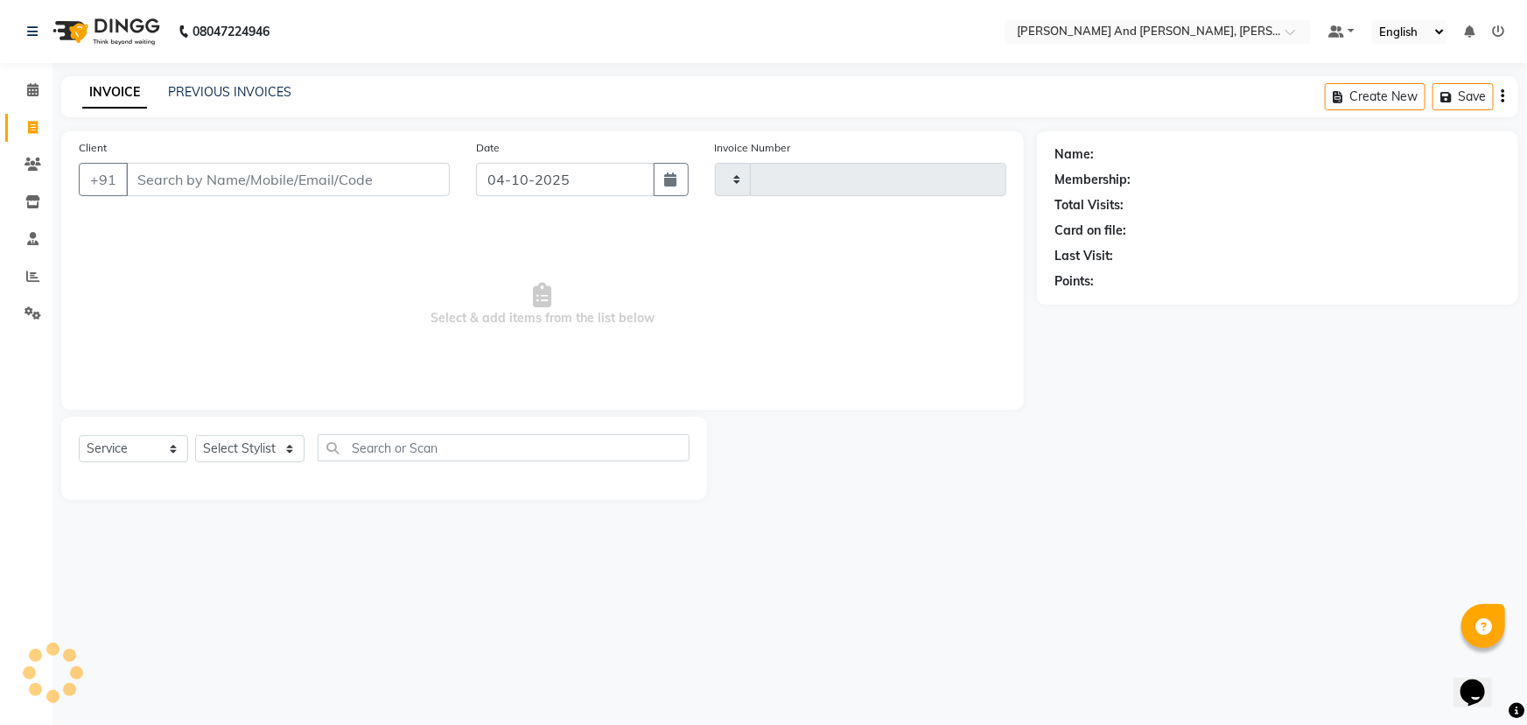
click at [31, 128] on icon at bounding box center [33, 127] width 10 height 13
select select "service"
type input "3456"
select select "6766"
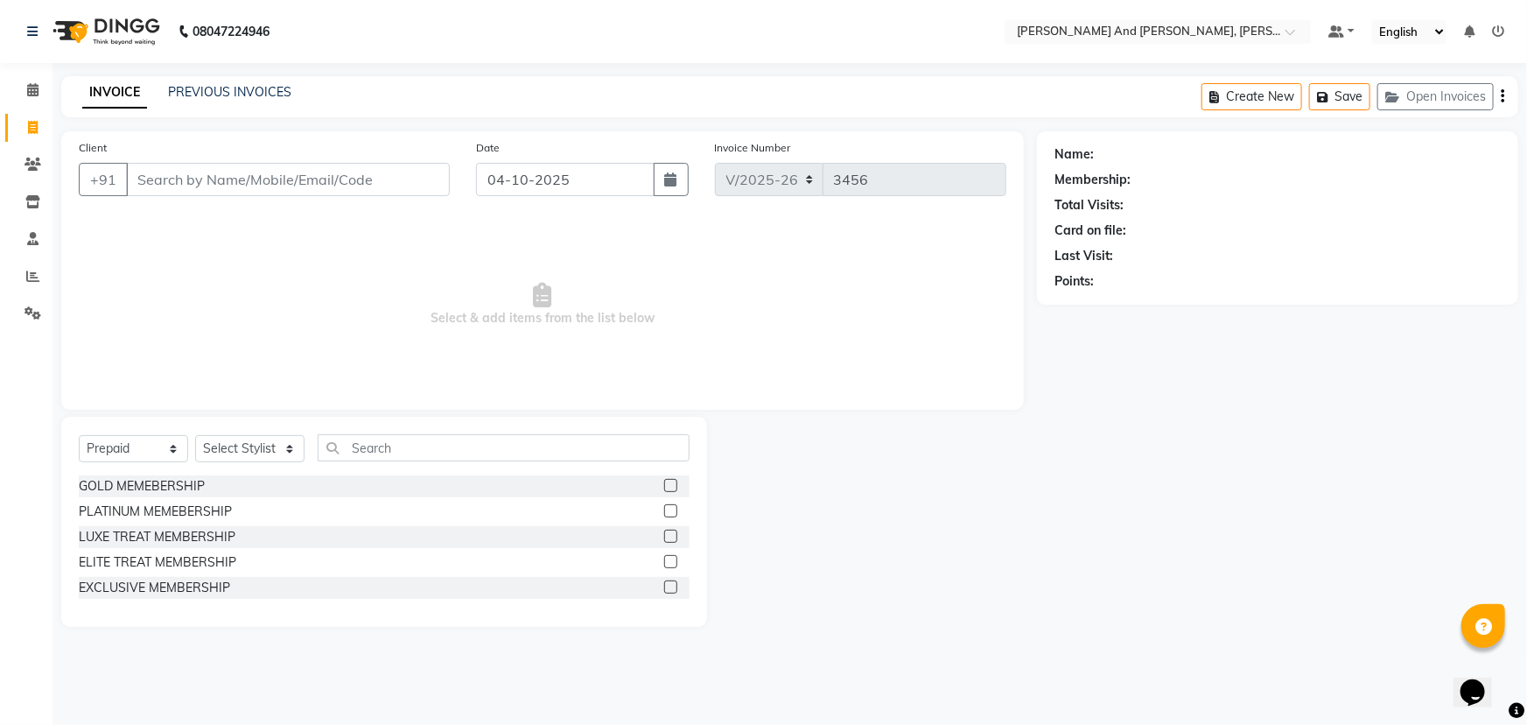
click at [874, 516] on div at bounding box center [872, 522] width 330 height 210
click at [150, 448] on select "Select Service Product Membership Package Voucher Prepaid Gift Card" at bounding box center [133, 448] width 109 height 27
select select "service"
click at [79, 435] on select "Select Service Product Membership Package Voucher Prepaid Gift Card" at bounding box center [133, 448] width 109 height 27
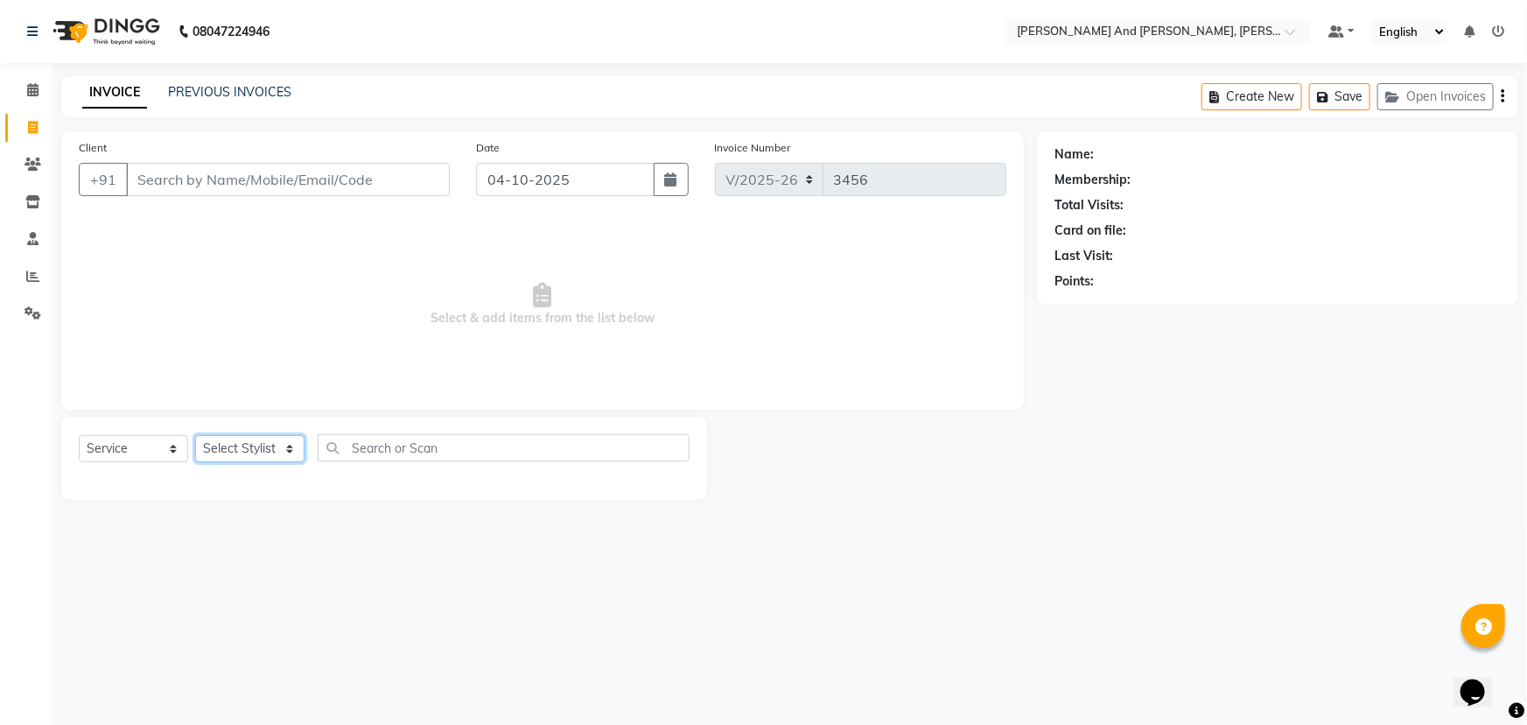
click at [263, 445] on select "Select Stylist ADITI AFREEN 2 ALIYA ALKAF ARIF ARMAN CHANCHAL ESWAR IMRAN KASIM…" at bounding box center [249, 448] width 109 height 27
select select "66353"
click at [195, 435] on select "Select Stylist ADITI AFREEN 2 ALIYA ALKAF ARIF ARMAN CHANCHAL ESWAR IMRAN KASIM…" at bounding box center [249, 448] width 109 height 27
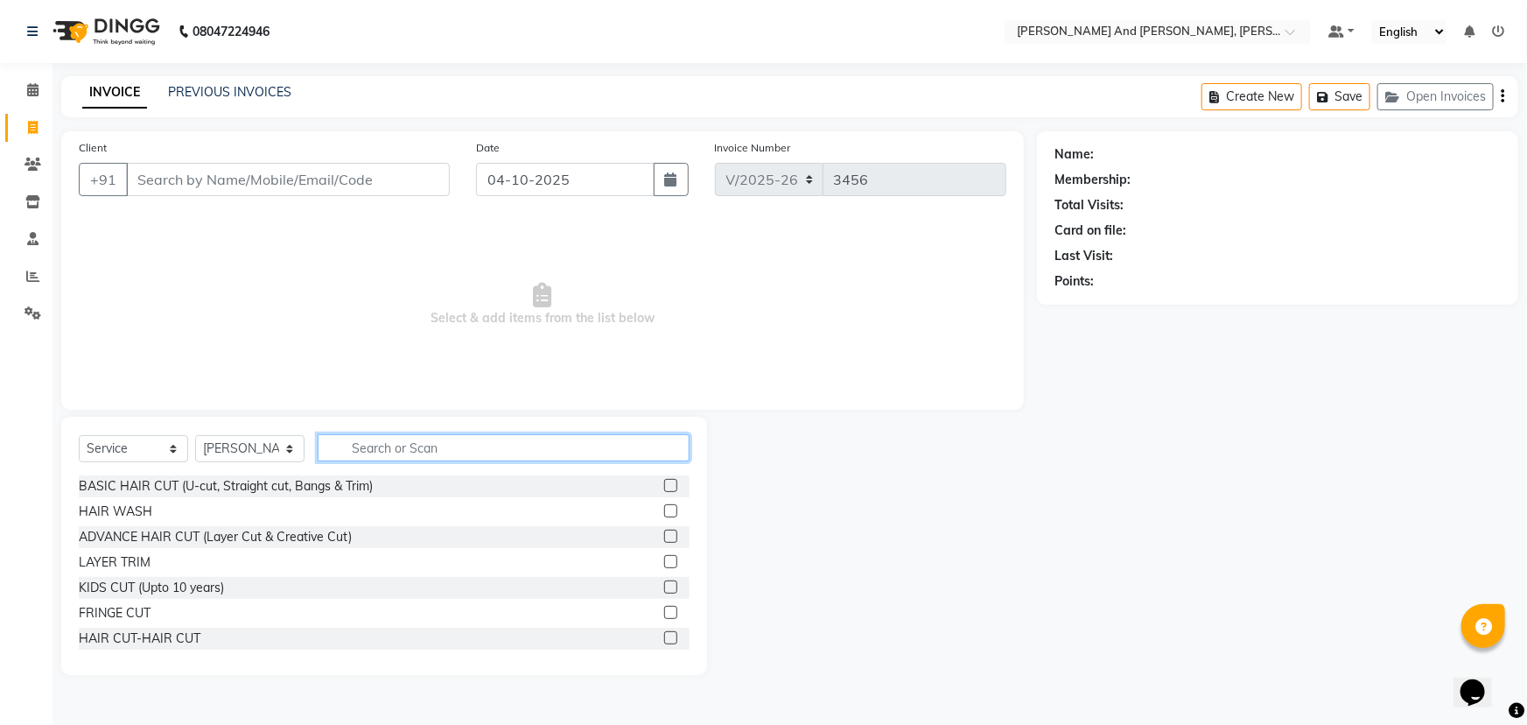
click at [454, 447] on input "text" at bounding box center [504, 447] width 372 height 27
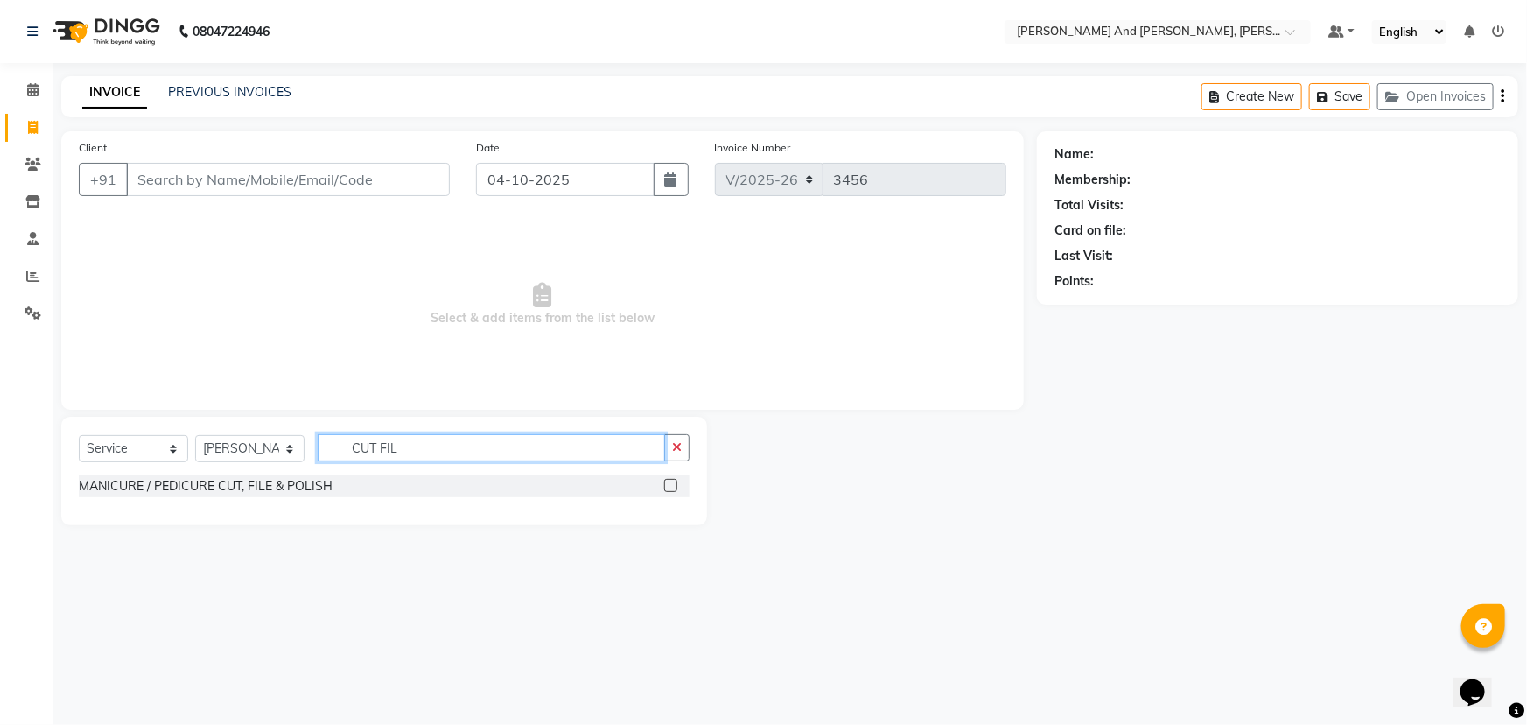
type input "CUT FIL"
click at [674, 489] on label at bounding box center [670, 485] width 13 height 13
click at [674, 489] on input "checkbox" at bounding box center [669, 485] width 11 height 11
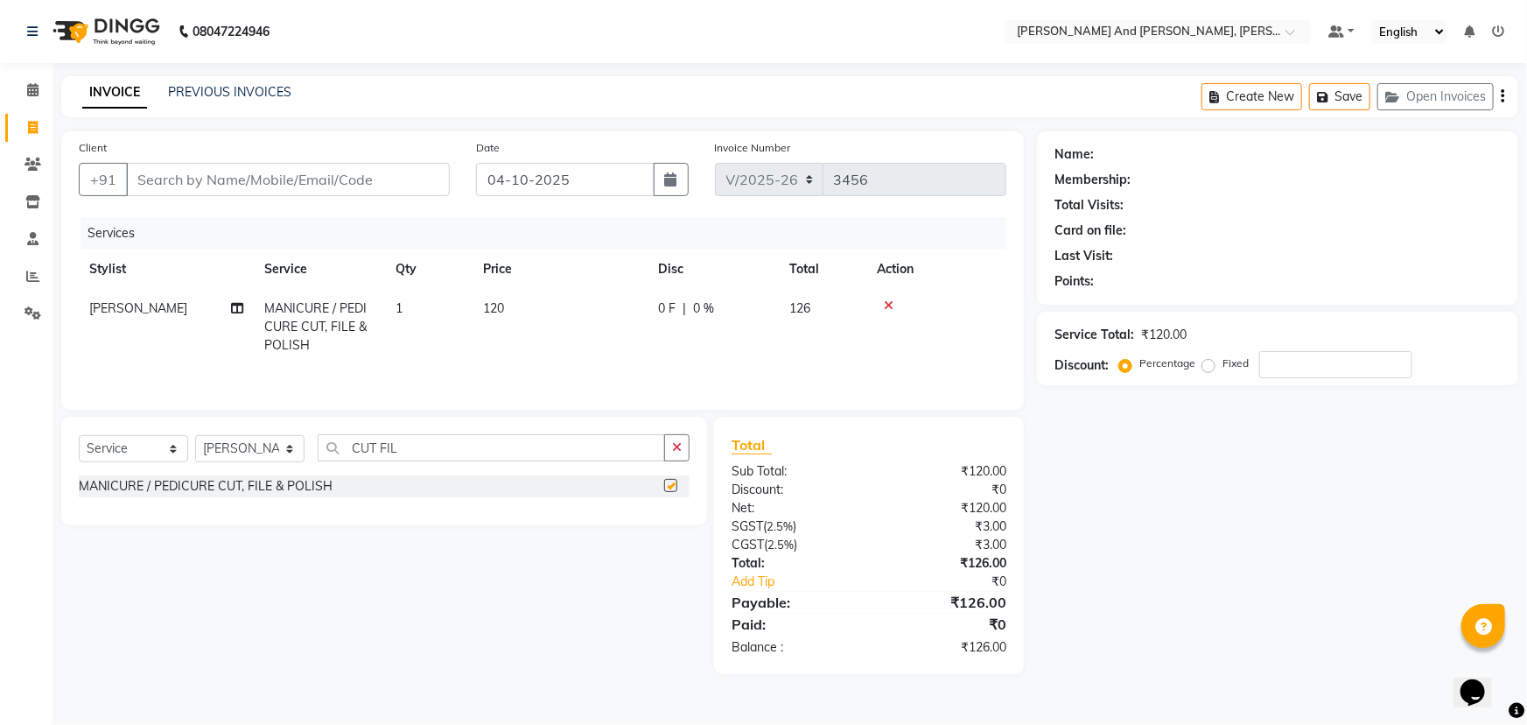
checkbox input "false"
click at [1174, 523] on div "Name: Membership: Total Visits: Card on file: Last Visit: Points: Service Total…" at bounding box center [1284, 402] width 494 height 543
click at [271, 445] on select "Select Stylist ADITI AFREEN 2 ALIYA ALKAF ARIF ARMAN CHANCHAL ESWAR IMRAN KASIM…" at bounding box center [249, 448] width 109 height 27
select select "92928"
click at [195, 435] on select "Select Stylist ADITI AFREEN 2 ALIYA ALKAF ARIF ARMAN CHANCHAL ESWAR IMRAN KASIM…" at bounding box center [249, 448] width 109 height 27
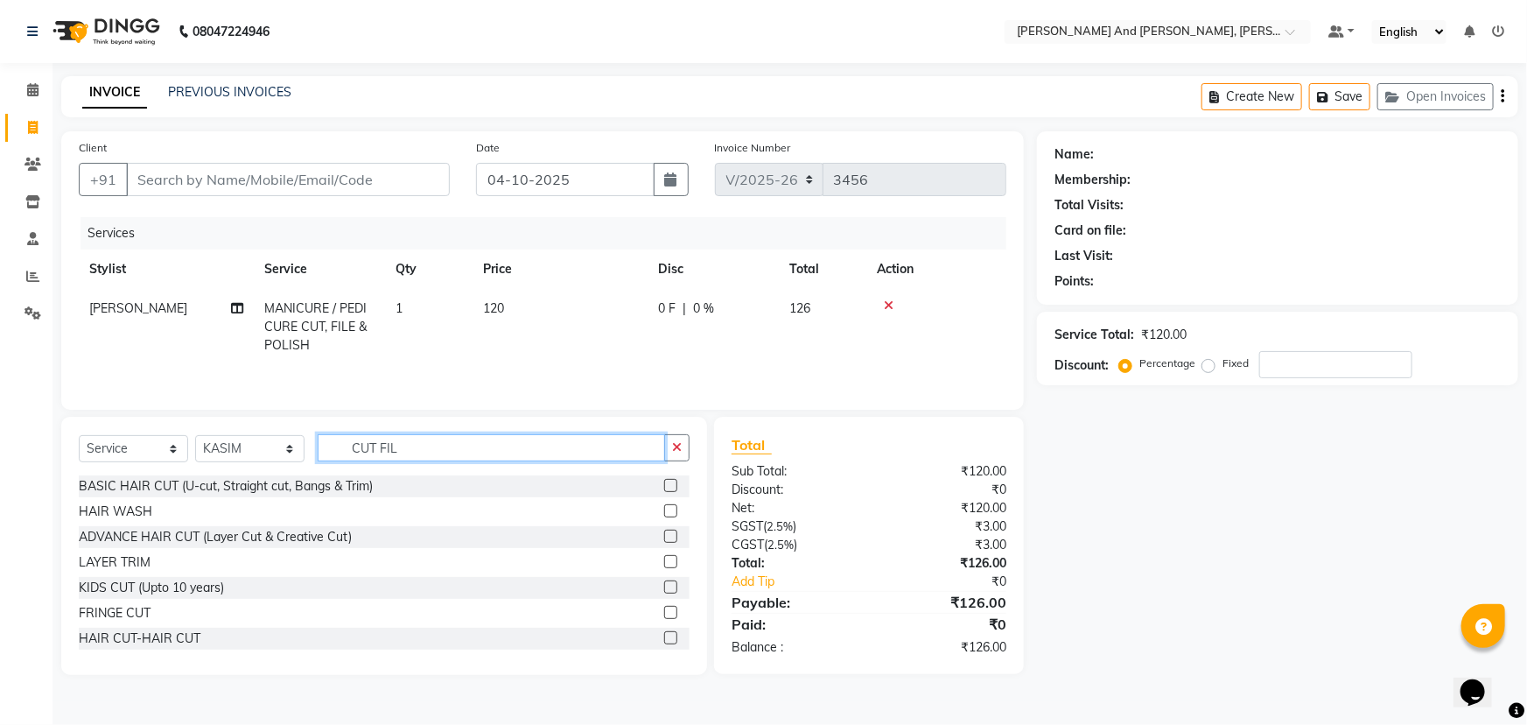
drag, startPoint x: 427, startPoint y: 437, endPoint x: 278, endPoint y: 445, distance: 149.0
click at [278, 445] on div "Select Service Product Membership Package Voucher Prepaid Gift Card Select Styl…" at bounding box center [384, 454] width 611 height 41
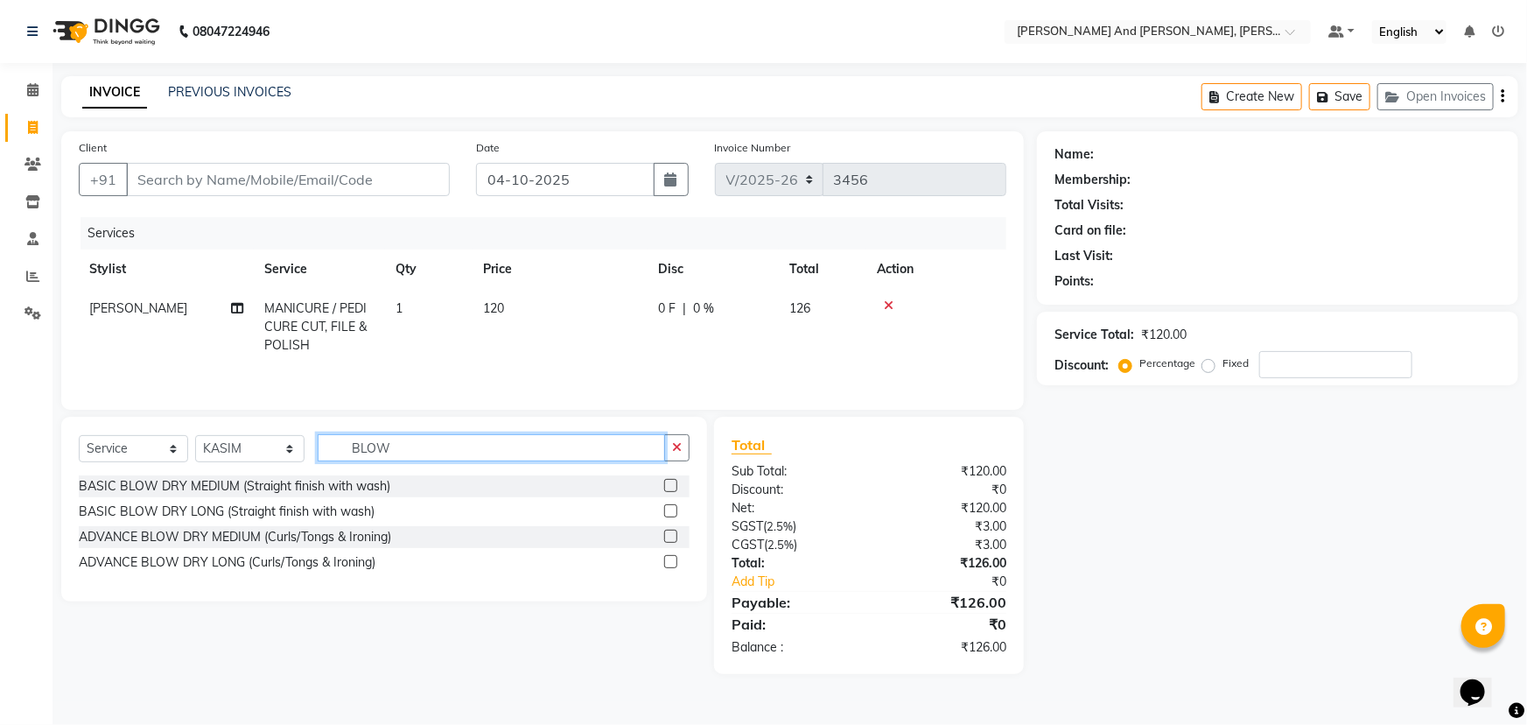
type input "BLOW"
click at [672, 484] on label at bounding box center [670, 485] width 13 height 13
click at [672, 484] on input "checkbox" at bounding box center [669, 485] width 11 height 11
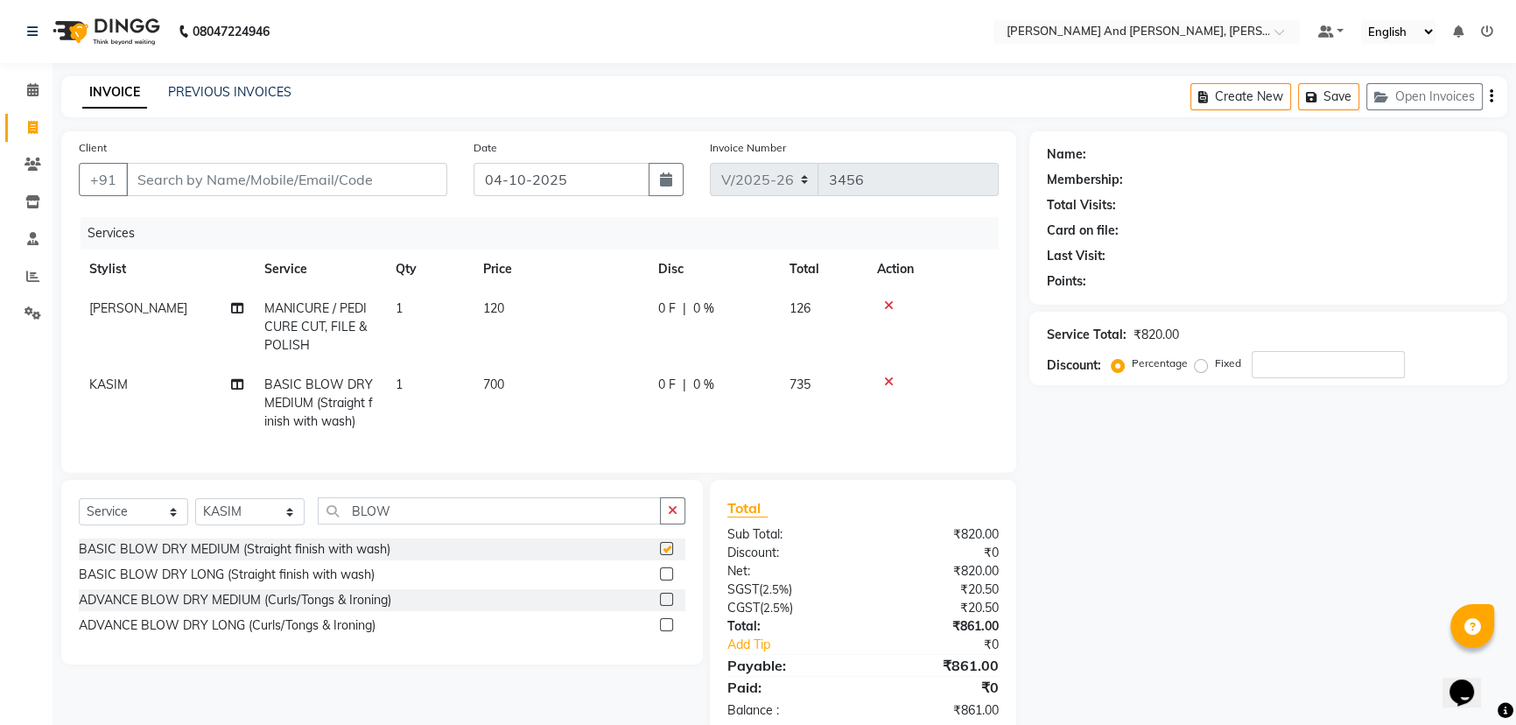
checkbox input "false"
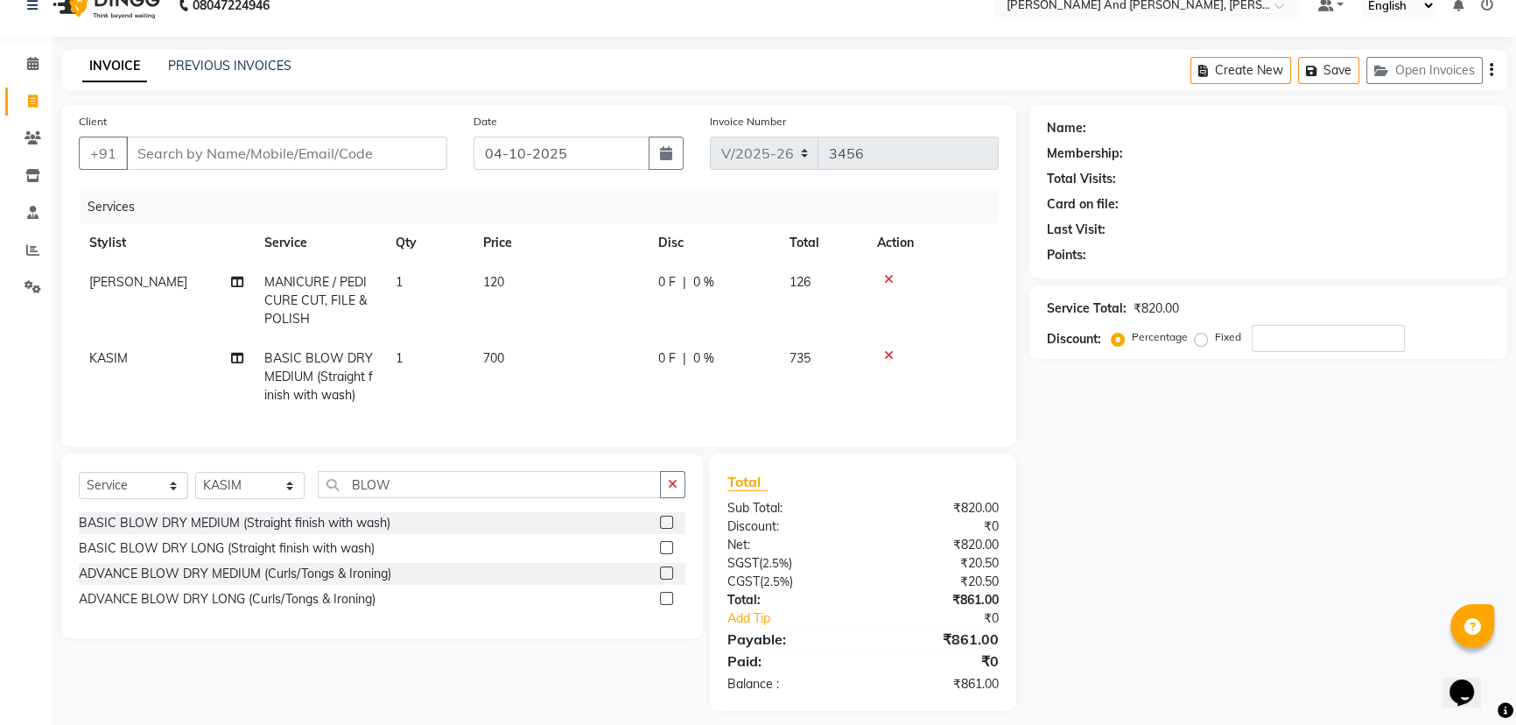
scroll to position [51, 0]
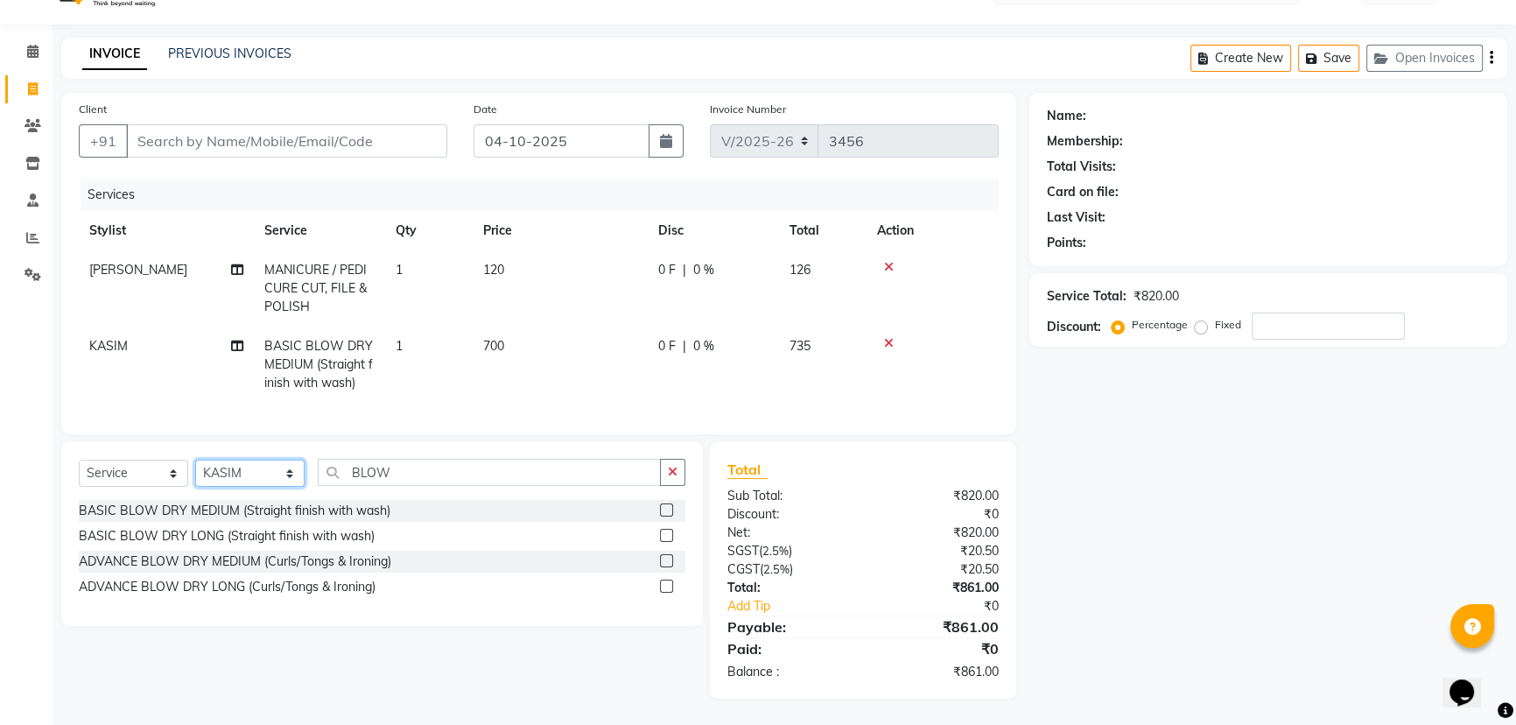
click at [261, 479] on select "Select Stylist ADITI AFREEN 2 ALIYA ALKAF ARIF ARMAN CHANCHAL ESWAR IMRAN KASIM…" at bounding box center [249, 472] width 109 height 27
select select "66353"
click at [195, 459] on select "Select Stylist ADITI AFREEN 2 ALIYA ALKAF ARIF ARMAN CHANCHAL ESWAR IMRAN KASIM…" at bounding box center [249, 472] width 109 height 27
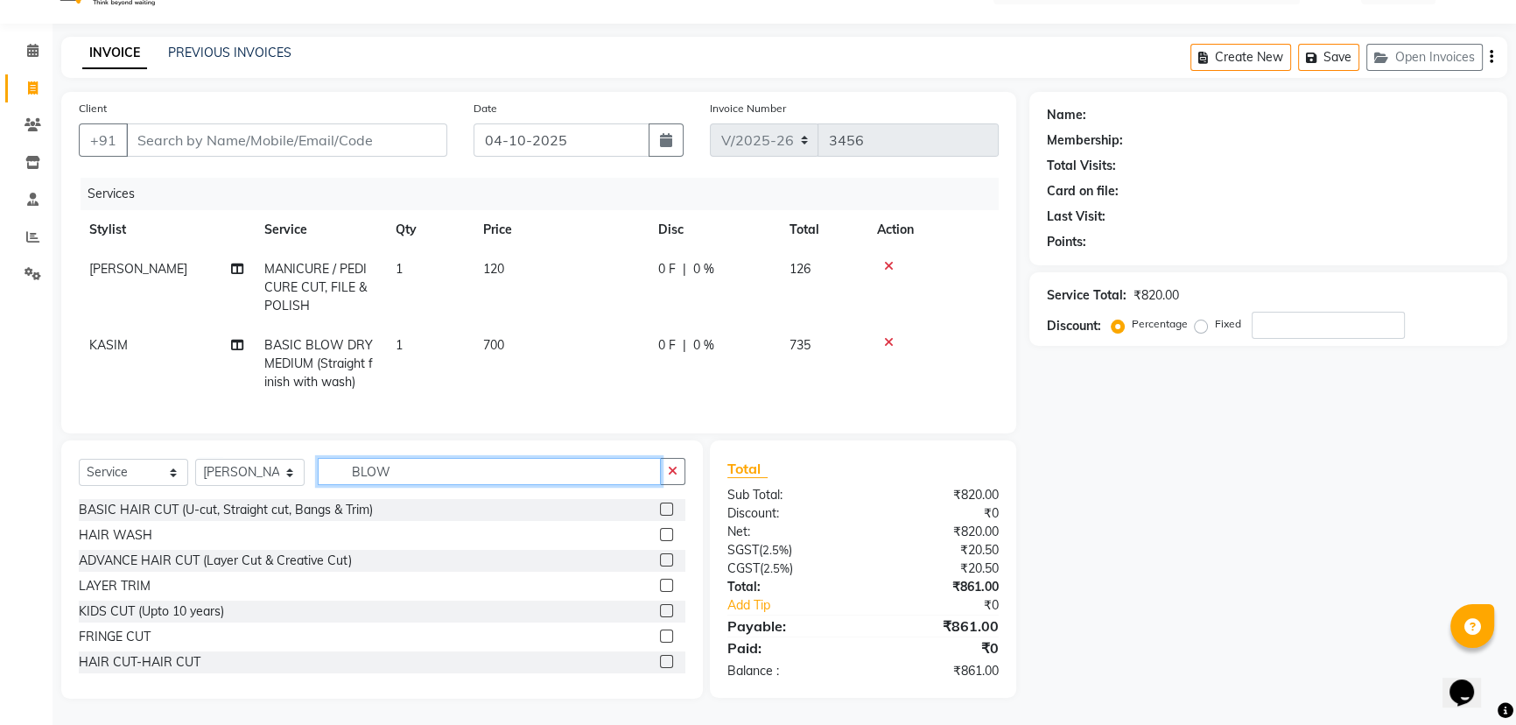
drag, startPoint x: 350, startPoint y: 487, endPoint x: 293, endPoint y: 487, distance: 56.9
click at [293, 487] on div "Select Service Product Membership Package Voucher Prepaid Gift Card Select Styl…" at bounding box center [382, 478] width 607 height 41
type input "THRE"
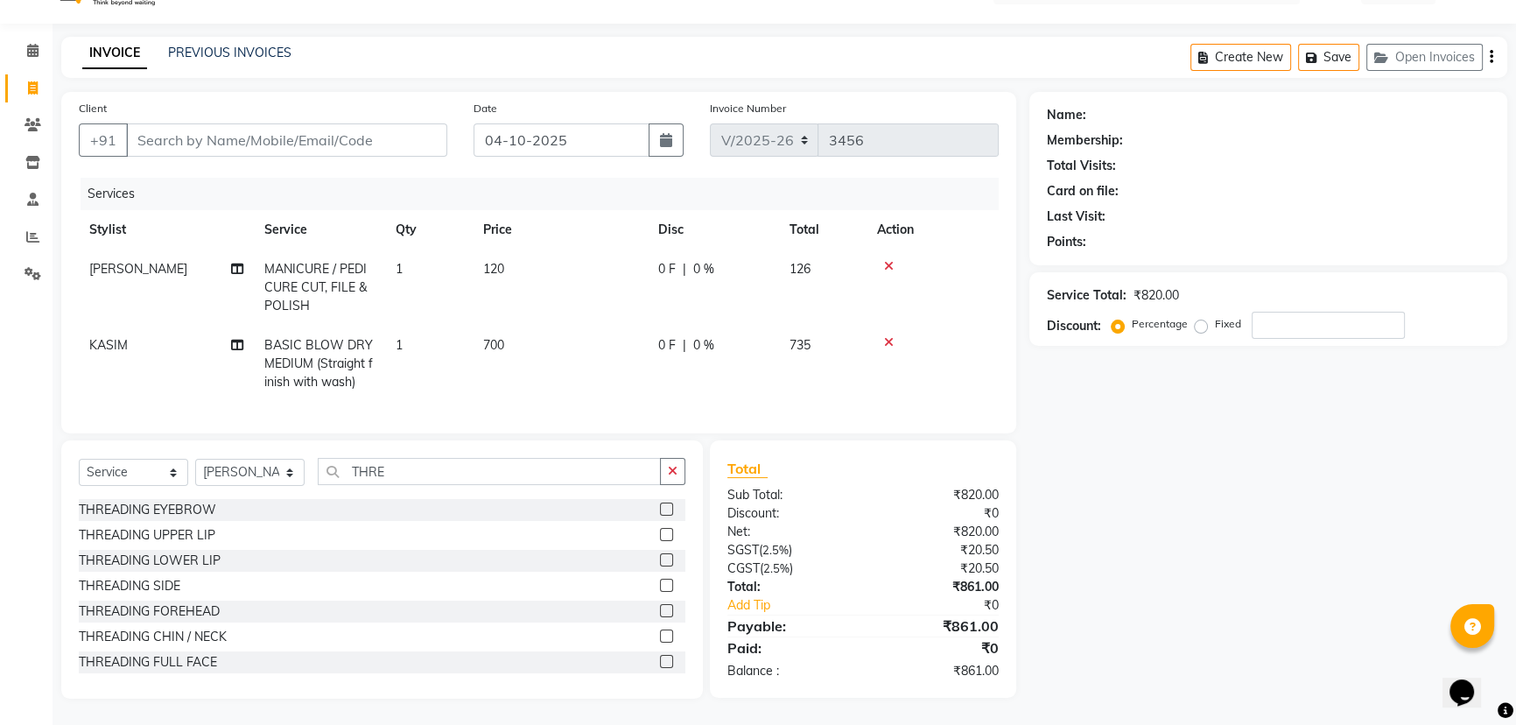
click at [660, 509] on label at bounding box center [666, 508] width 13 height 13
click at [660, 509] on input "checkbox" at bounding box center [665, 509] width 11 height 11
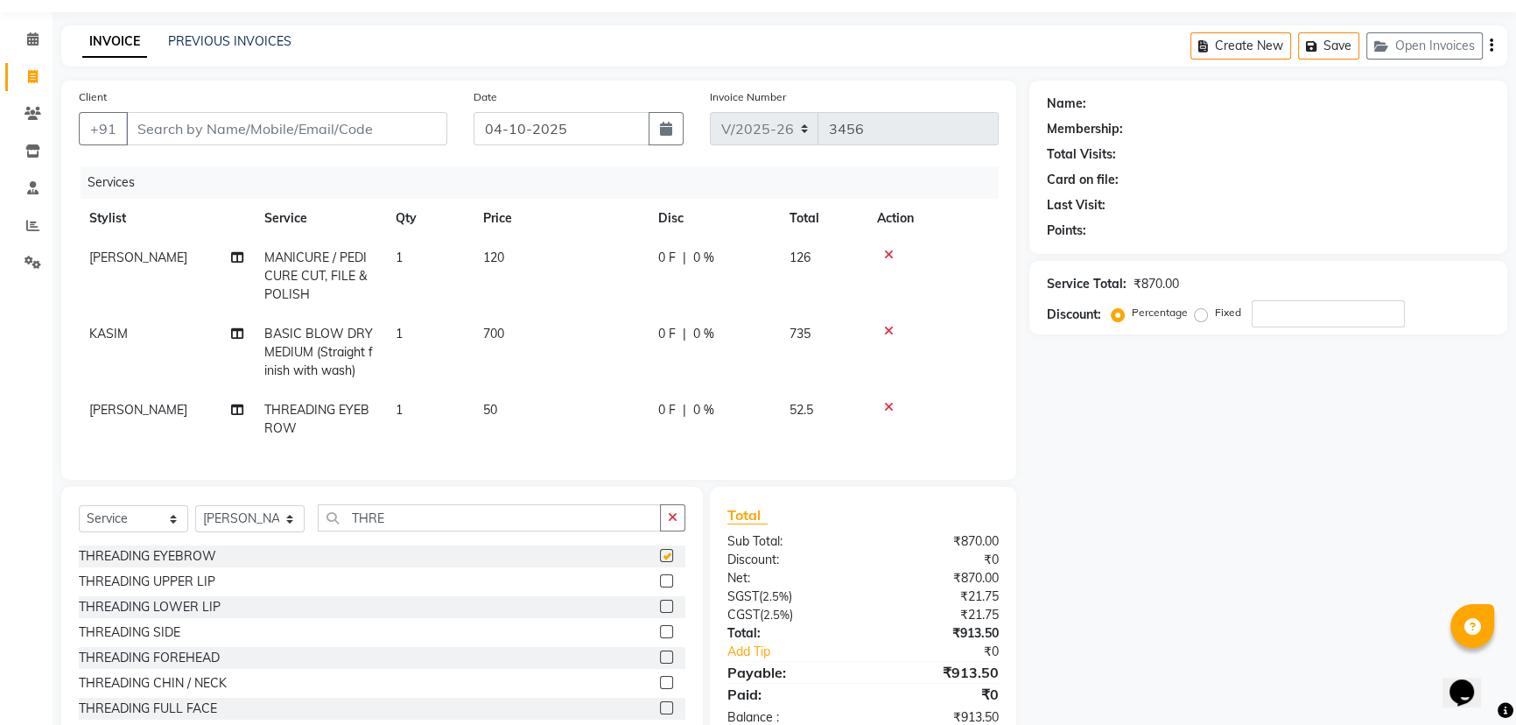
scroll to position [109, 0]
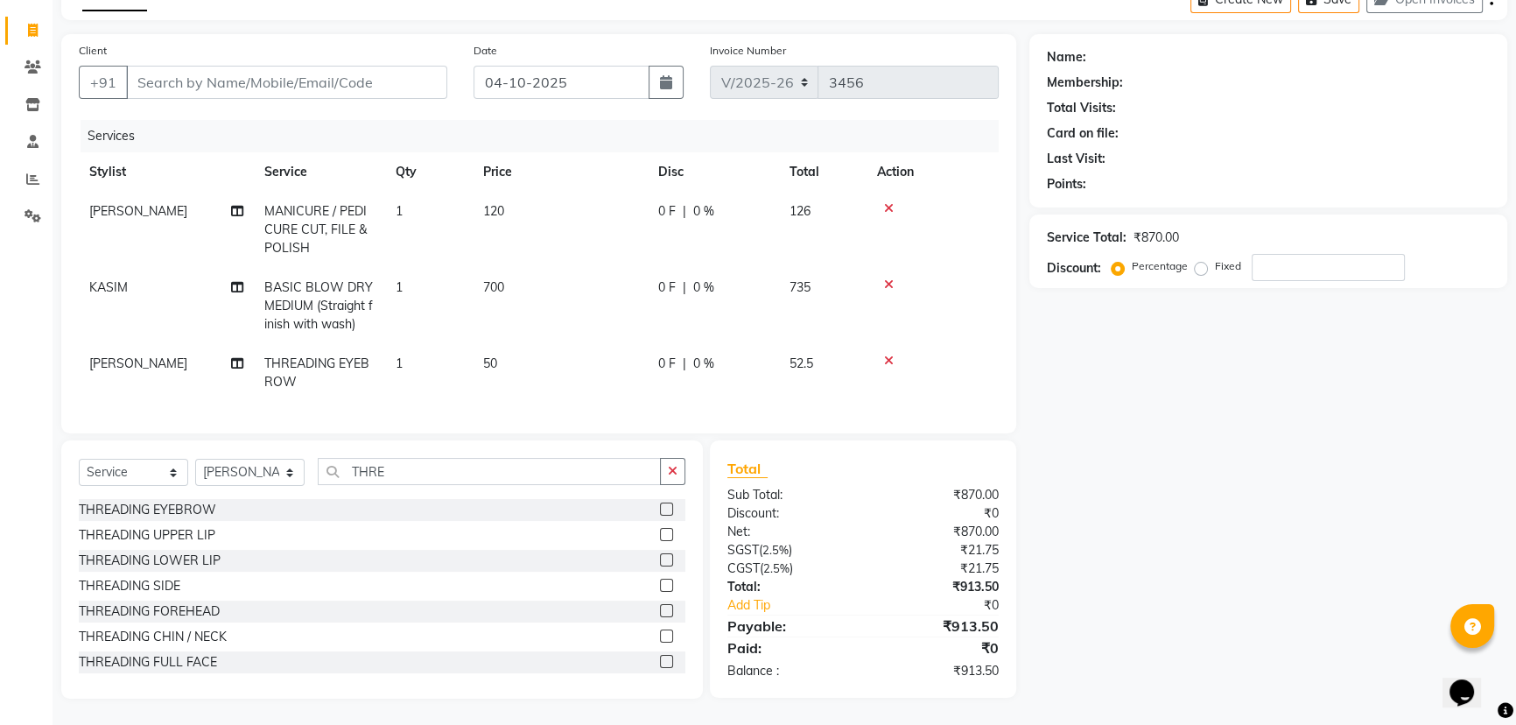
checkbox input "false"
click at [298, 72] on input "Client" at bounding box center [286, 82] width 321 height 33
type input "K"
type input "0"
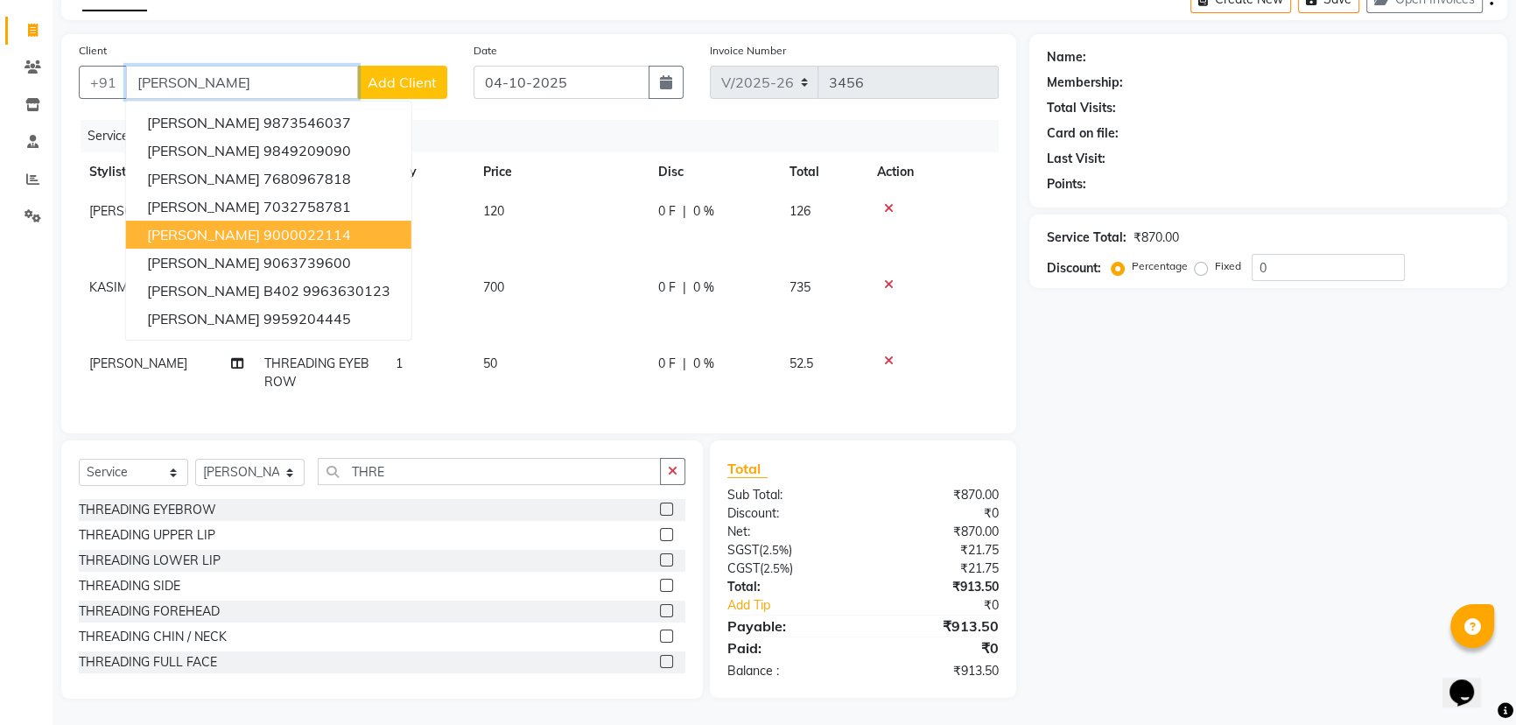
click at [285, 229] on ngb-highlight "9000022114" at bounding box center [307, 235] width 88 height 18
type input "9000022114"
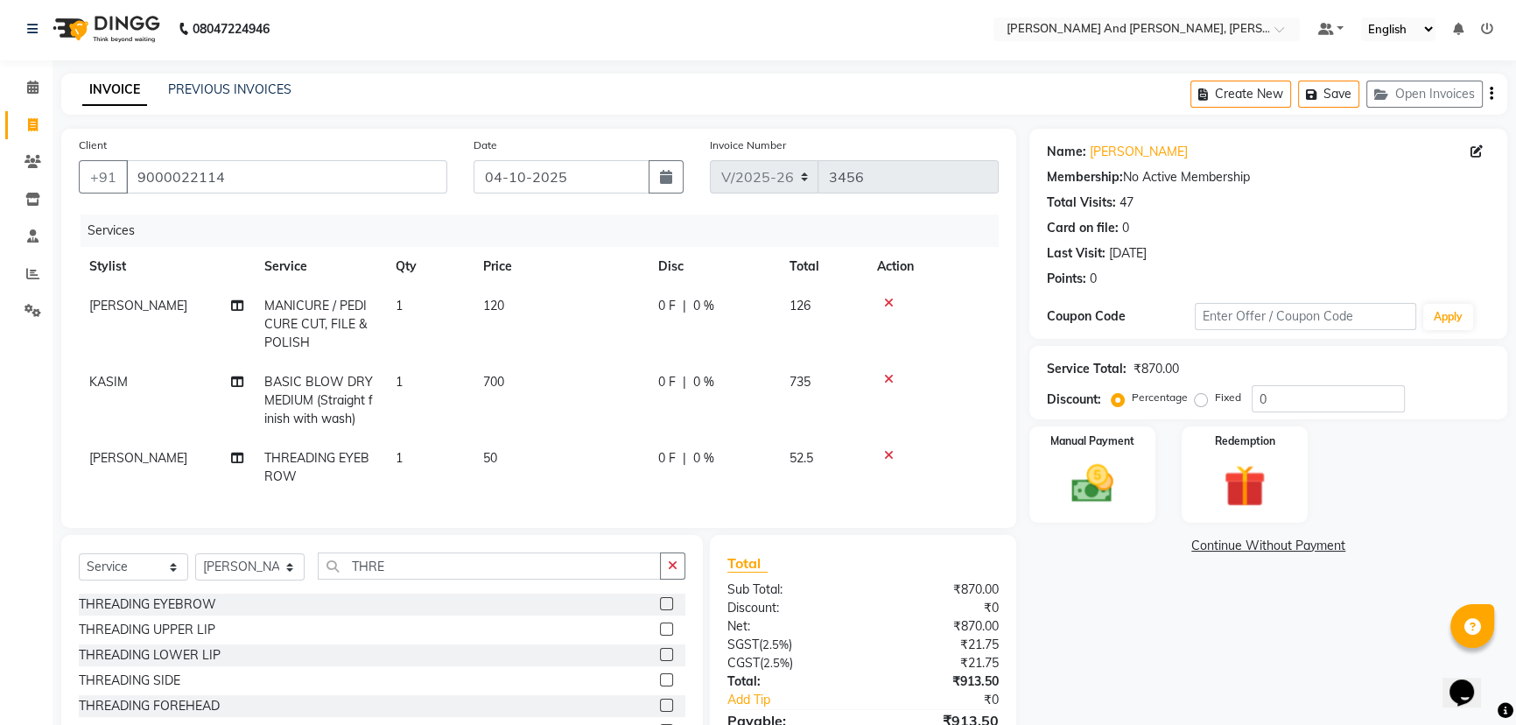
scroll to position [0, 0]
click at [1120, 480] on img at bounding box center [1092, 486] width 71 height 50
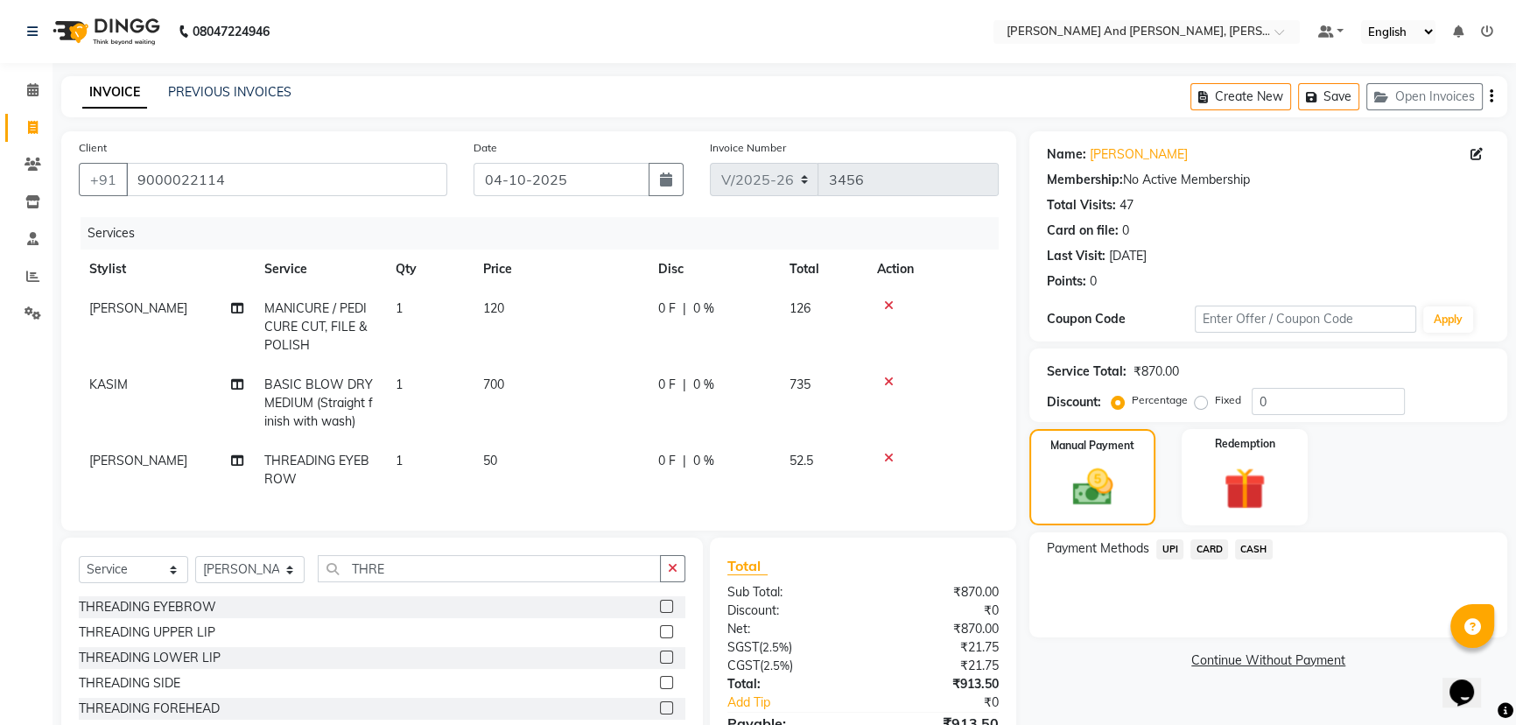
click at [1164, 543] on span "UPI" at bounding box center [1169, 549] width 27 height 20
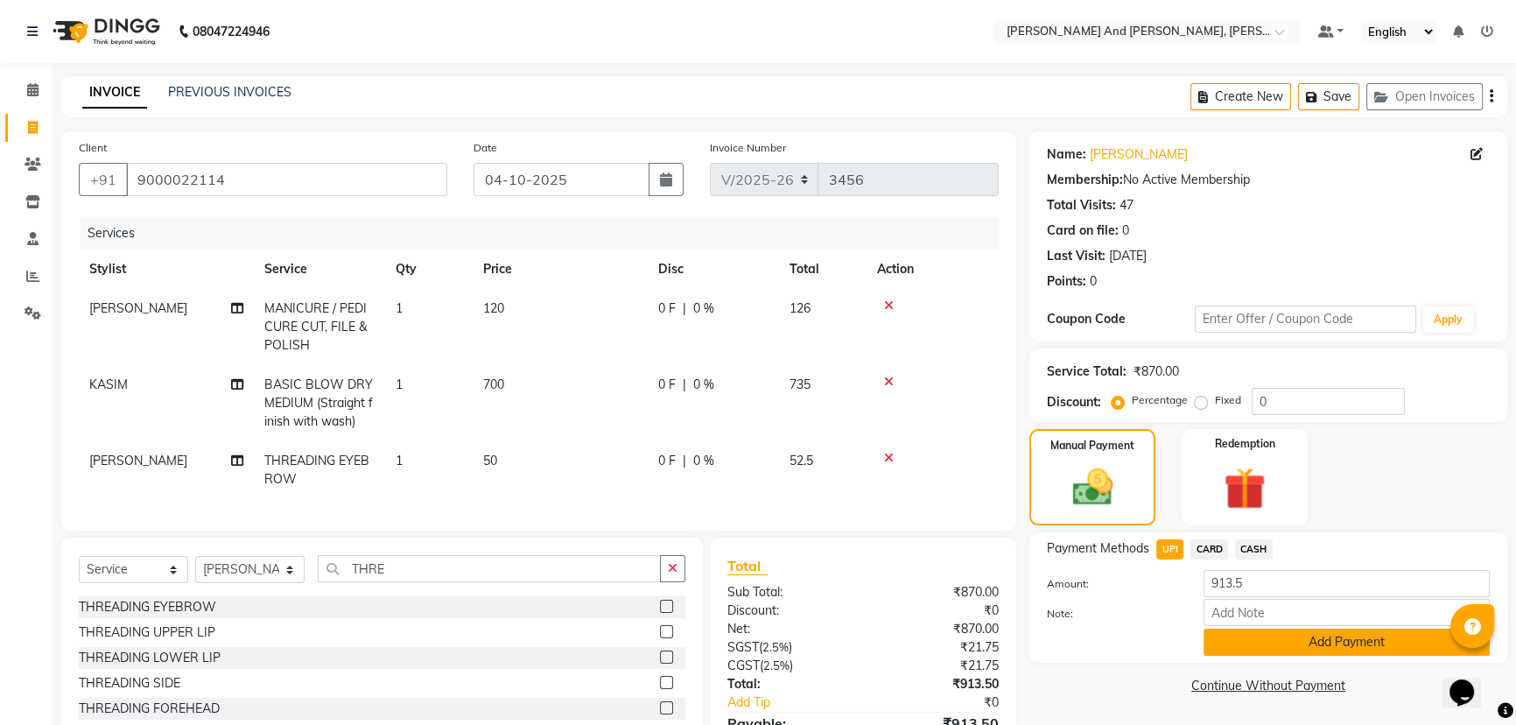
click at [1244, 635] on button "Add Payment" at bounding box center [1346, 641] width 286 height 27
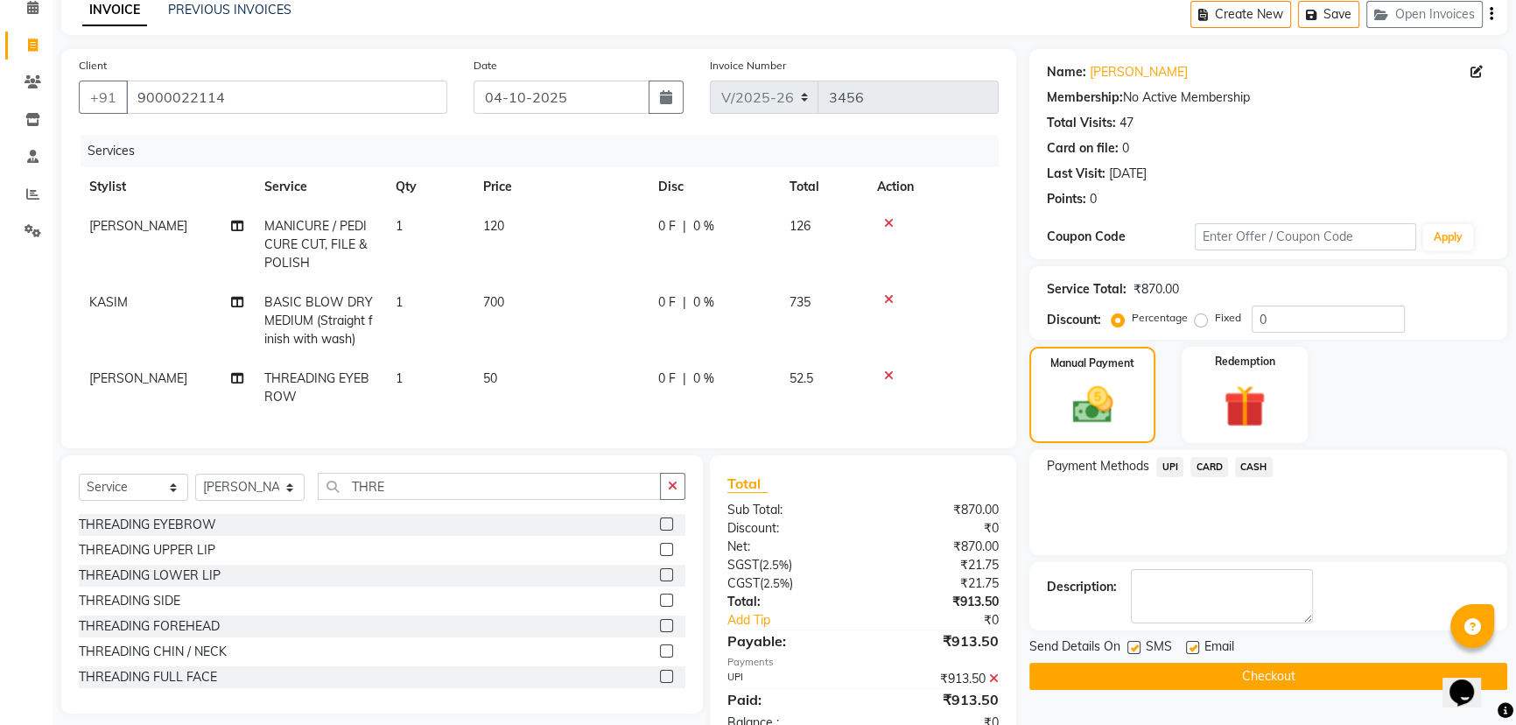
scroll to position [145, 0]
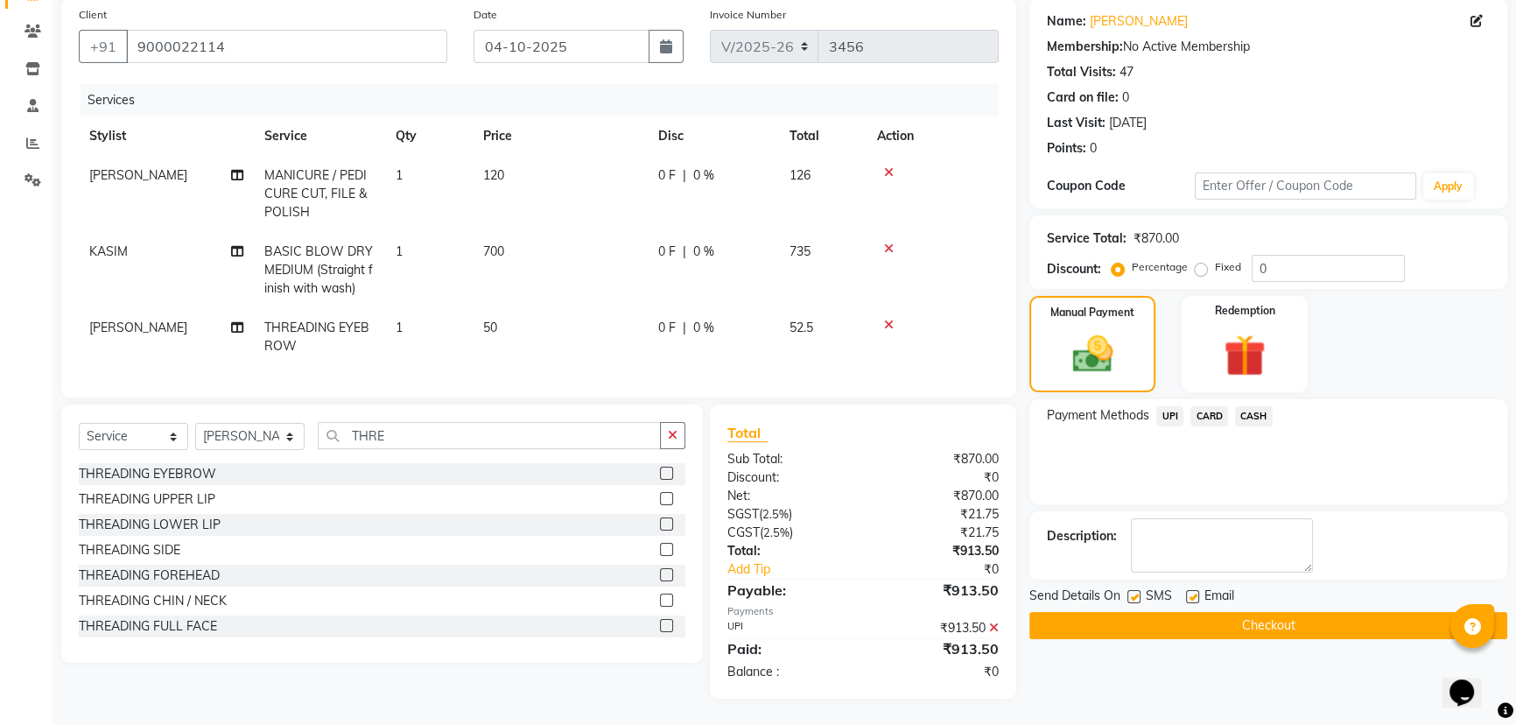
click at [1148, 614] on button "Checkout" at bounding box center [1268, 625] width 478 height 27
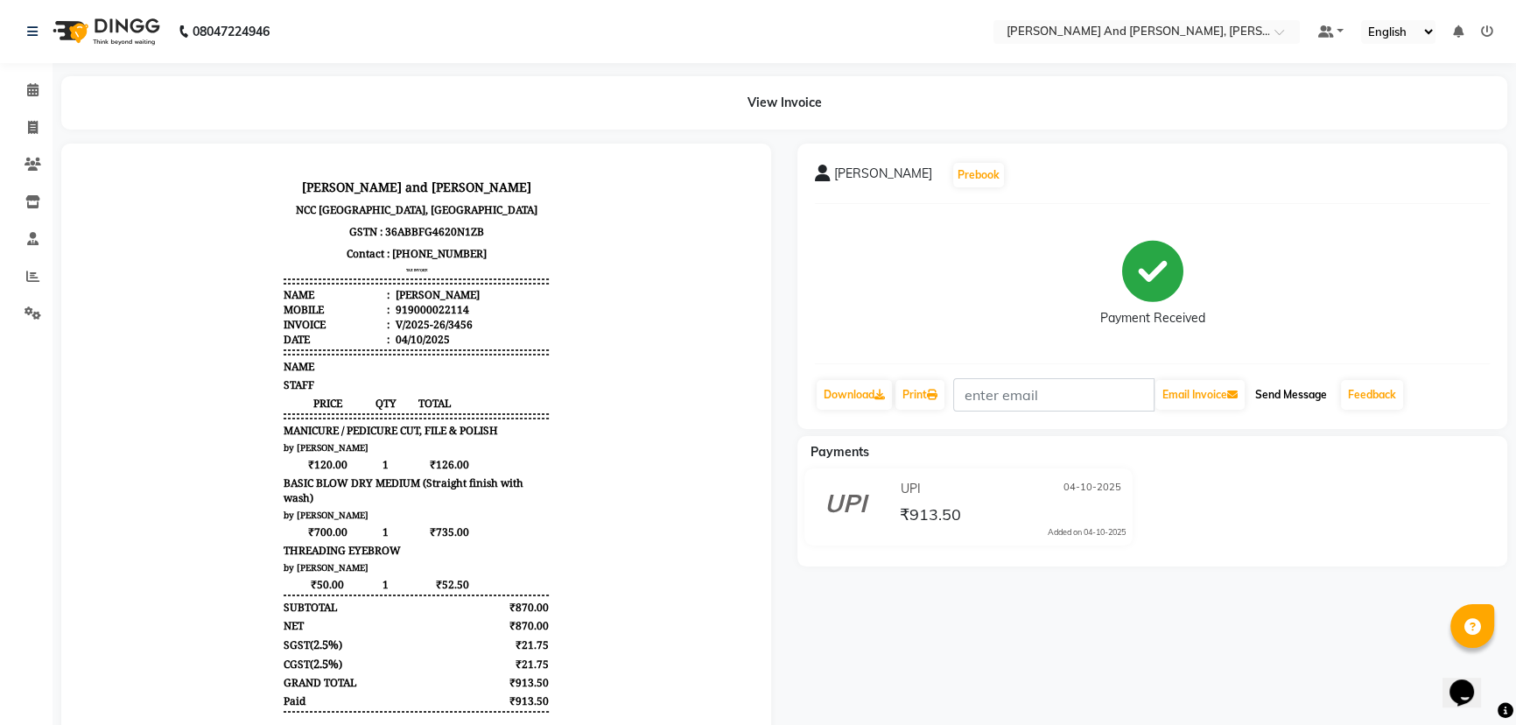
click at [1299, 392] on button "Send Message" at bounding box center [1291, 395] width 86 height 30
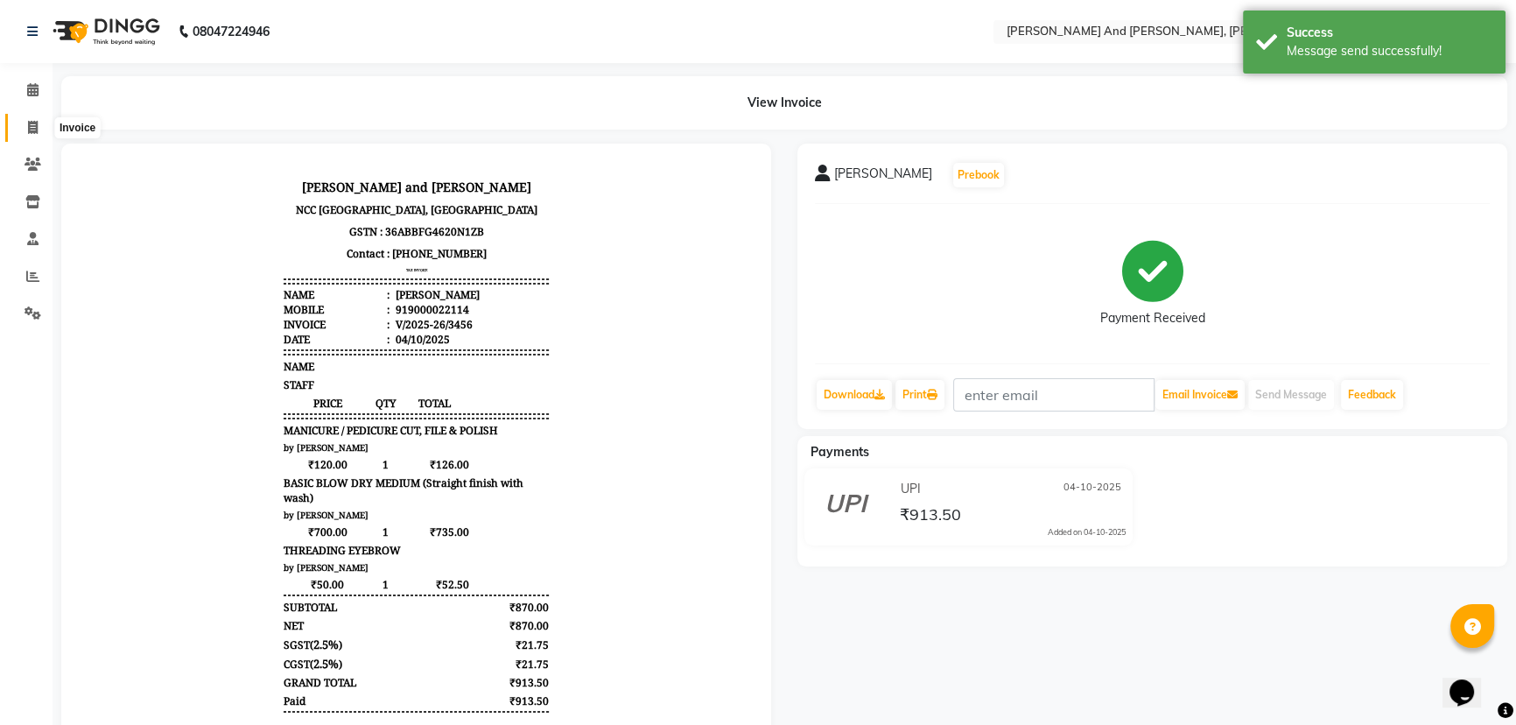
click at [34, 130] on icon at bounding box center [33, 127] width 10 height 13
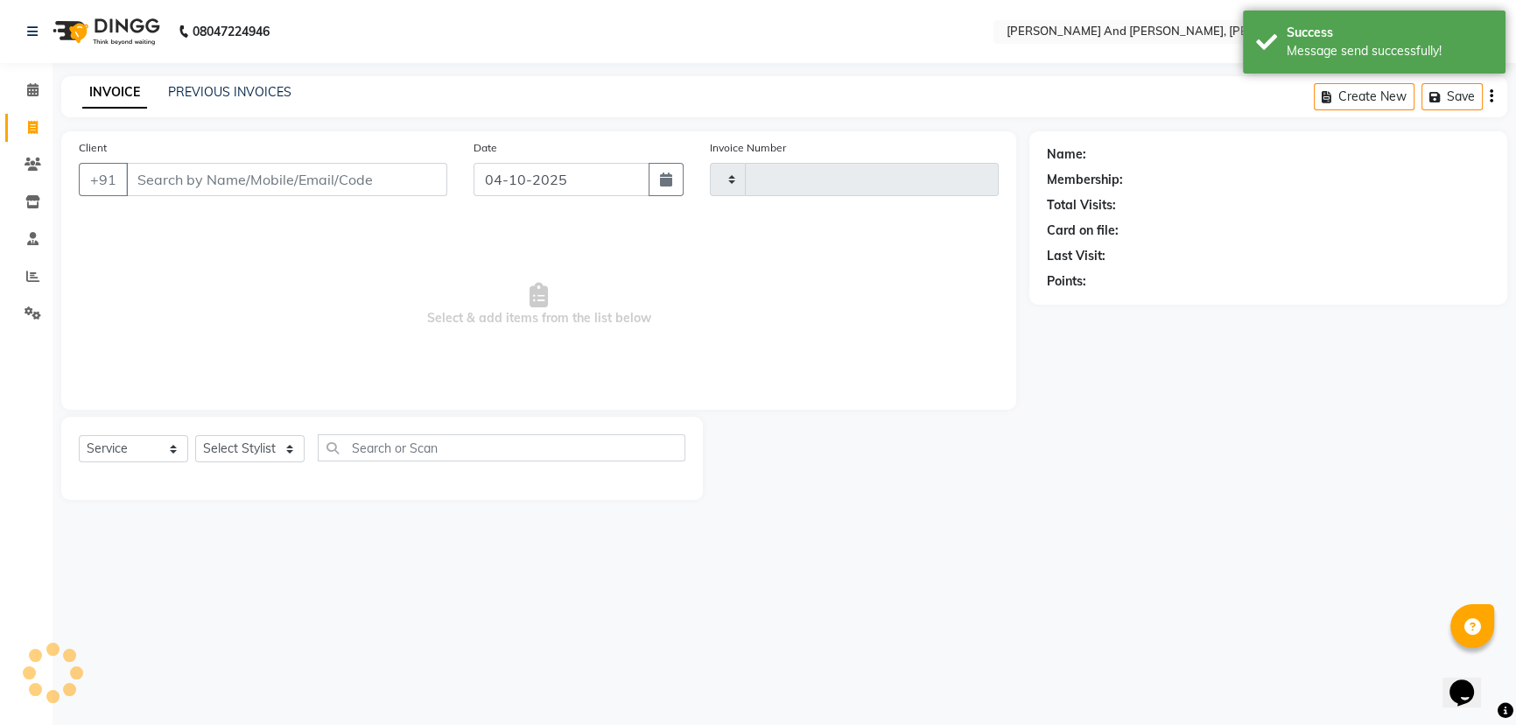
click at [34, 130] on icon at bounding box center [33, 127] width 10 height 13
select select "service"
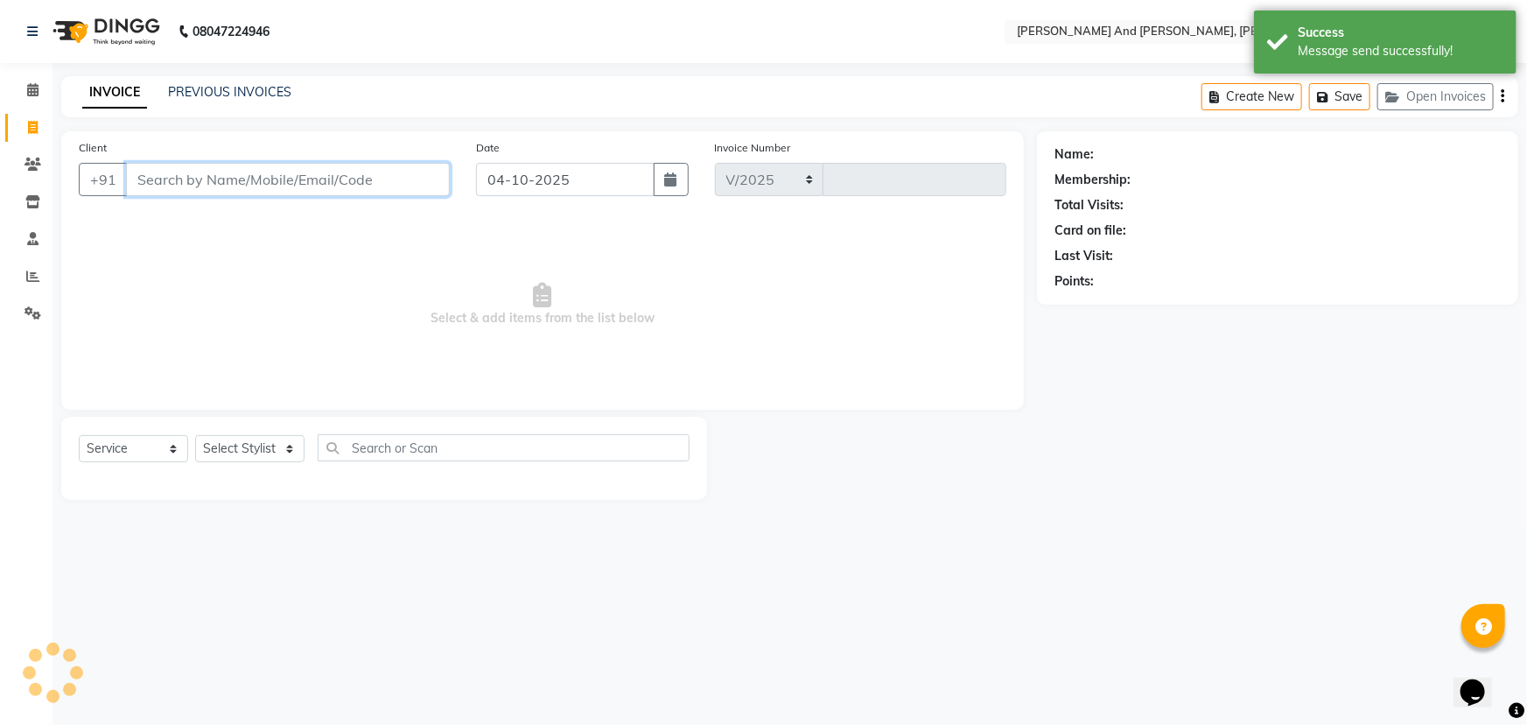
select select "6766"
type input "3457"
select select "P"
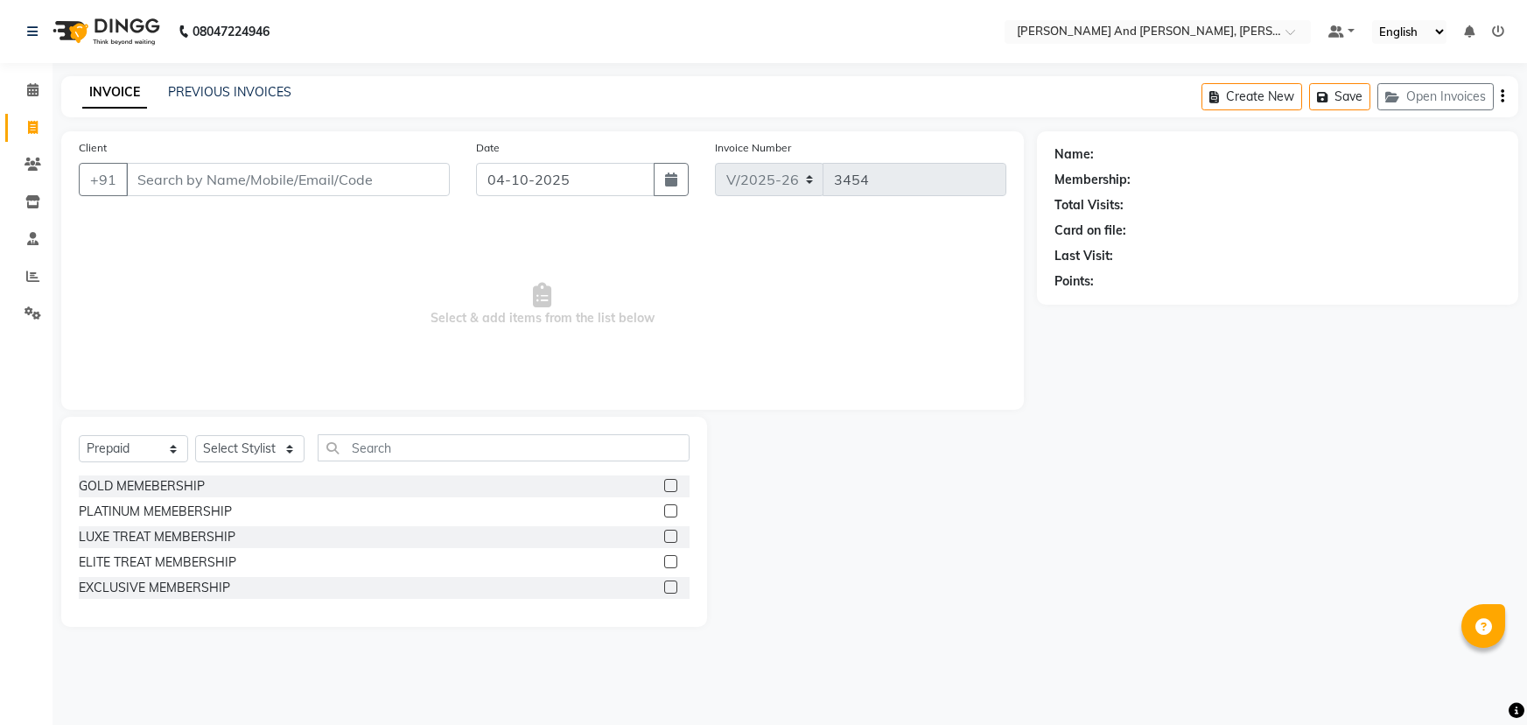
select select "6766"
select select "P"
click at [35, 270] on icon at bounding box center [32, 276] width 13 height 13
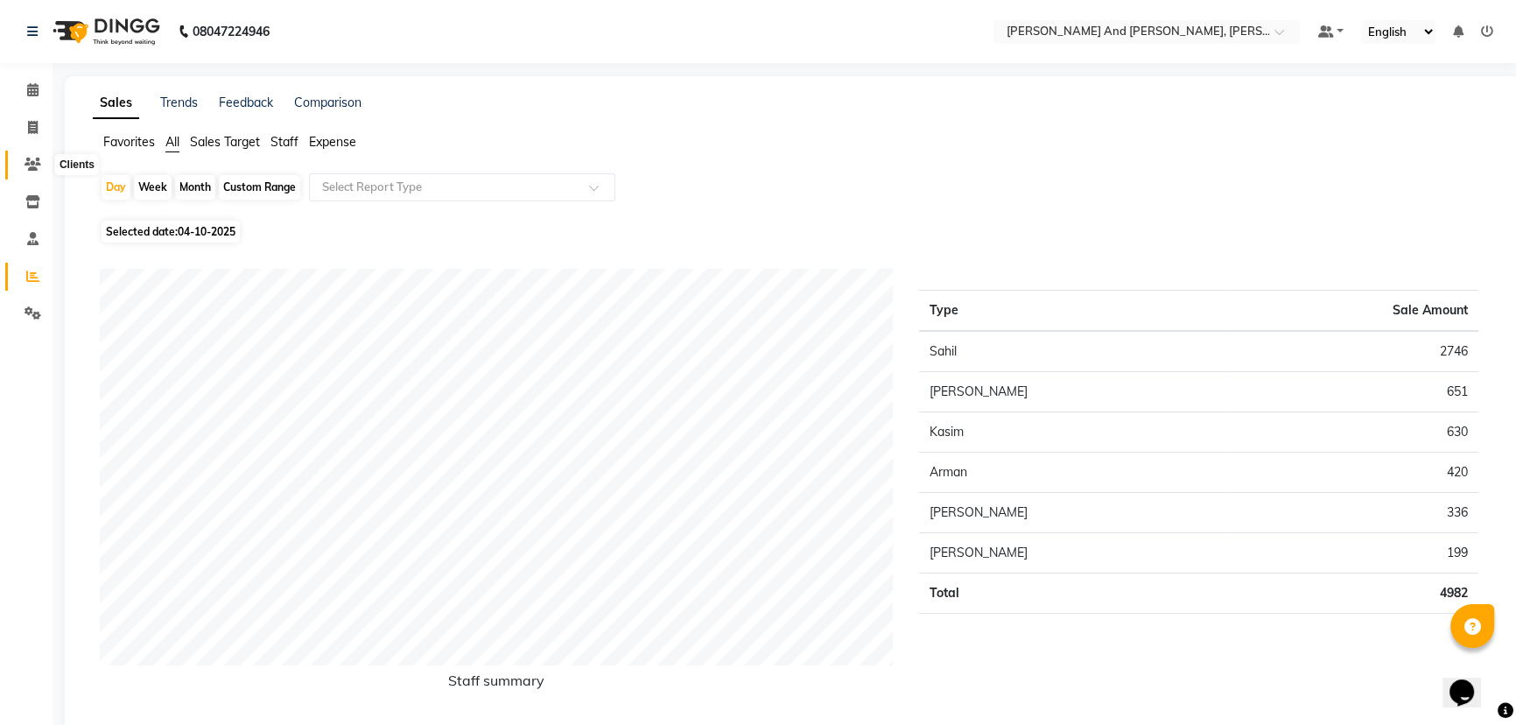
click at [30, 164] on icon at bounding box center [33, 164] width 17 height 13
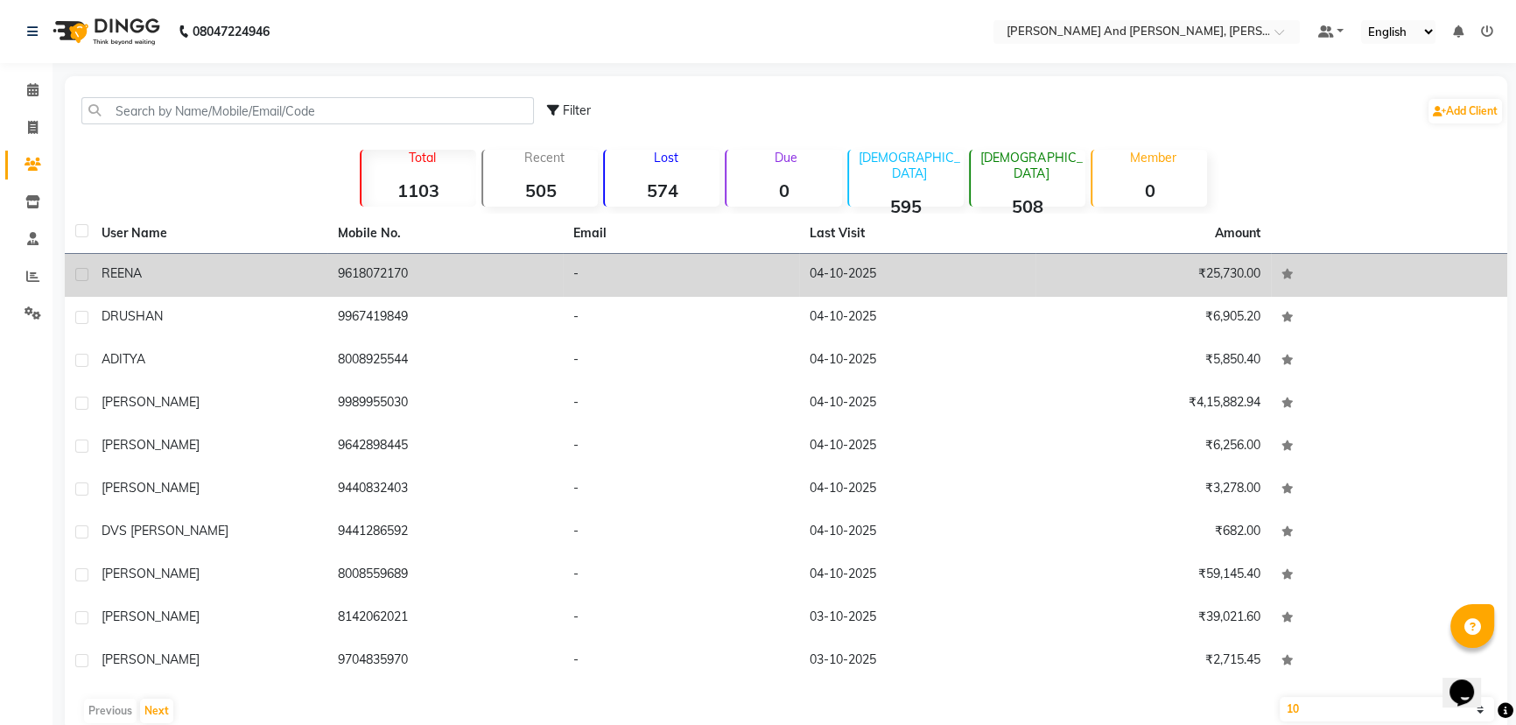
click at [357, 283] on td "9618072170" at bounding box center [445, 275] width 236 height 43
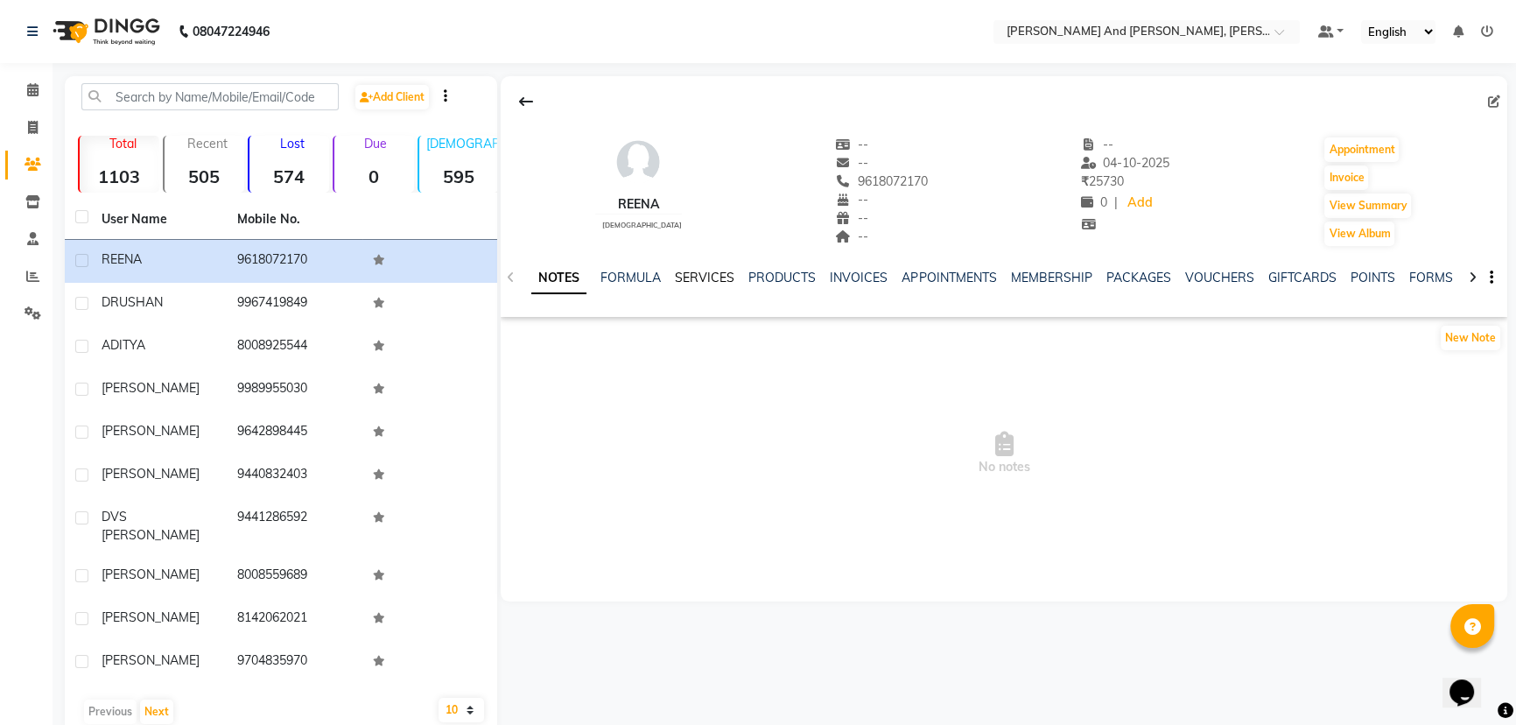
click at [680, 275] on link "SERVICES" at bounding box center [705, 278] width 60 height 16
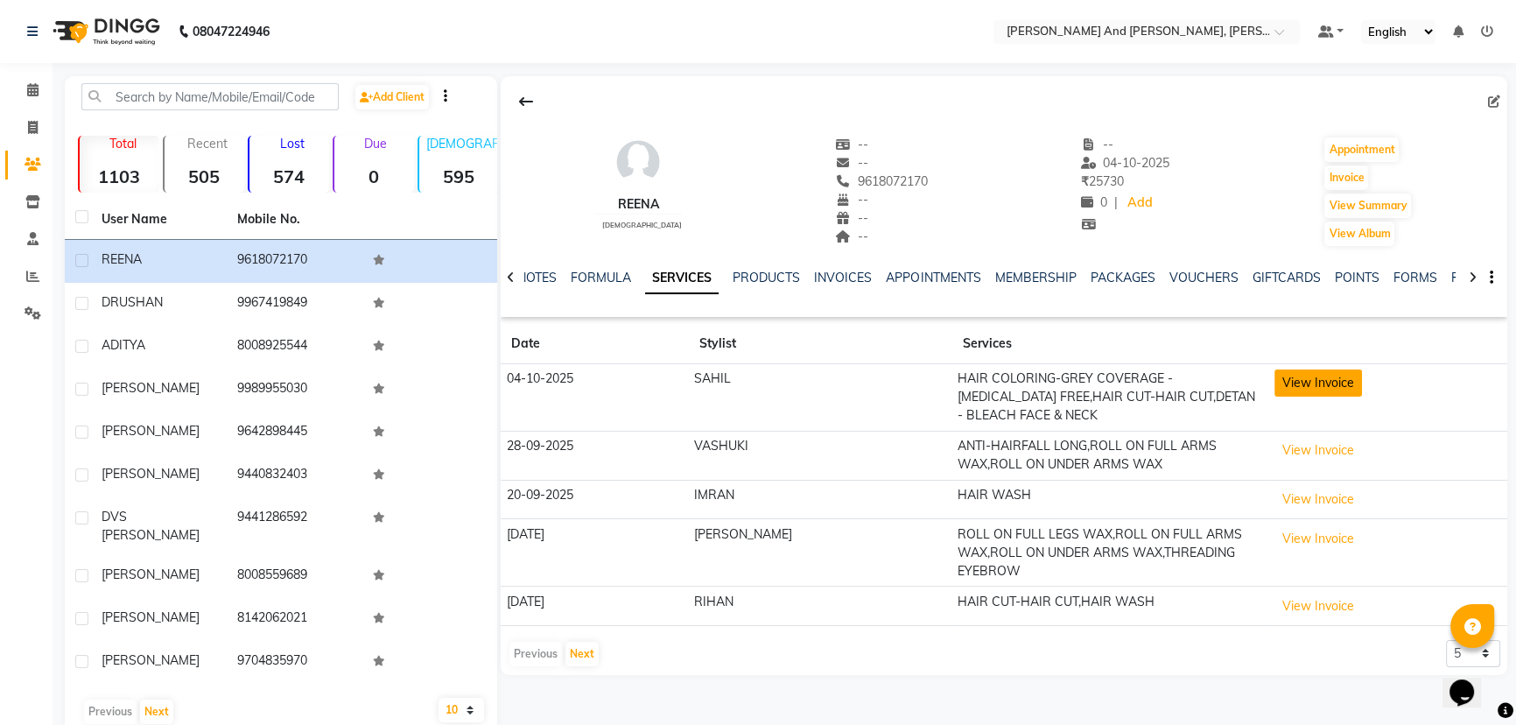
click at [1282, 373] on button "View Invoice" at bounding box center [1318, 382] width 88 height 27
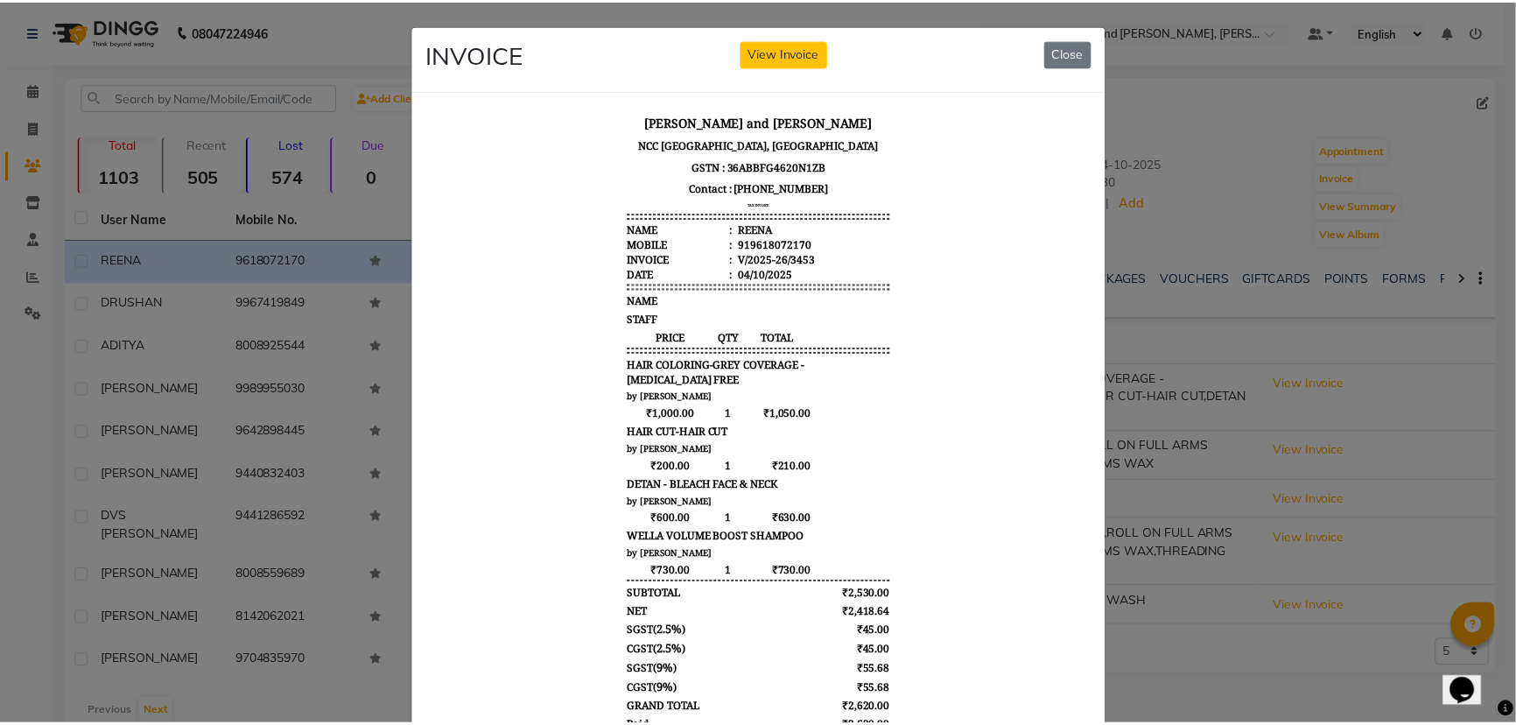
scroll to position [13, 0]
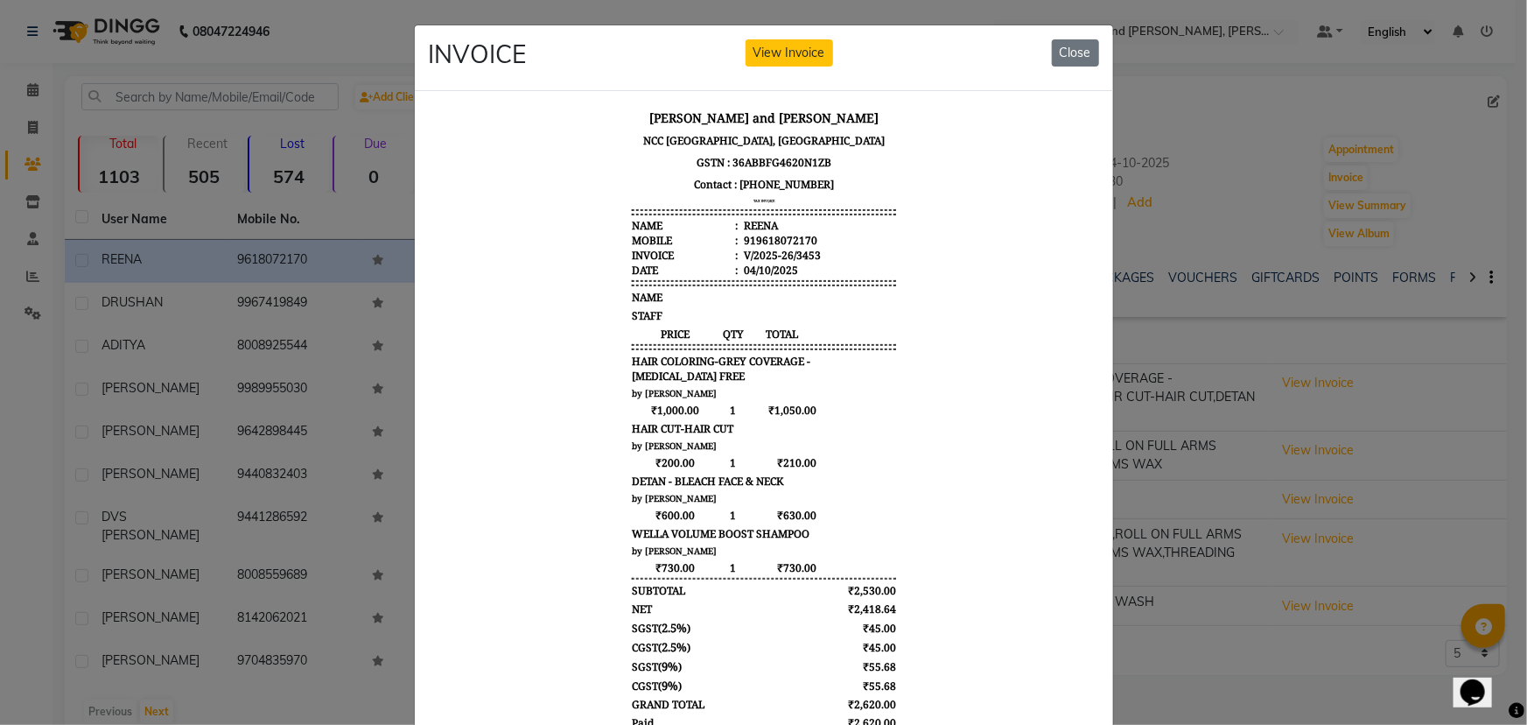
click at [742, 247] on div "919618072170" at bounding box center [778, 239] width 77 height 15
drag, startPoint x: 742, startPoint y: 250, endPoint x: 753, endPoint y: 250, distance: 10.5
click at [753, 247] on div "919618072170" at bounding box center [778, 239] width 77 height 15
copy div "919618072170"
click at [1067, 52] on button "Close" at bounding box center [1075, 52] width 47 height 27
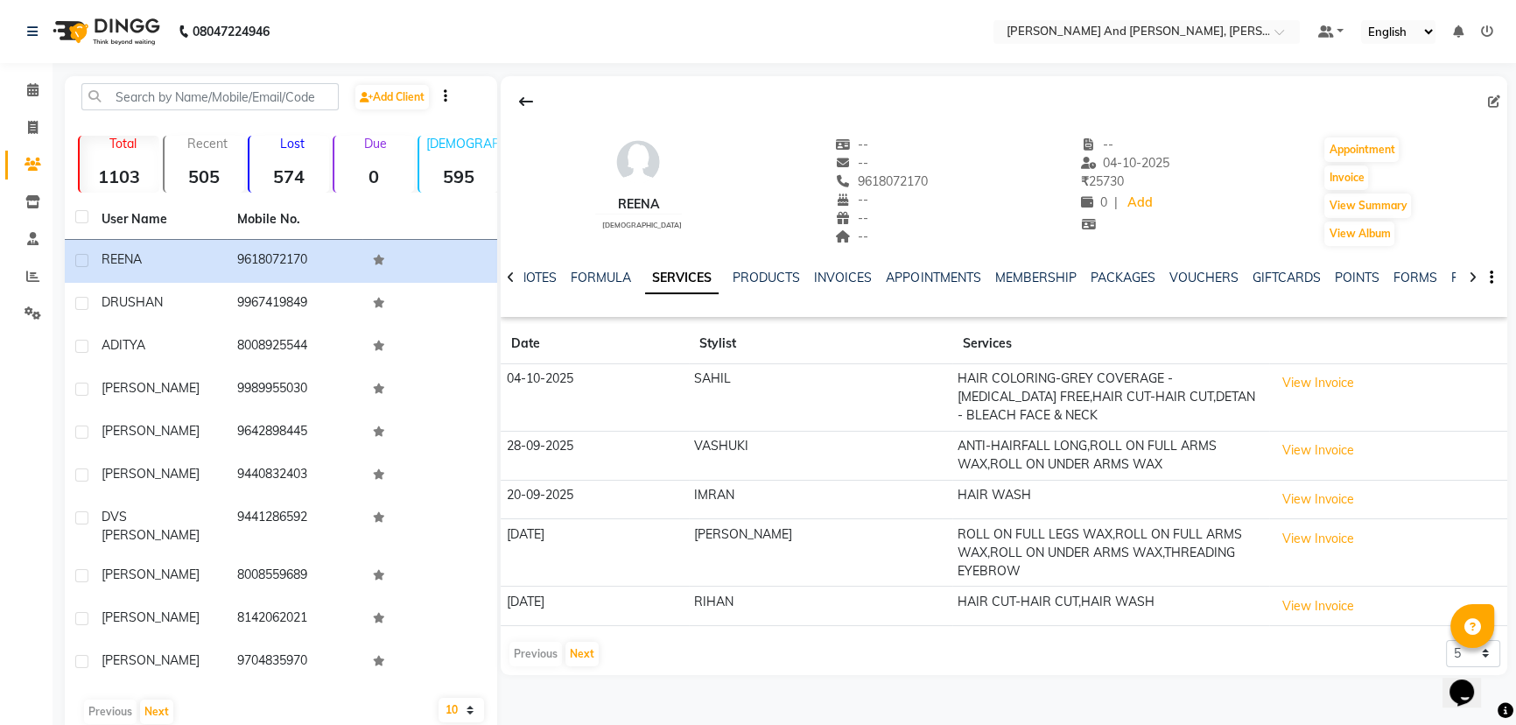
click at [663, 38] on nav "08047224946 Select Location × [PERSON_NAME] And Guy, Ncc Gachibowli Default Pan…" at bounding box center [758, 31] width 1516 height 63
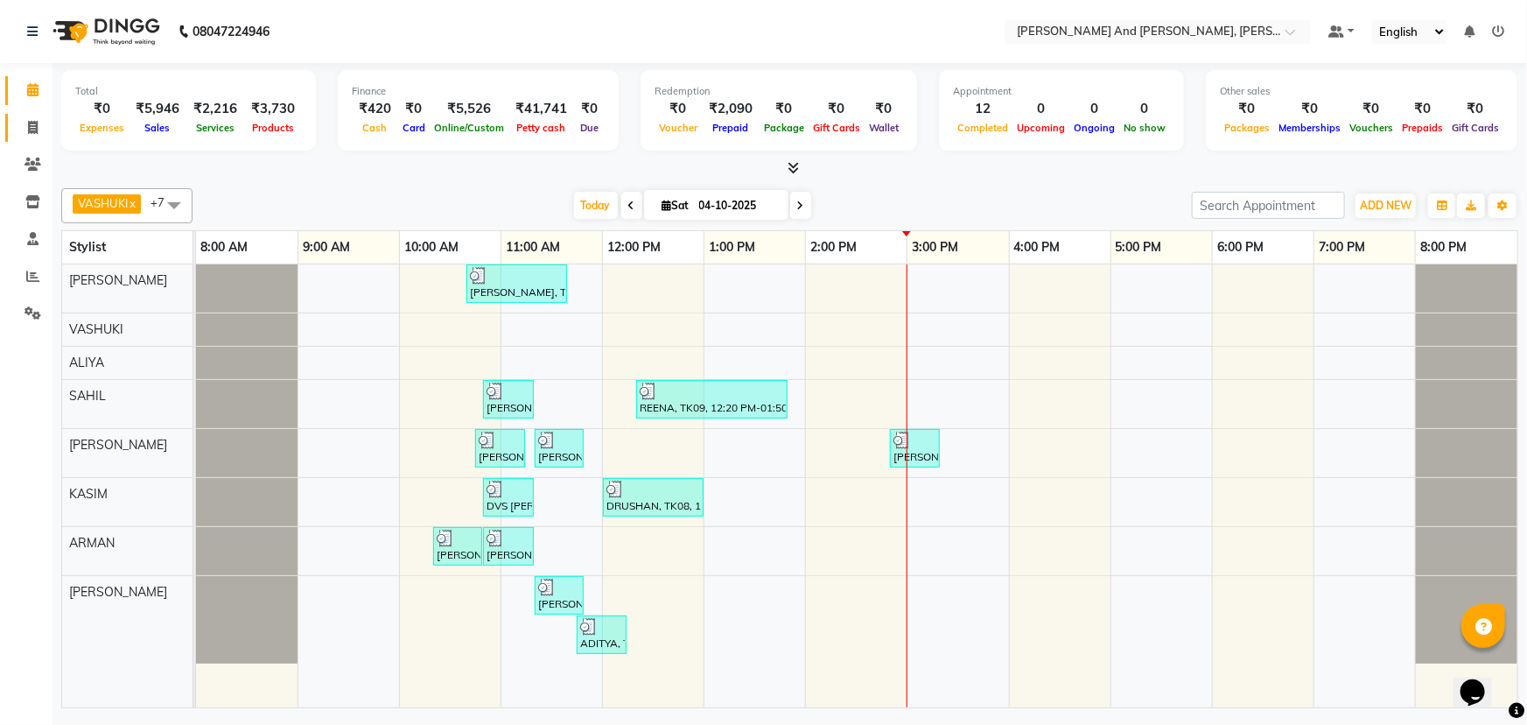
click at [35, 131] on icon at bounding box center [33, 127] width 10 height 13
select select "service"
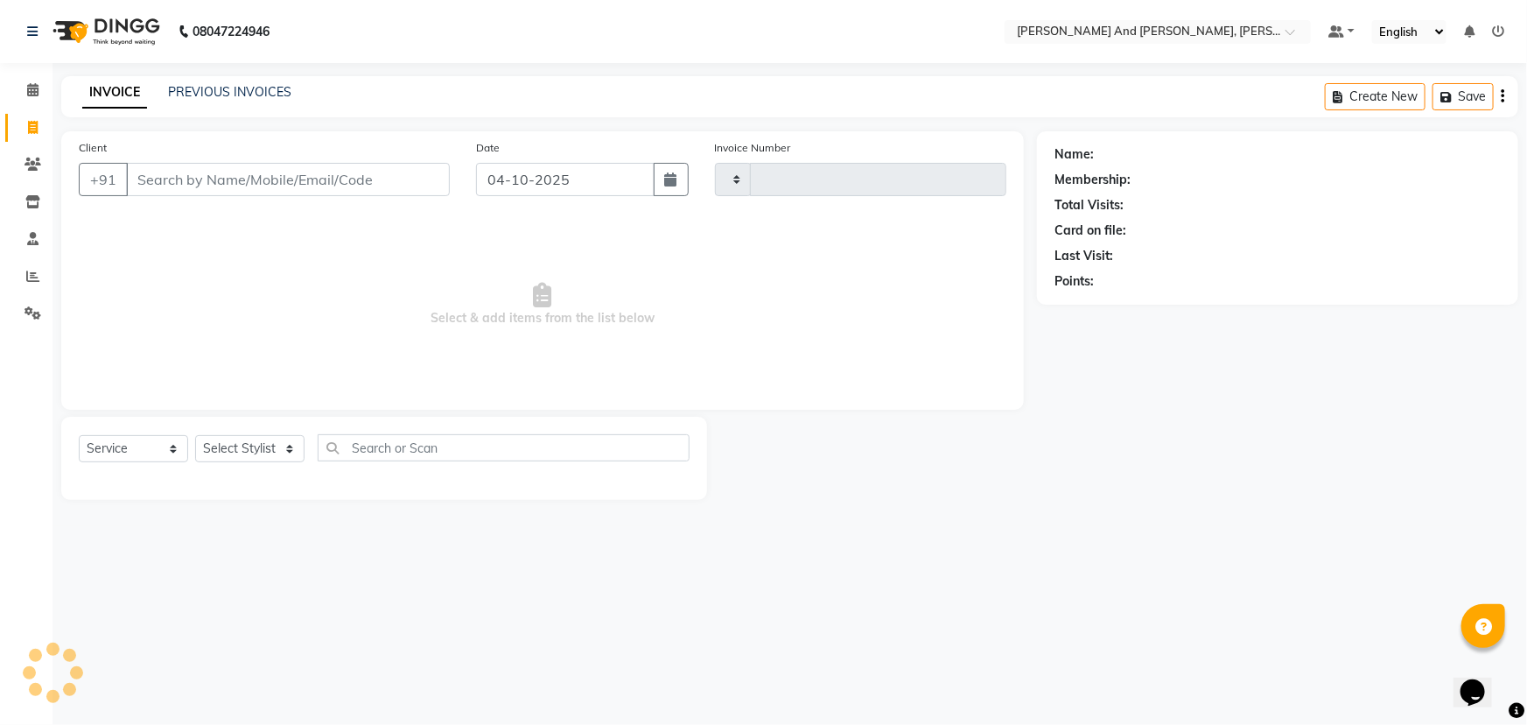
type input "3456"
select select "6766"
select select "P"
